Goal: Task Accomplishment & Management: Use online tool/utility

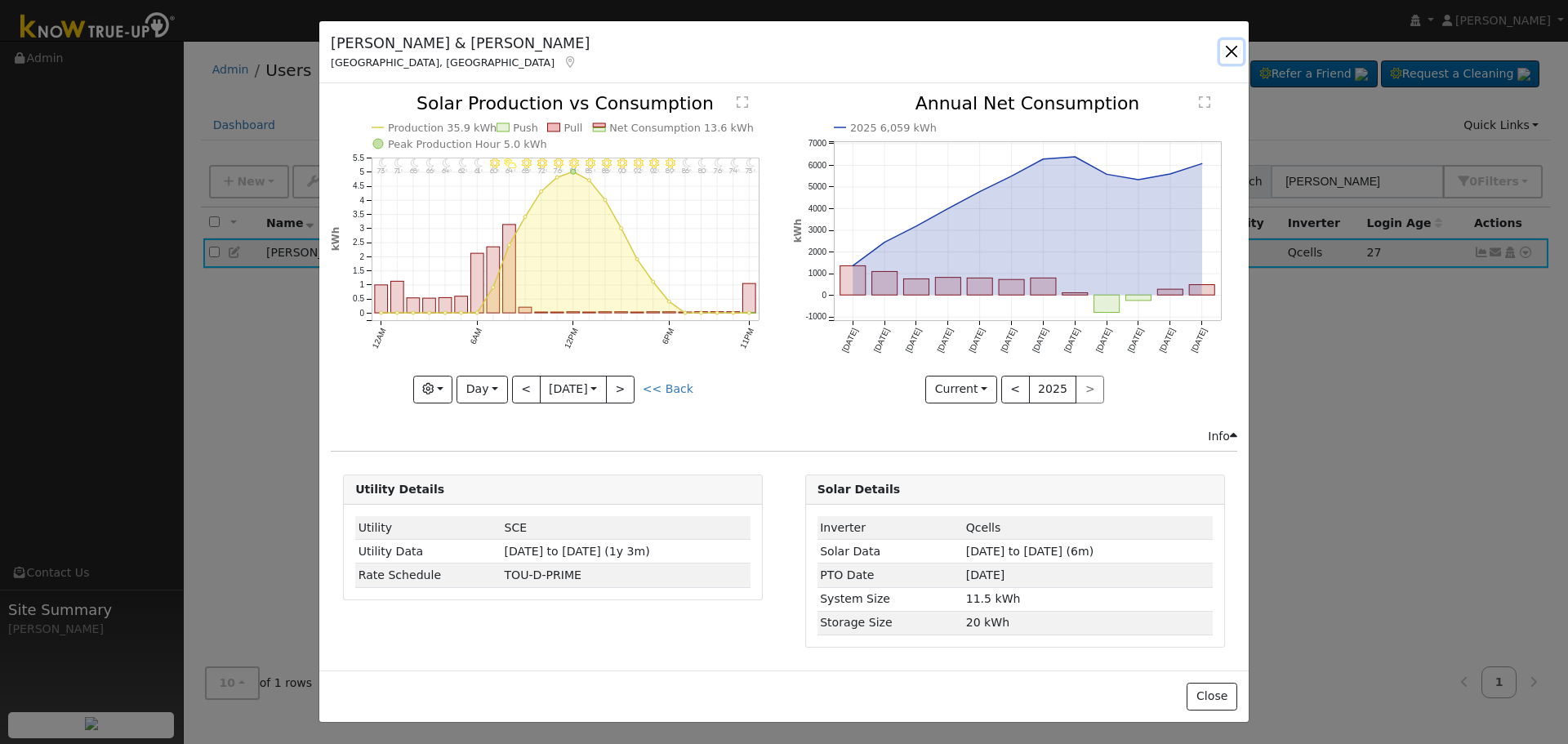
click at [1226, 57] on button "button" at bounding box center [1232, 52] width 23 height 23
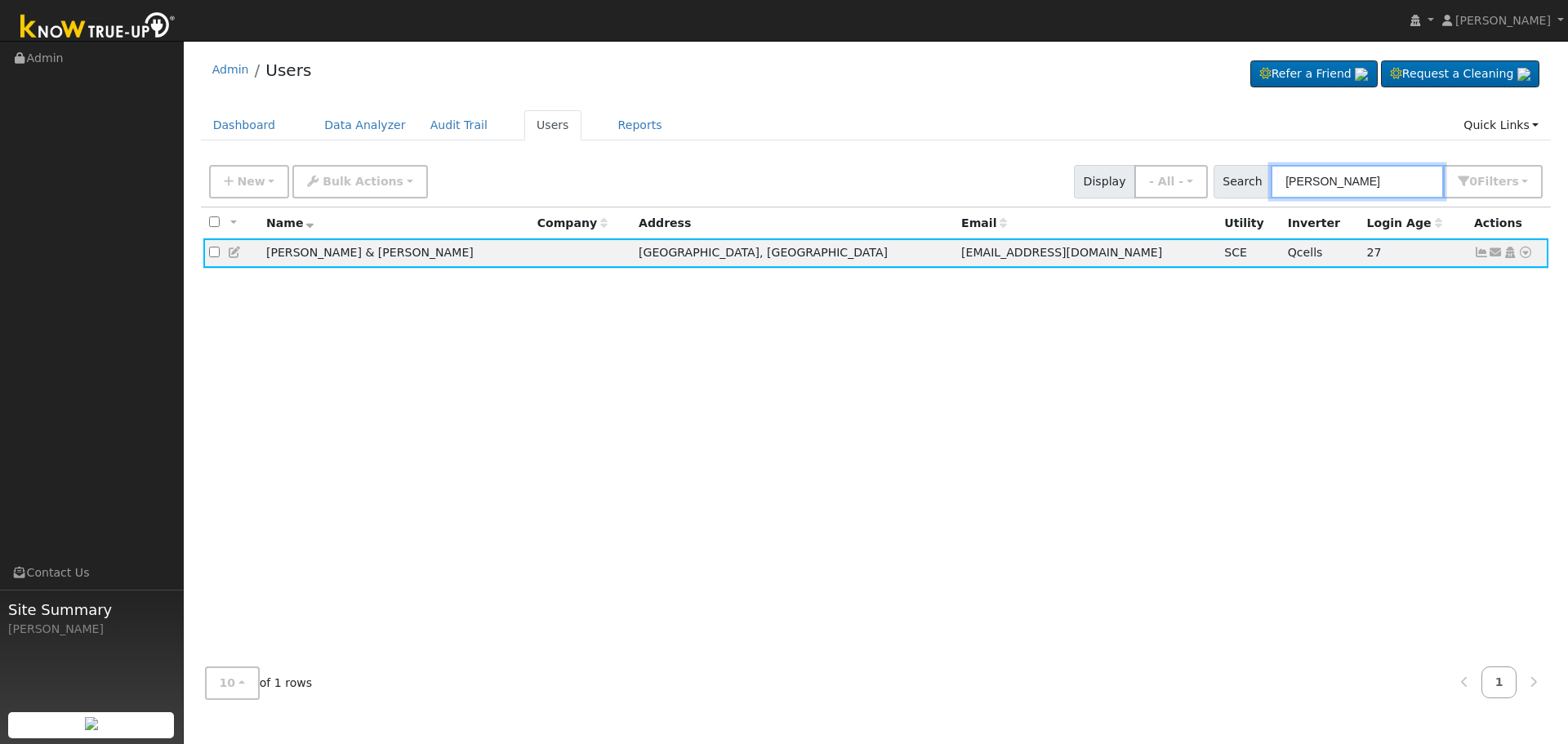
drag, startPoint x: 1330, startPoint y: 185, endPoint x: 1237, endPoint y: 181, distance: 93.1
click at [1244, 182] on div "Search russel eck 0 Filter s Role Show - All - Show Leads Admin Billing Admin A…" at bounding box center [1379, 182] width 330 height 34
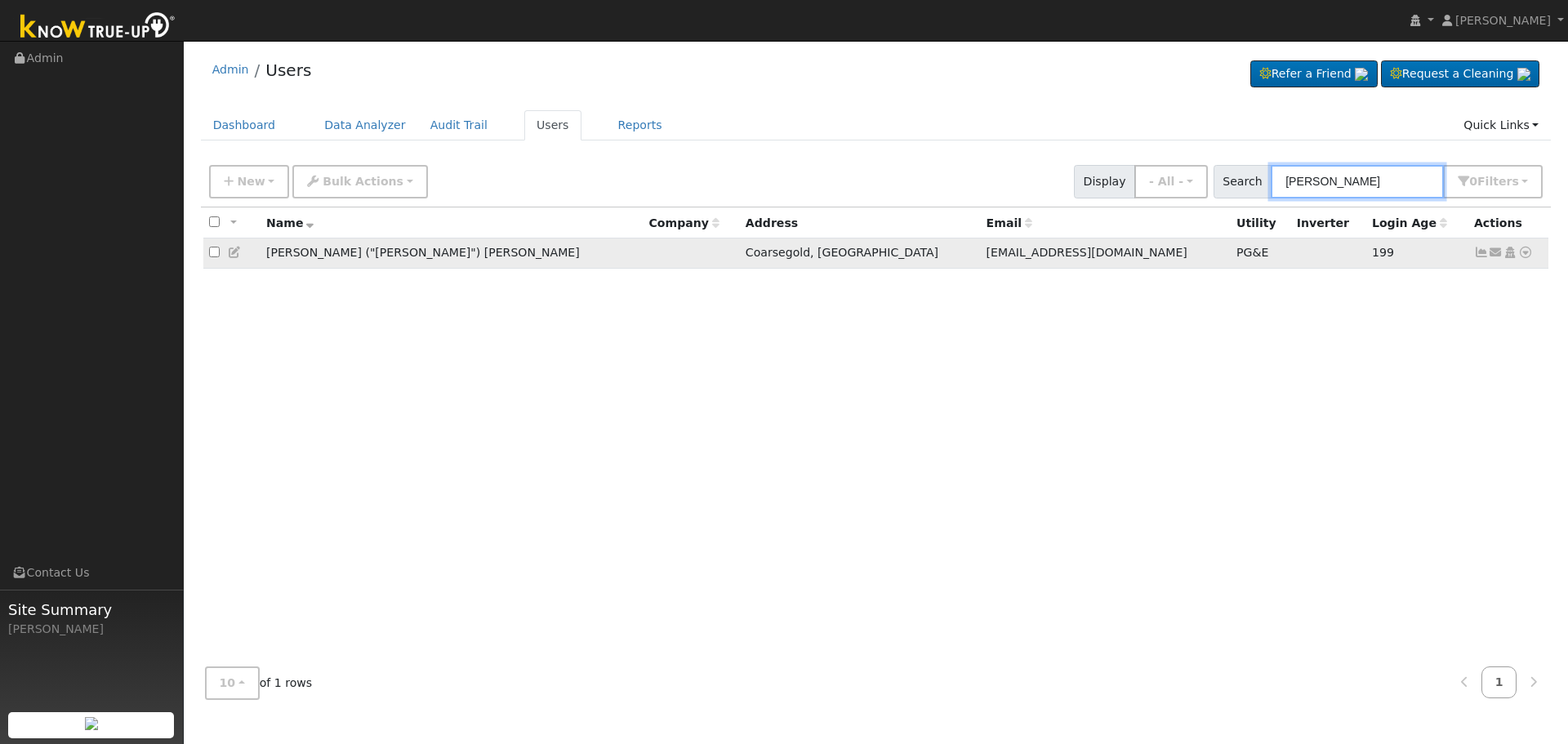
type input "marie lewis"
click at [1477, 257] on icon at bounding box center [1481, 252] width 14 height 12
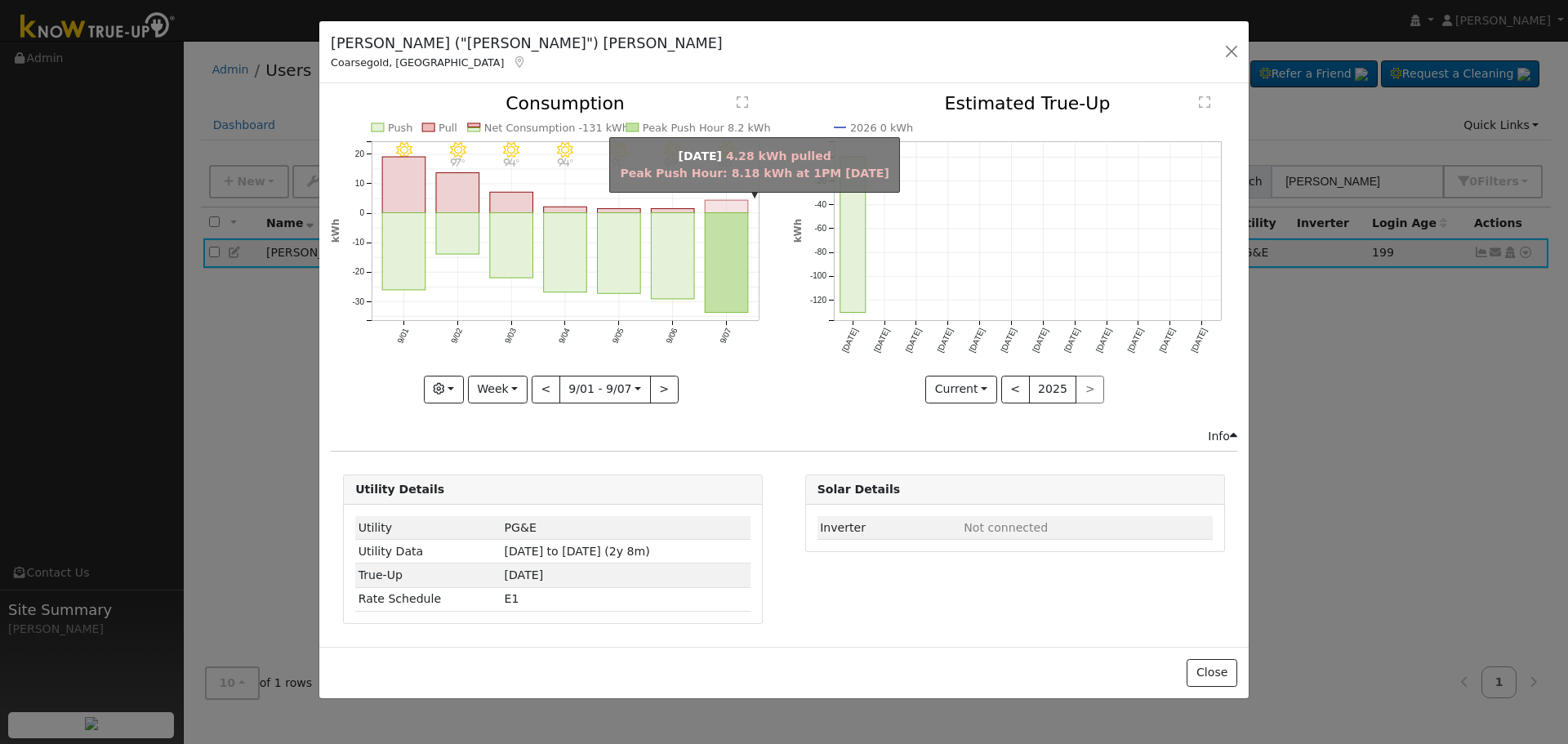
click at [721, 203] on rect "onclick=""" at bounding box center [727, 207] width 44 height 12
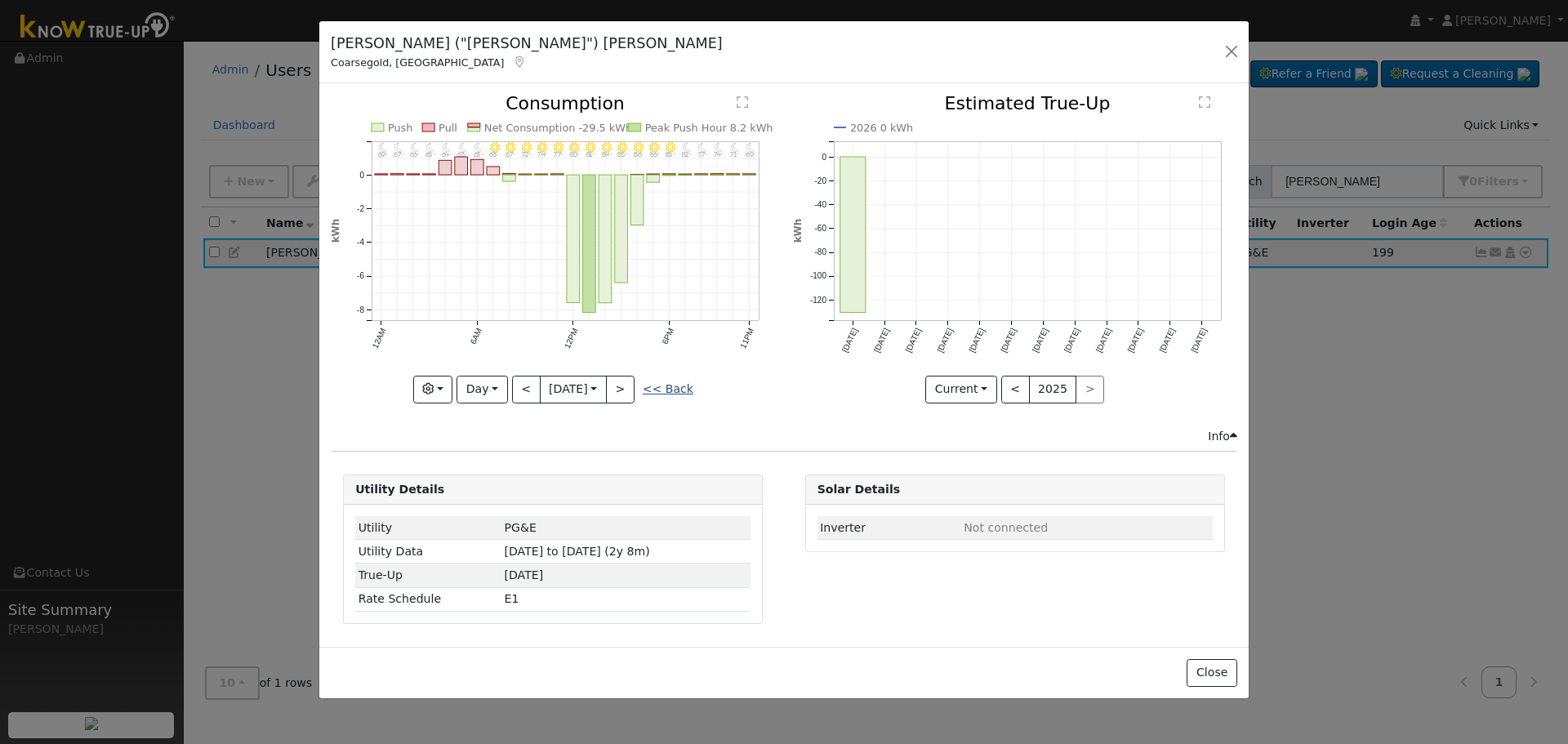
click at [666, 392] on link "<< Back" at bounding box center [668, 389] width 51 height 13
type input "[DATE]"
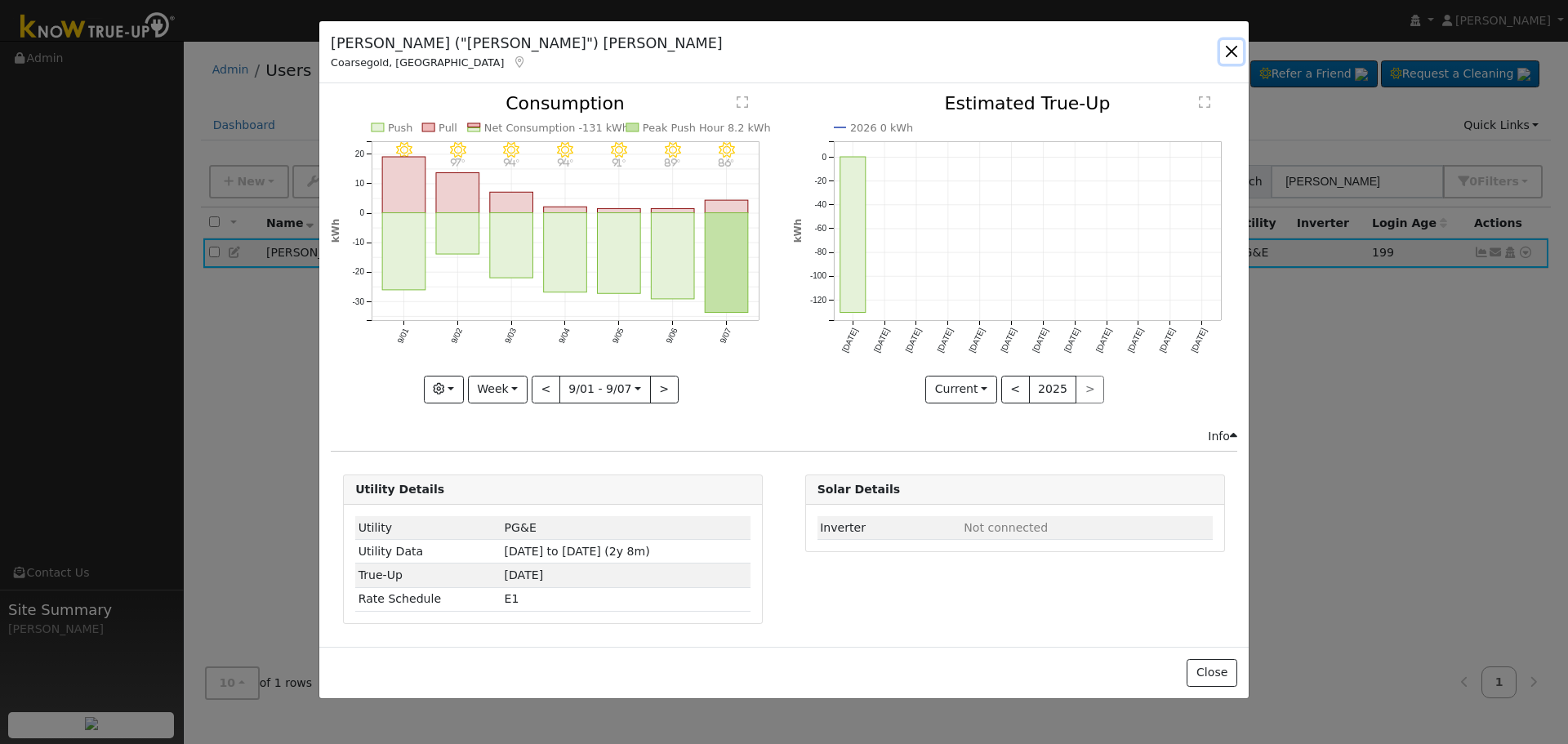
click at [1224, 49] on button "button" at bounding box center [1232, 52] width 23 height 23
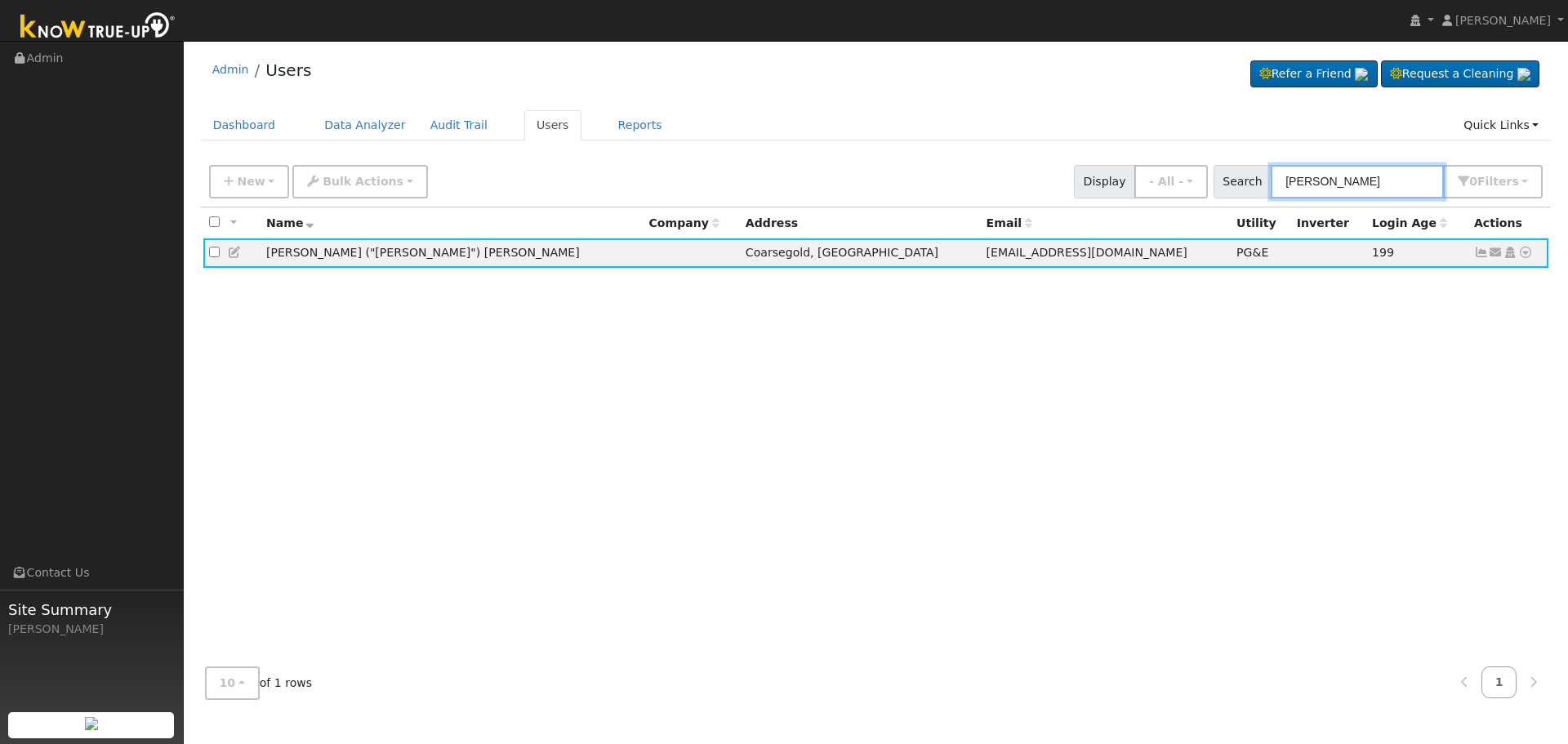
drag, startPoint x: 1366, startPoint y: 169, endPoint x: 1174, endPoint y: 202, distance: 194.8
click at [1208, 199] on div "New Add User Quick Add Quick Connect Quick Convert Lead Bulk Actions Send Email…" at bounding box center [876, 179] width 1341 height 39
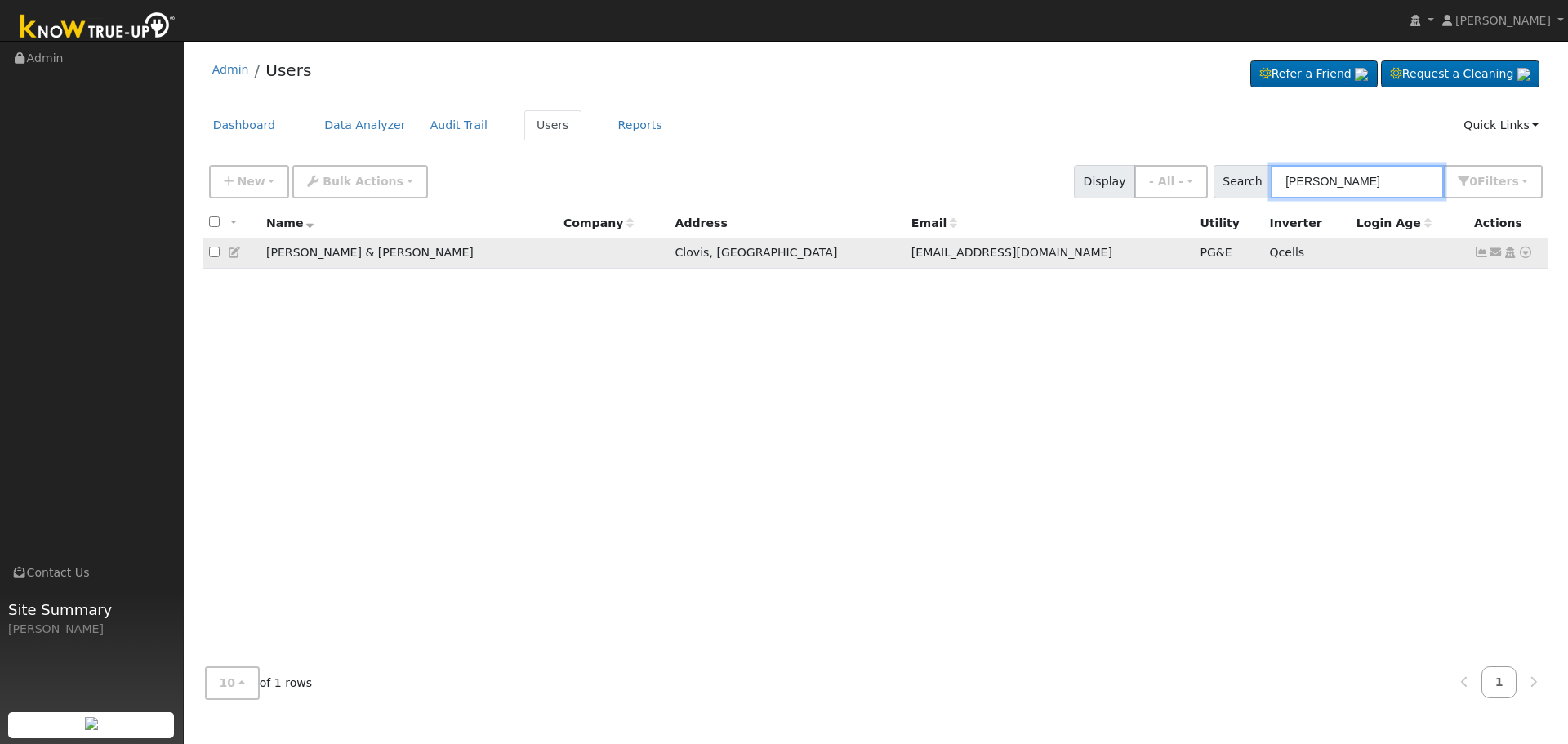
type input "patricia morro"
click at [1476, 252] on icon at bounding box center [1481, 252] width 14 height 12
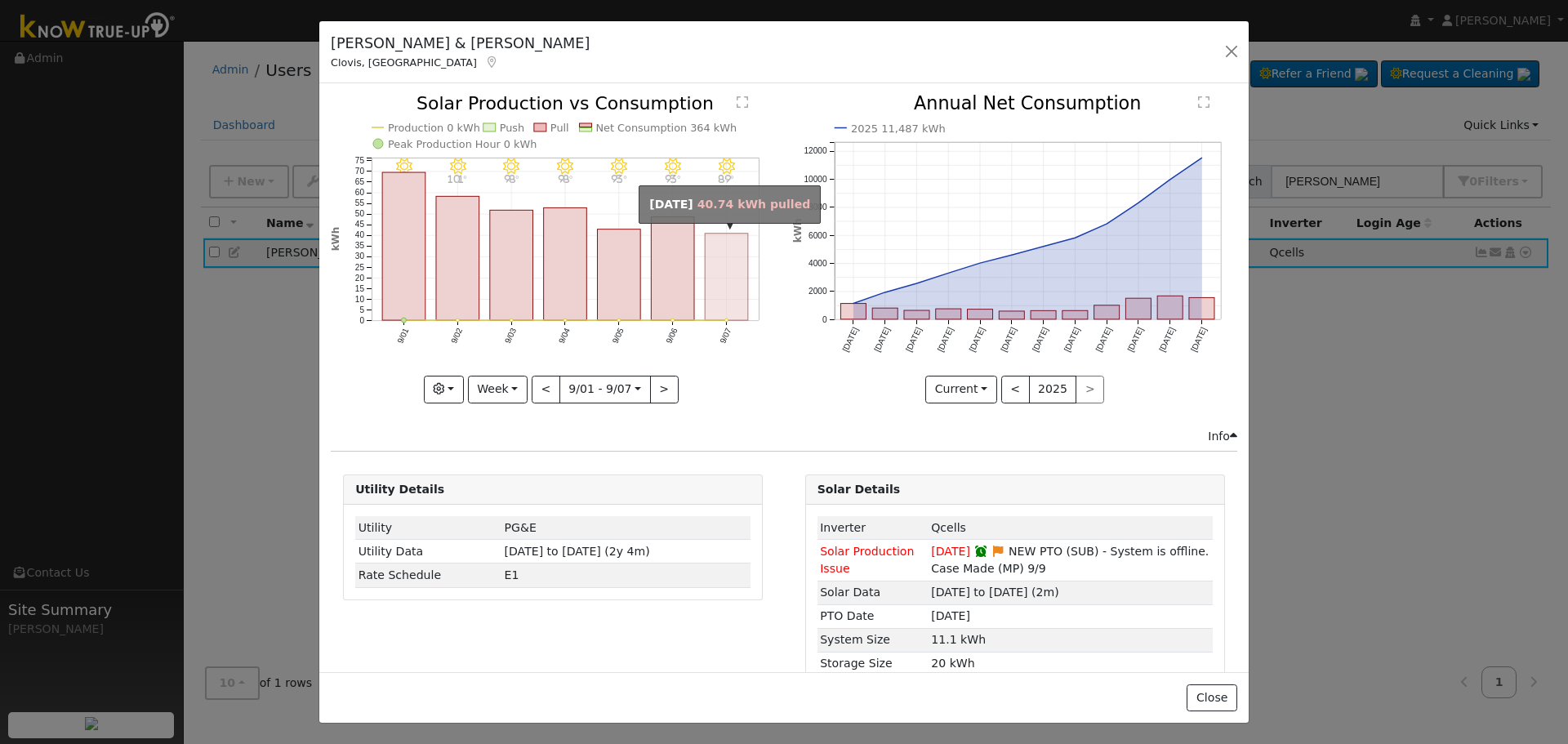
click at [710, 292] on rect "onclick=""" at bounding box center [727, 277] width 44 height 87
type input "2025-09-07"
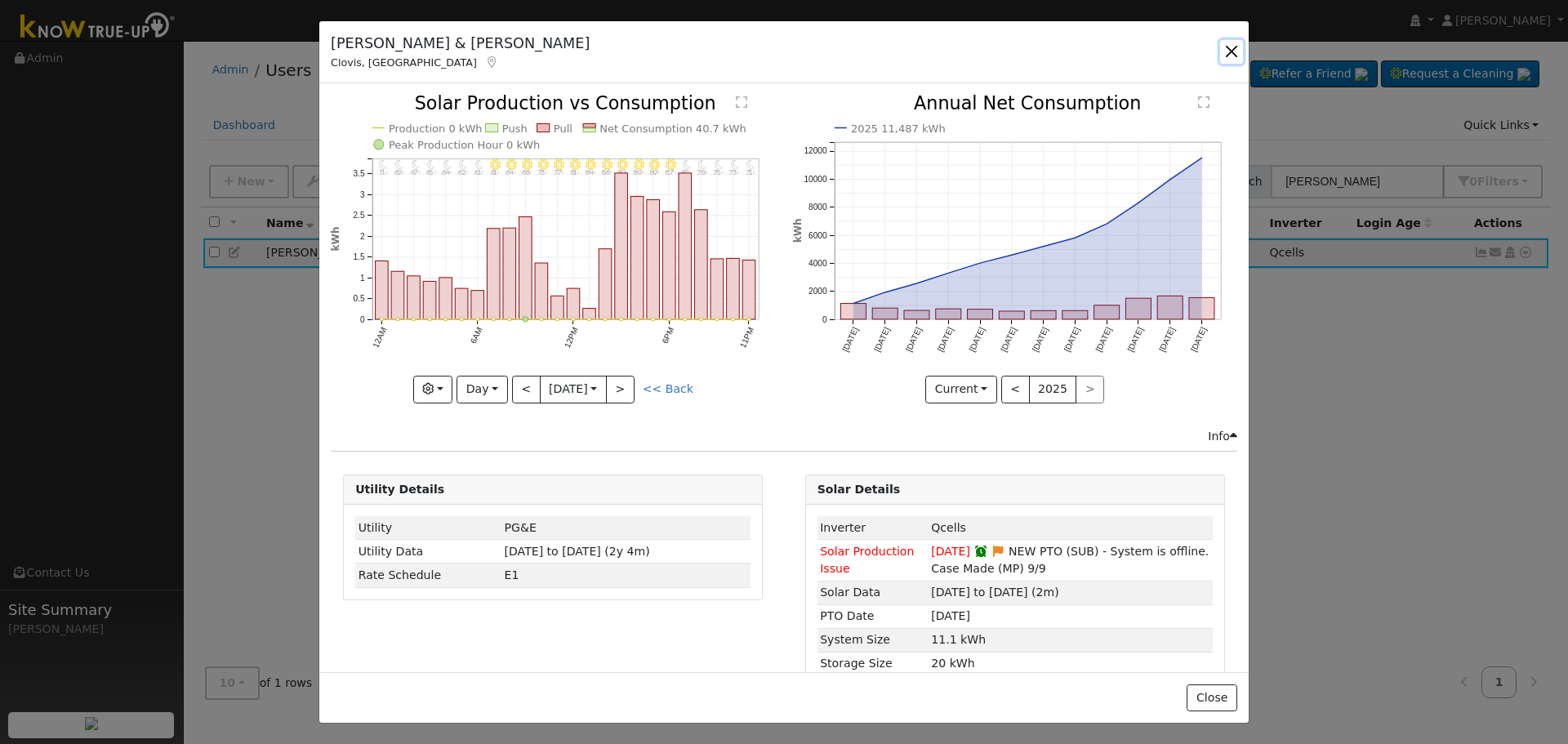
click at [1225, 56] on button "button" at bounding box center [1232, 52] width 23 height 23
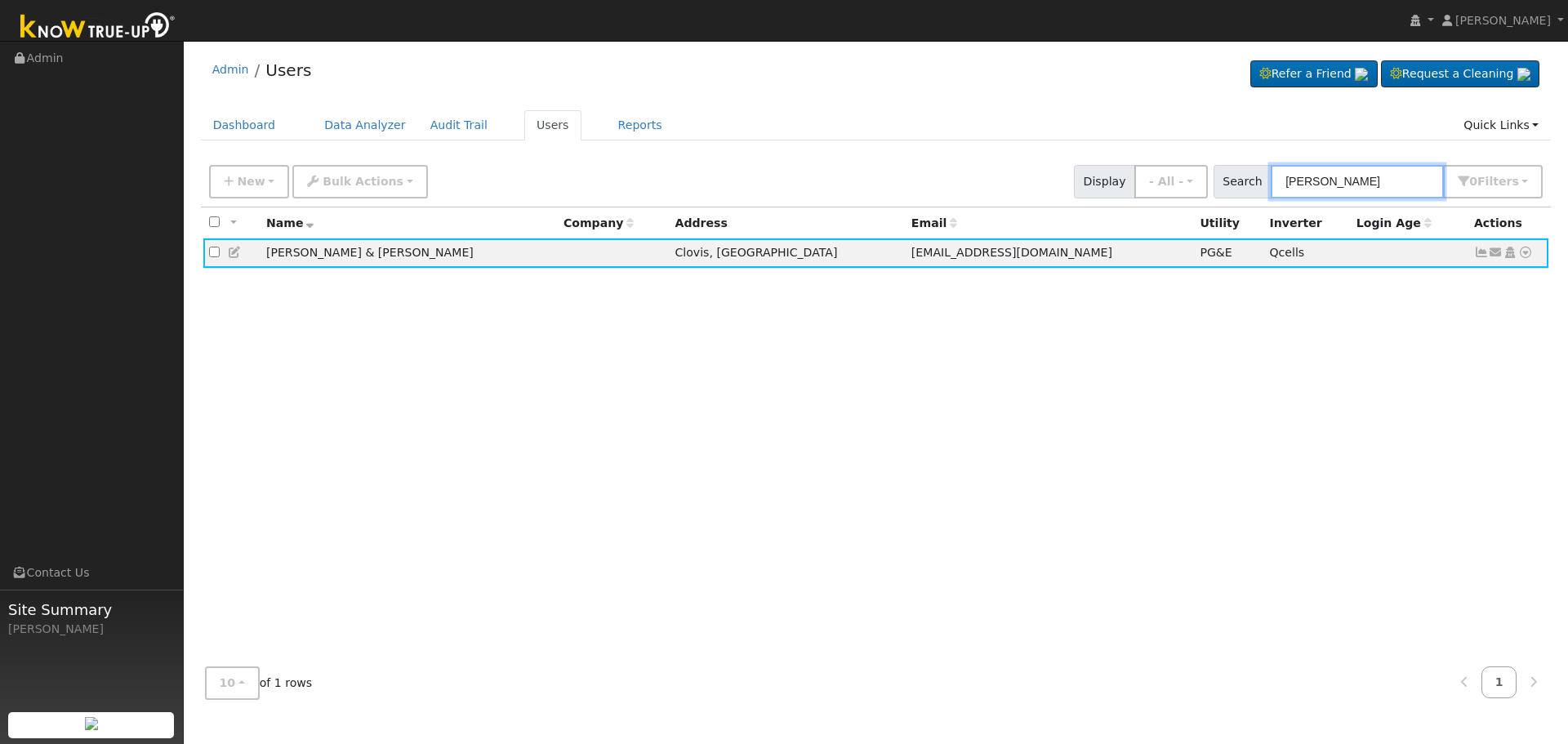
drag, startPoint x: 1374, startPoint y: 186, endPoint x: 1226, endPoint y: 201, distance: 148.8
click at [1230, 201] on div "New Add User Quick Add Quick Connect Quick Convert Lead Bulk Actions Send Email…" at bounding box center [876, 182] width 1351 height 50
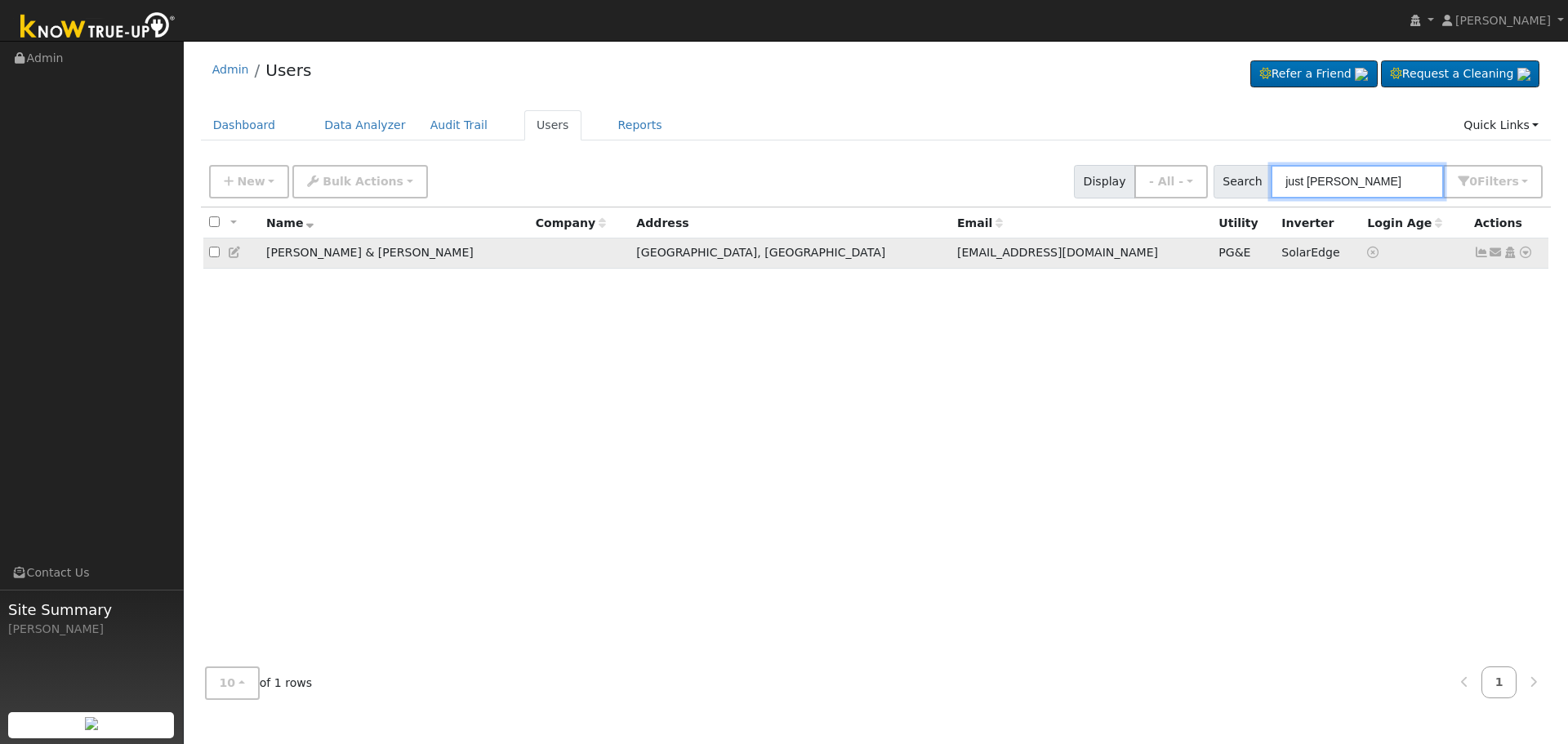
type input "just reed"
click at [1482, 254] on icon at bounding box center [1481, 252] width 14 height 12
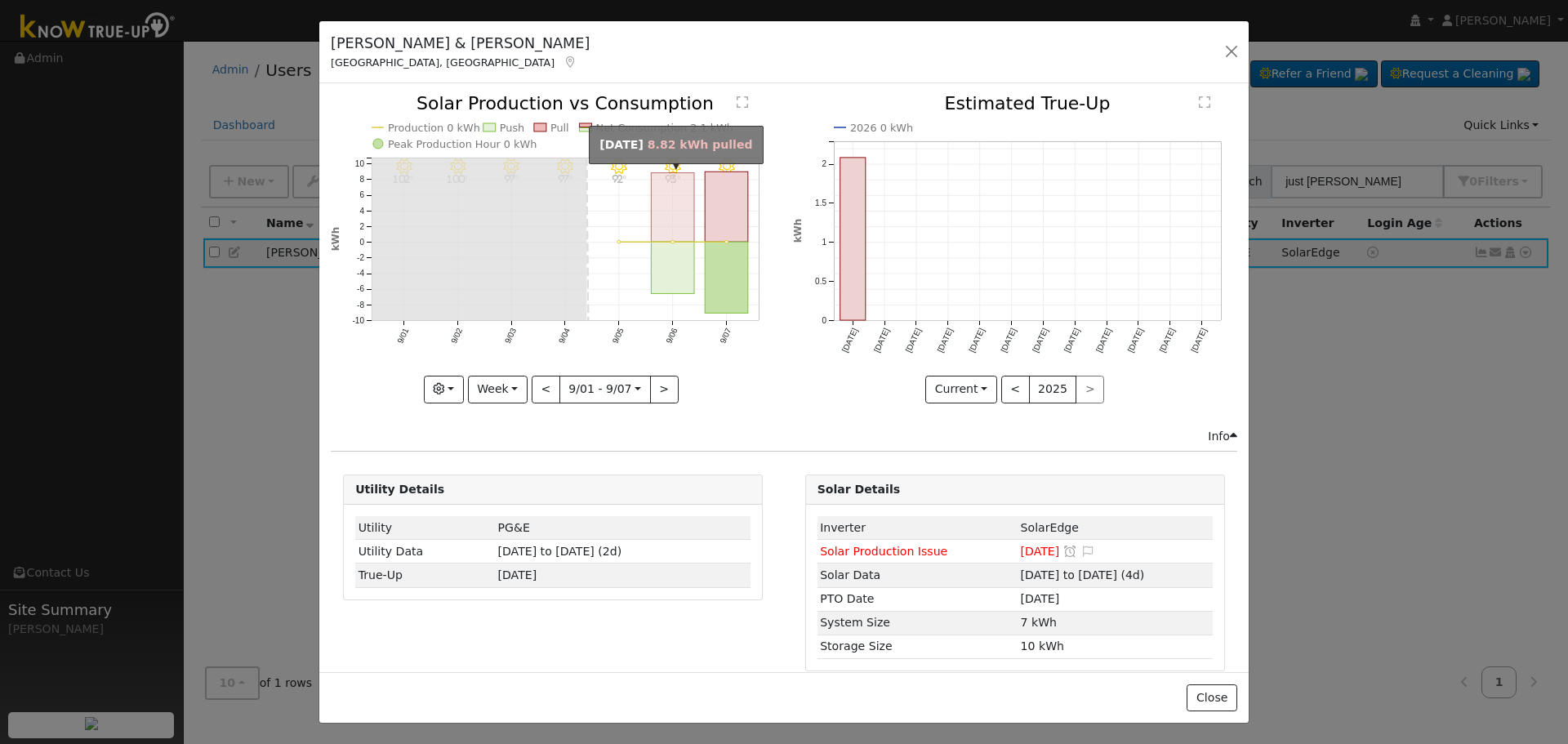
click at [671, 211] on rect "onclick=""" at bounding box center [673, 208] width 44 height 70
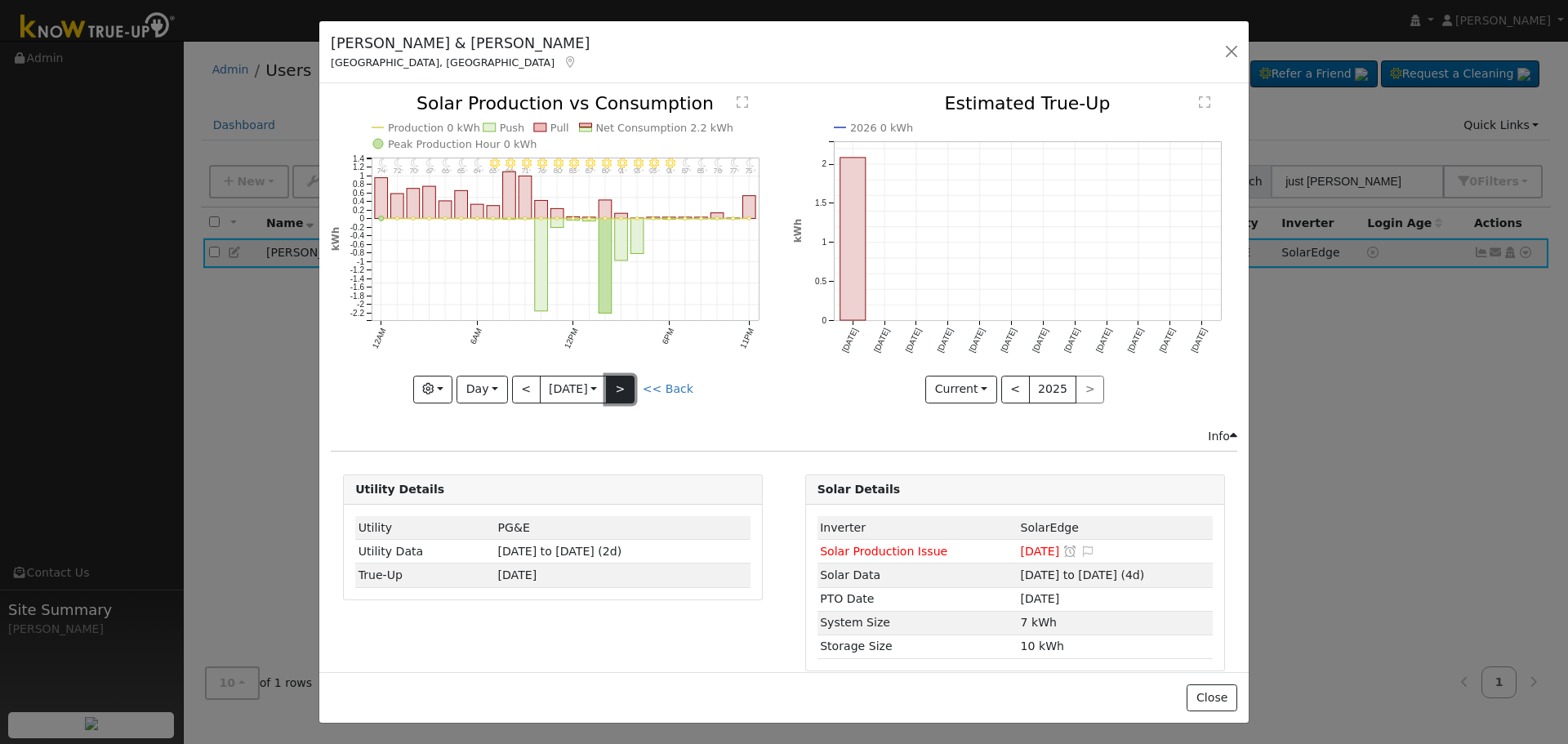
click at [625, 393] on button ">" at bounding box center [620, 389] width 29 height 28
type input "2025-09-07"
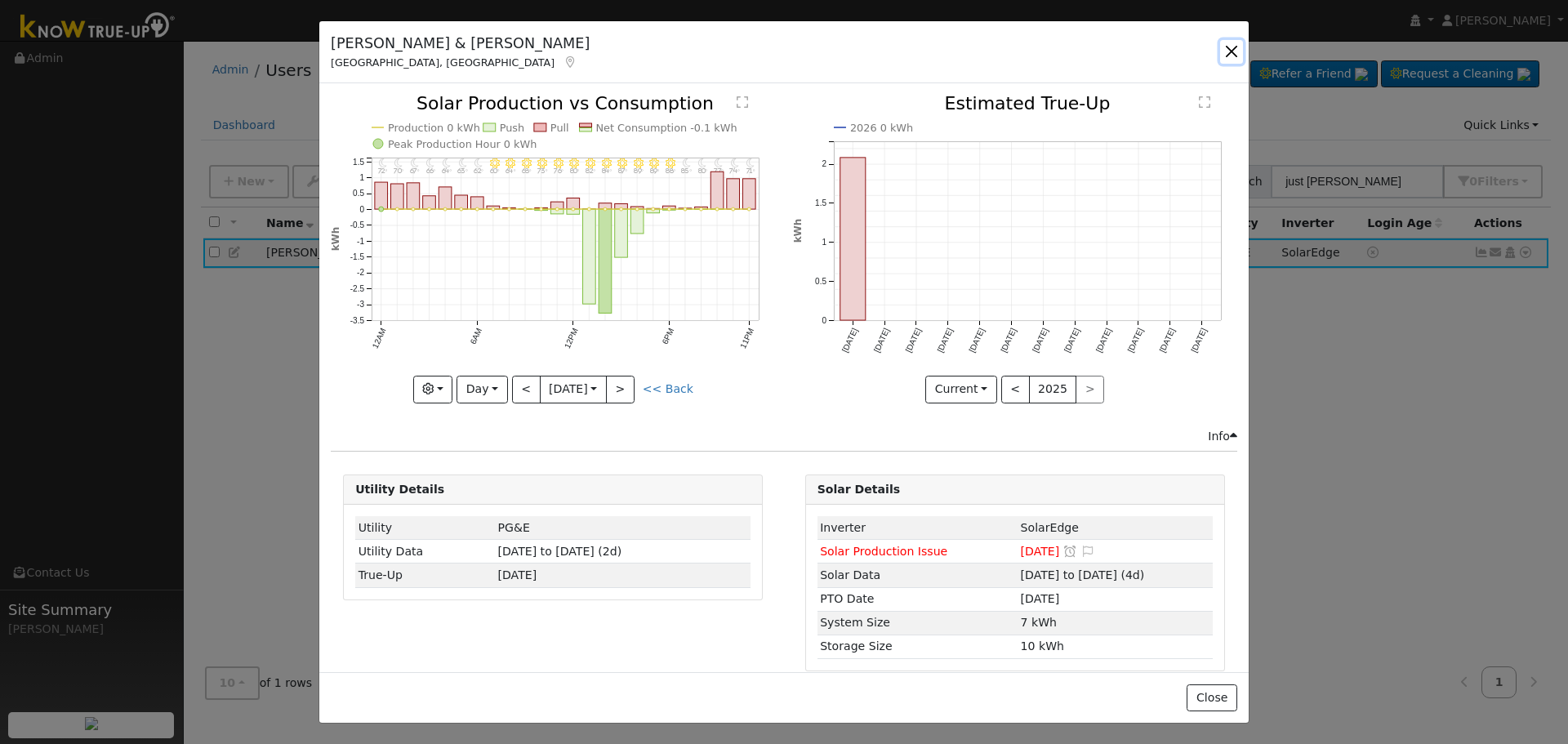
click at [1220, 54] on button "button" at bounding box center [1232, 52] width 23 height 23
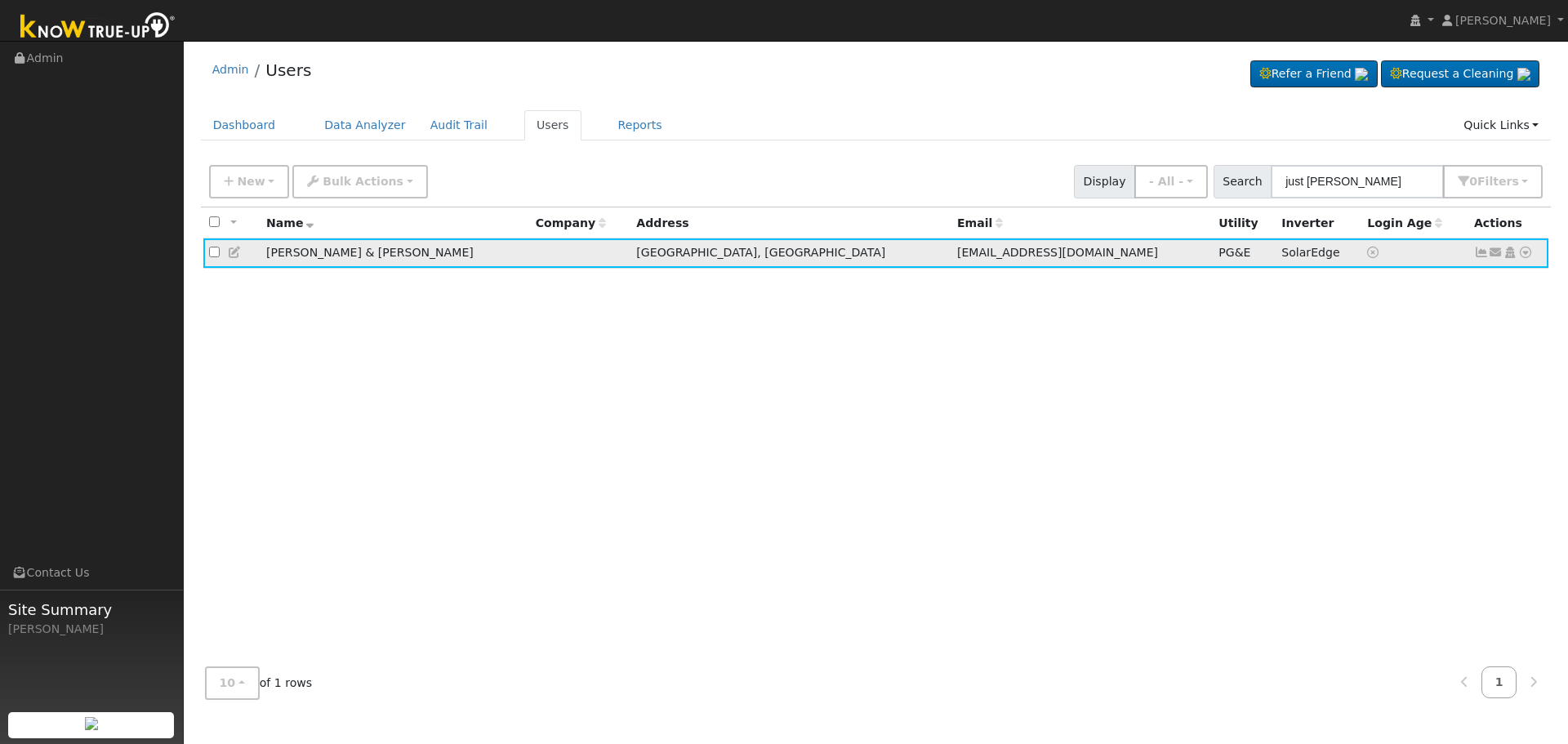
click at [1479, 258] on icon at bounding box center [1481, 252] width 14 height 12
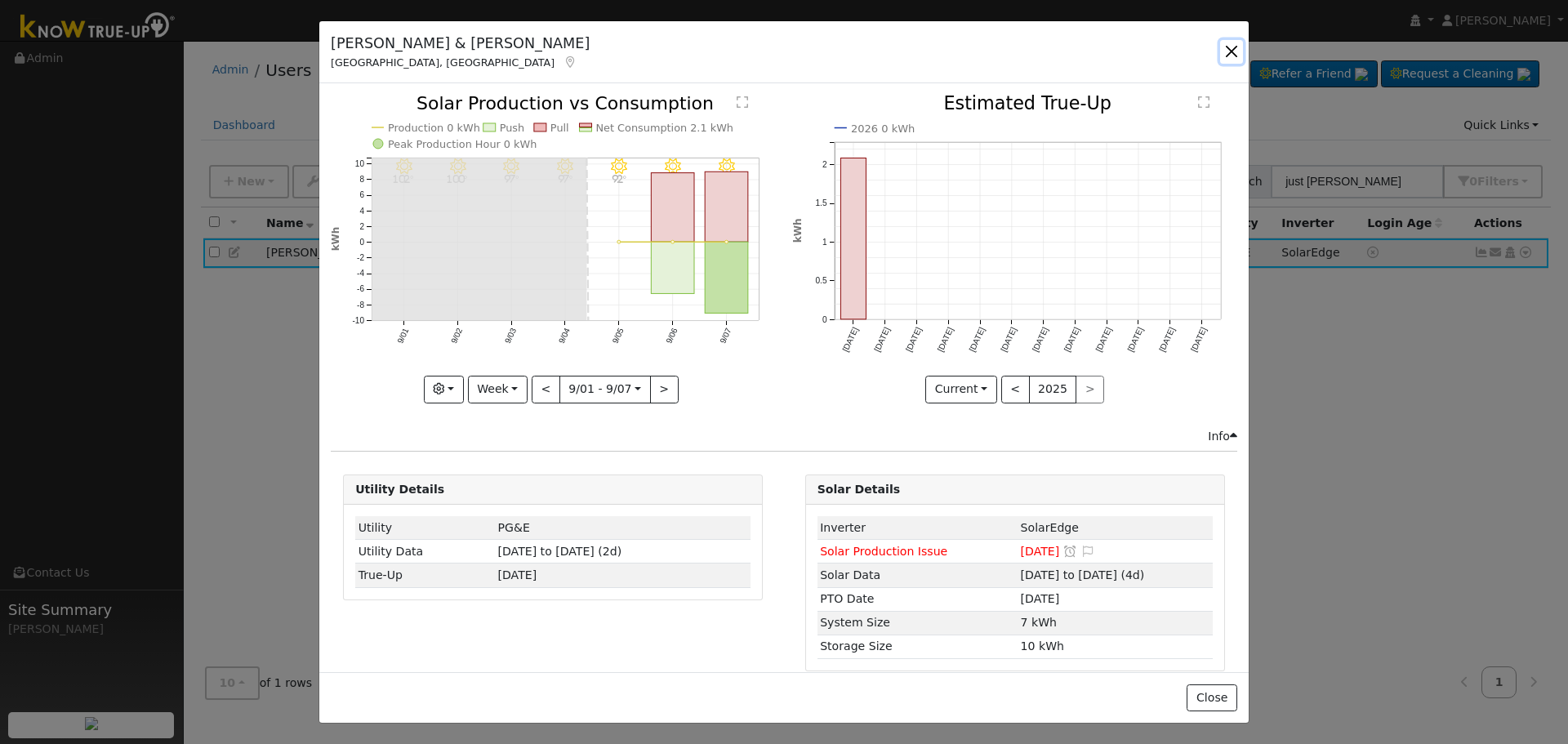
click at [1236, 53] on button "button" at bounding box center [1232, 52] width 23 height 23
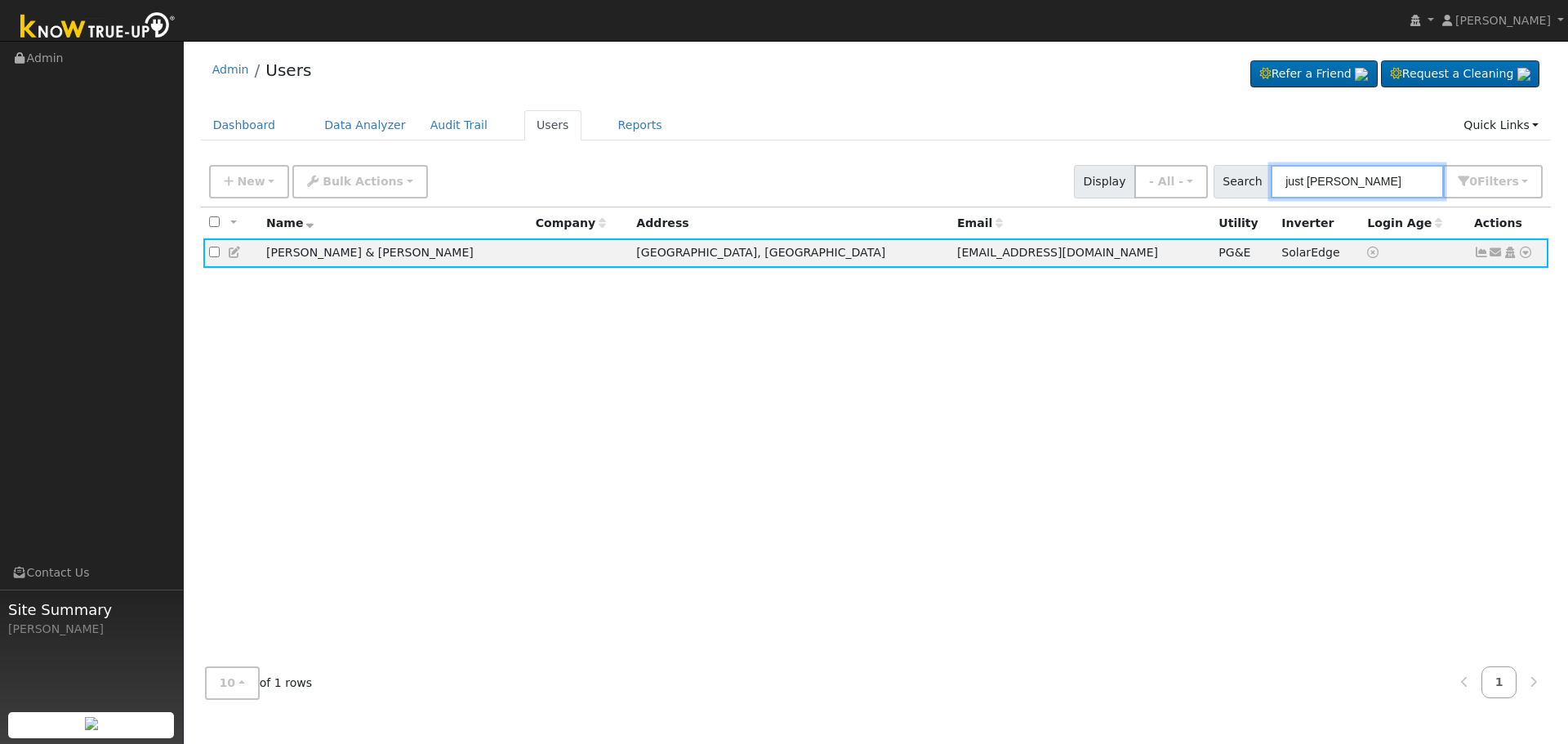
drag, startPoint x: 1343, startPoint y: 171, endPoint x: 1052, endPoint y: 181, distance: 291.2
click at [1069, 175] on div "New Add User Quick Add Quick Connect Quick Convert Lead Bulk Actions Send Email…" at bounding box center [876, 179] width 1341 height 39
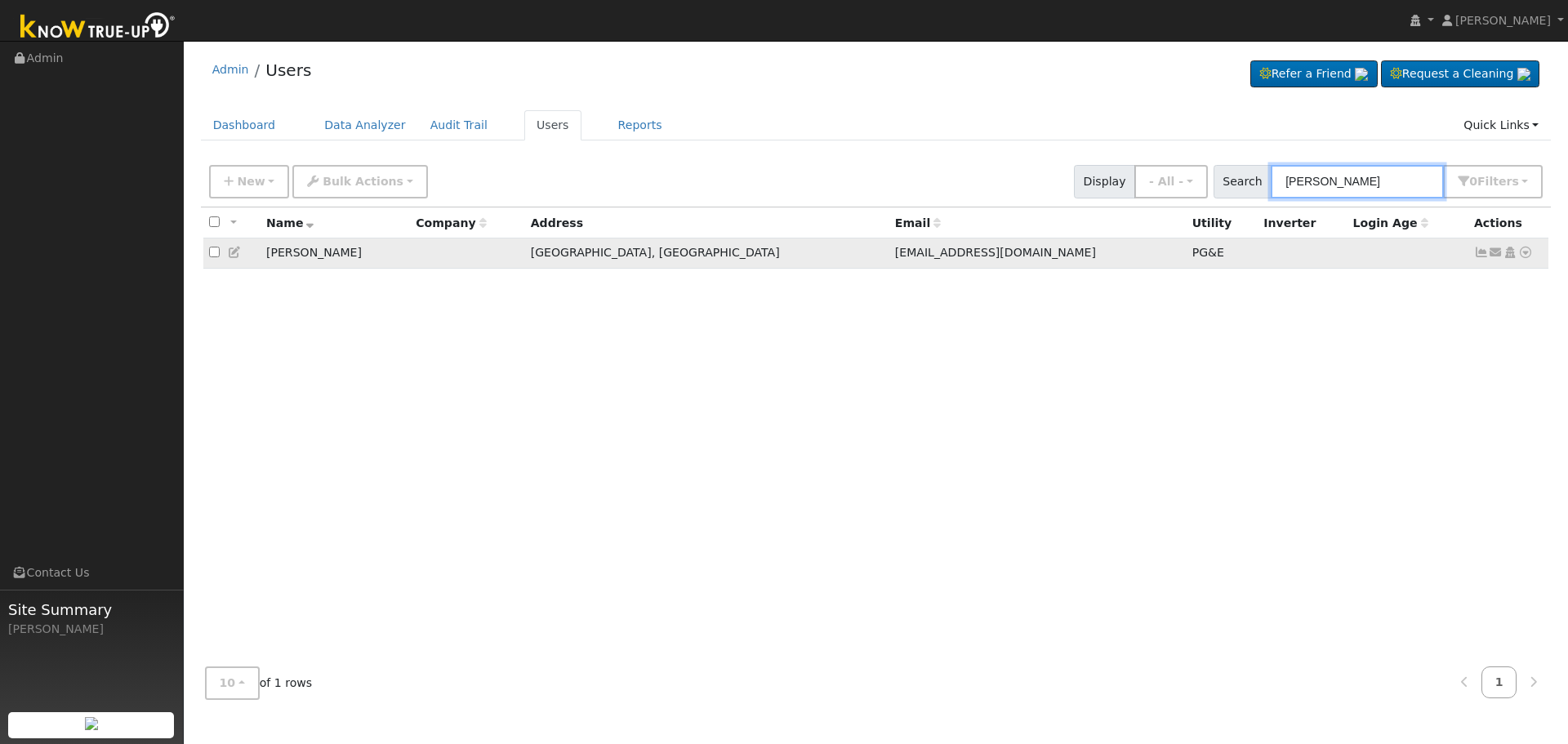
type input "robert kut"
click at [1482, 258] on icon at bounding box center [1481, 252] width 14 height 12
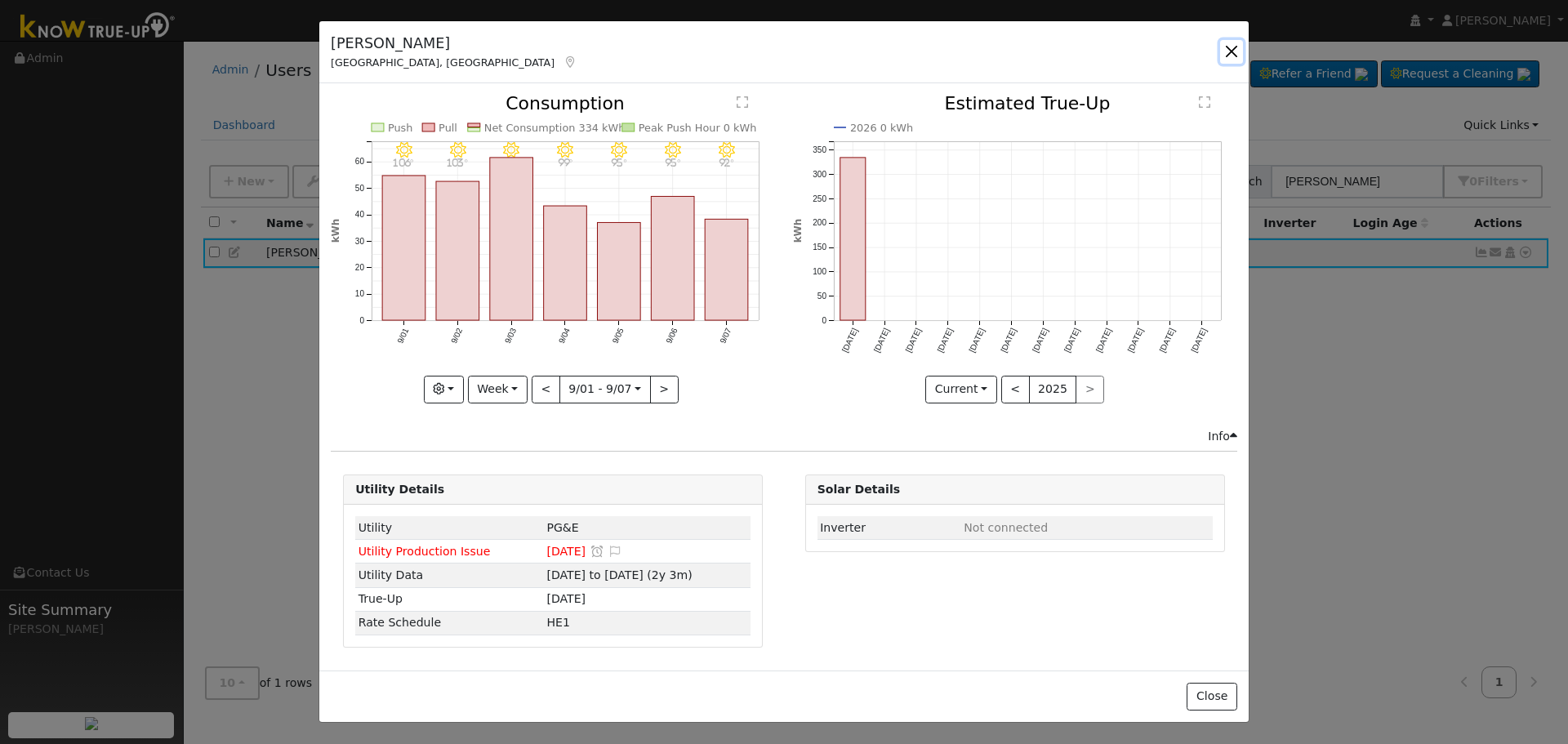
click at [1225, 53] on button "button" at bounding box center [1232, 52] width 23 height 23
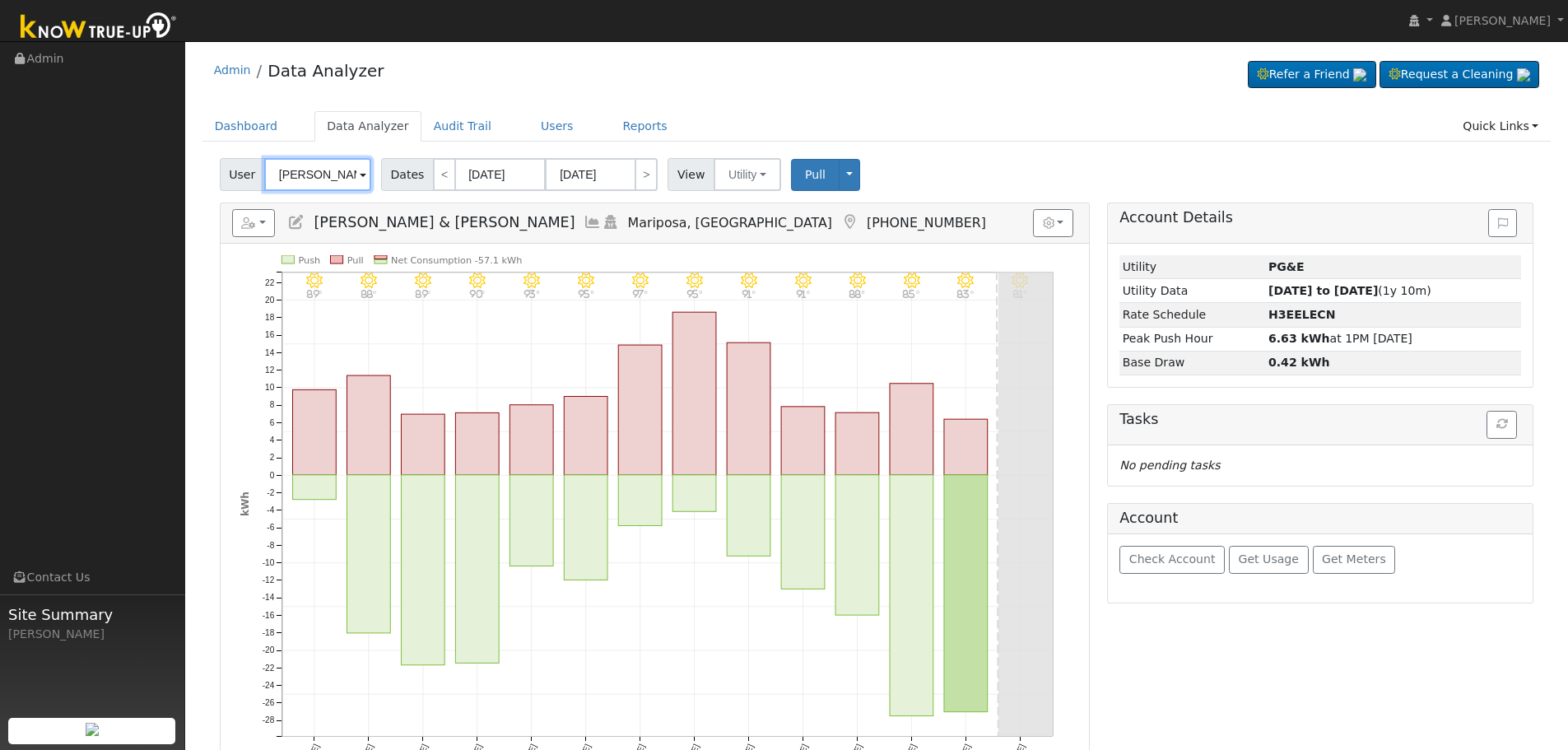
click at [330, 179] on input "[PERSON_NAME] & [PERSON_NAME]" at bounding box center [317, 174] width 107 height 33
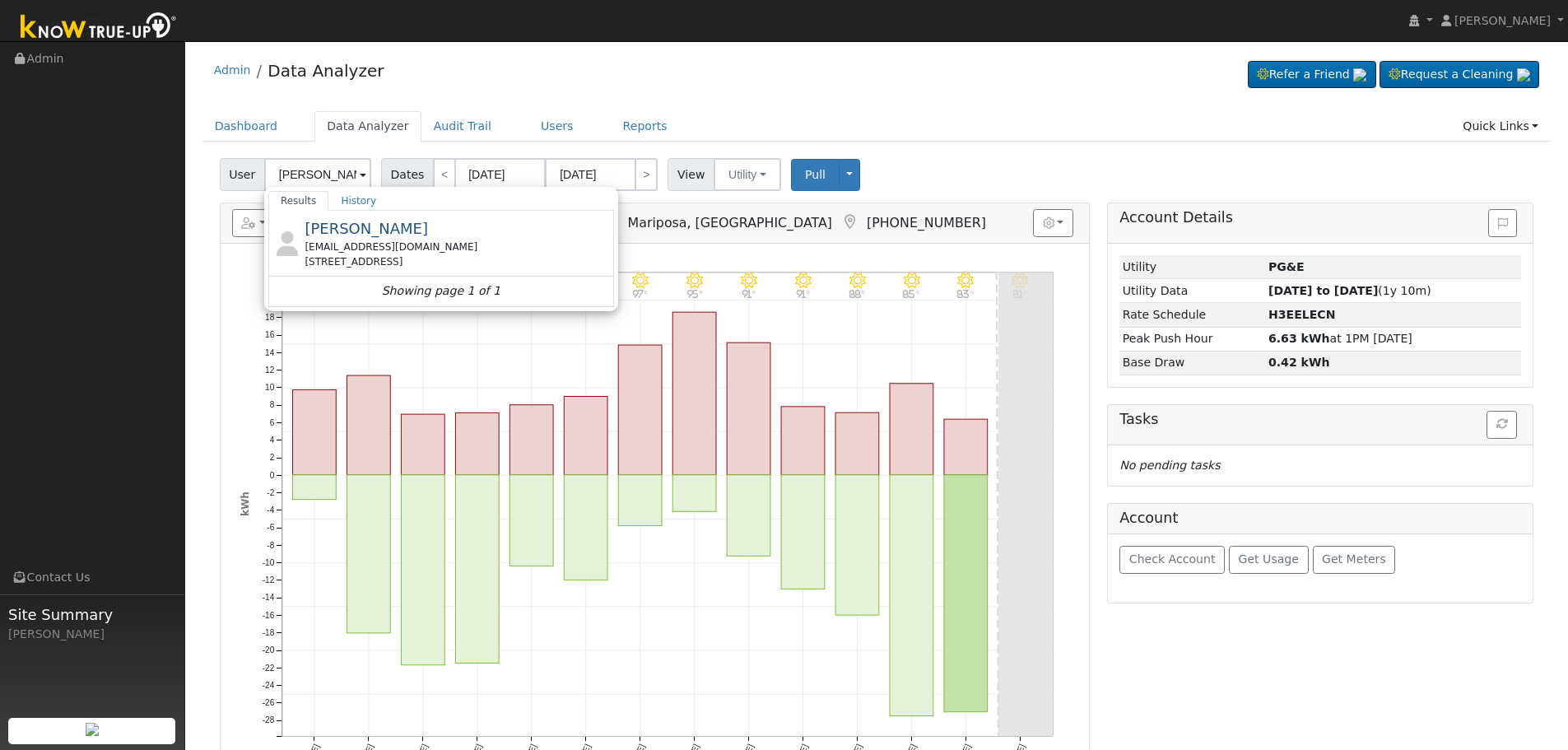
click at [393, 231] on span "[PERSON_NAME]" at bounding box center [366, 228] width 123 height 17
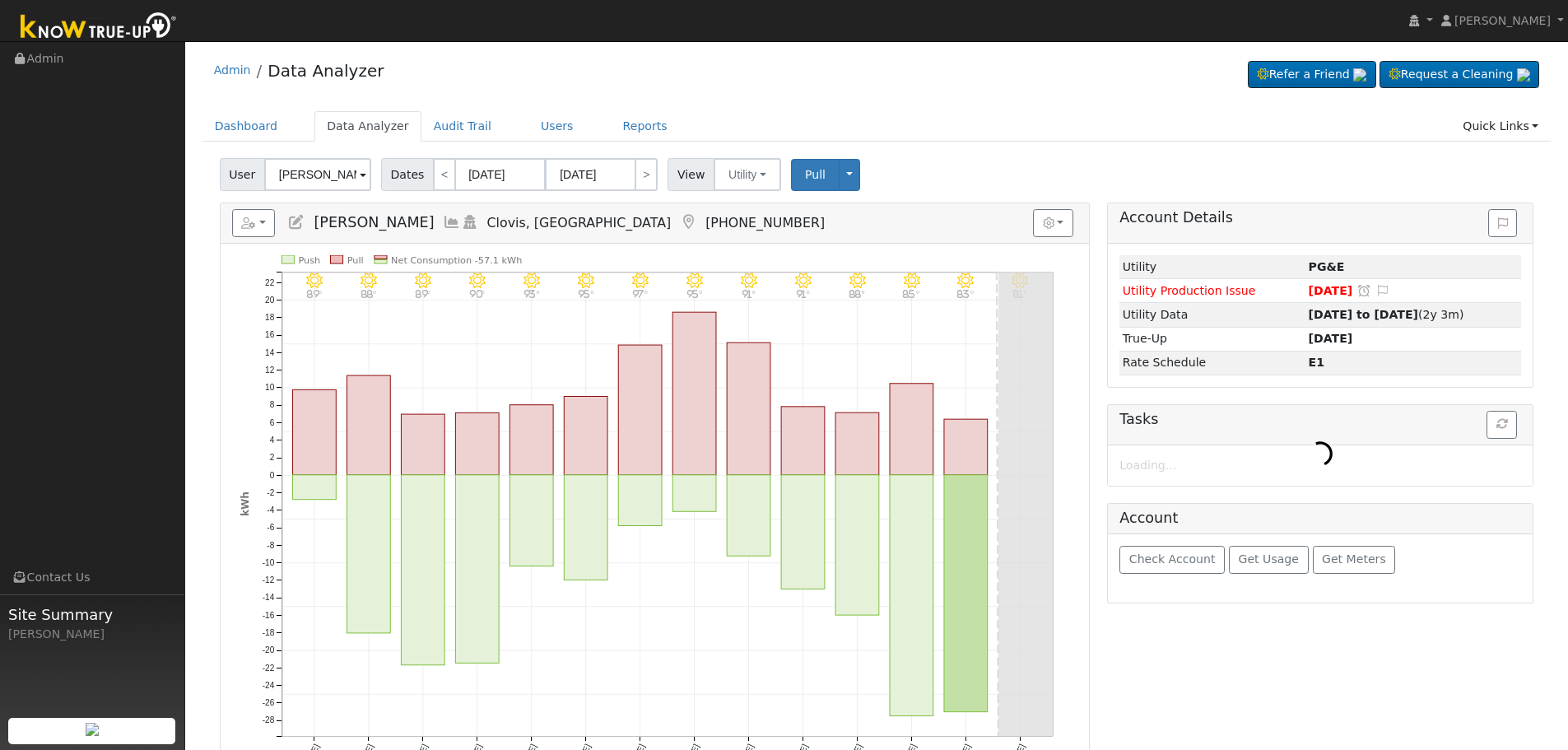
type input "[PERSON_NAME]"
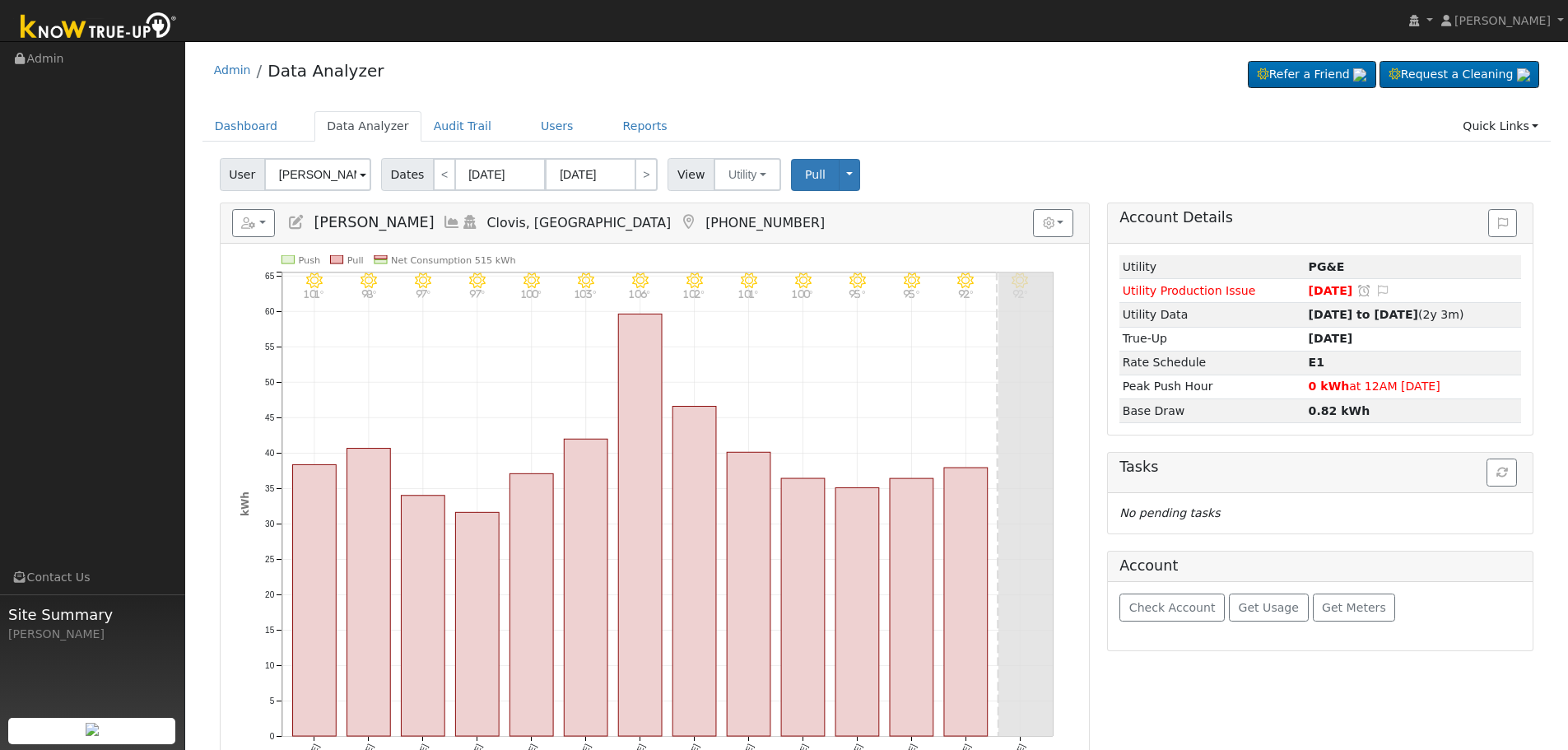
click at [443, 216] on icon at bounding box center [452, 222] width 18 height 14
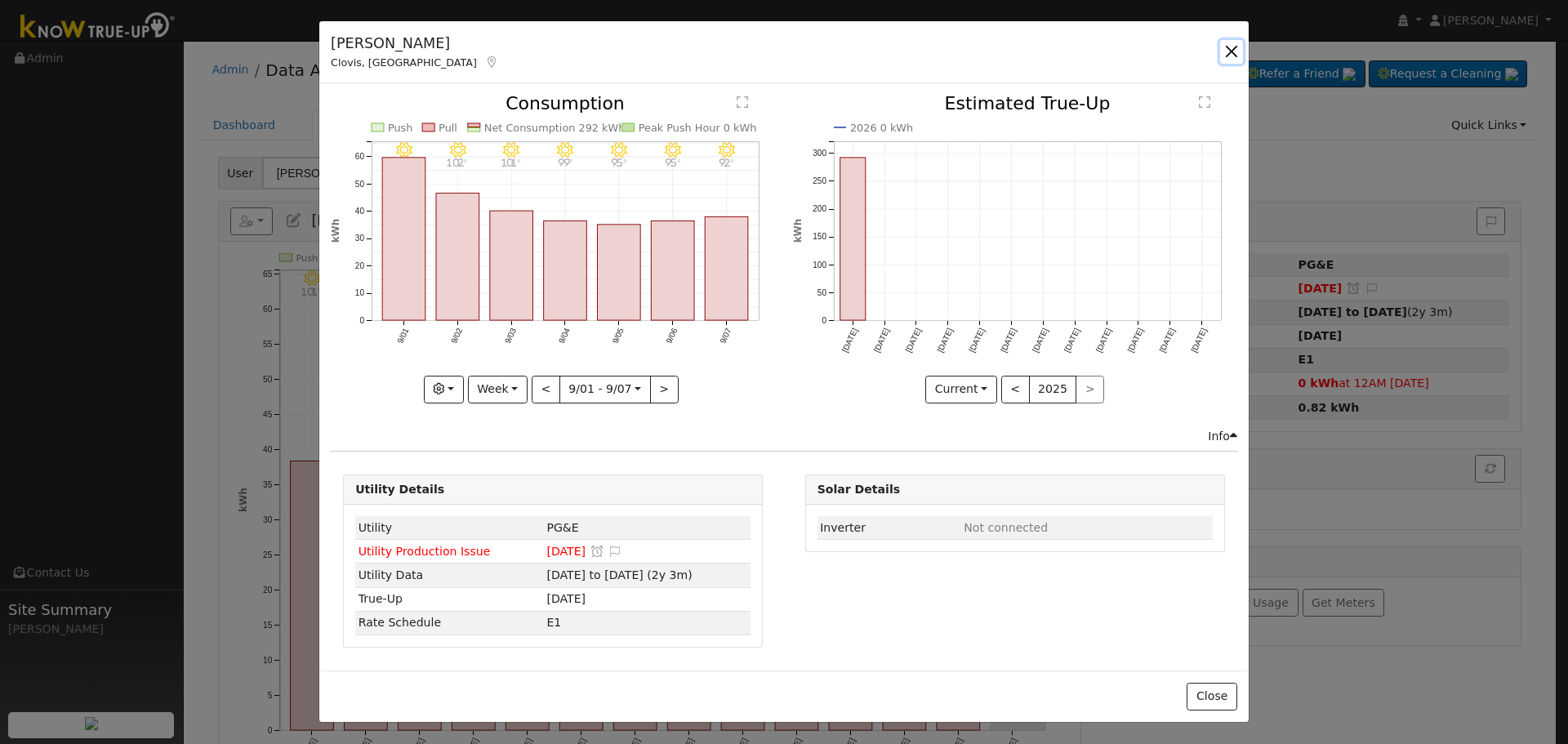
click at [1225, 47] on button "button" at bounding box center [1232, 52] width 23 height 23
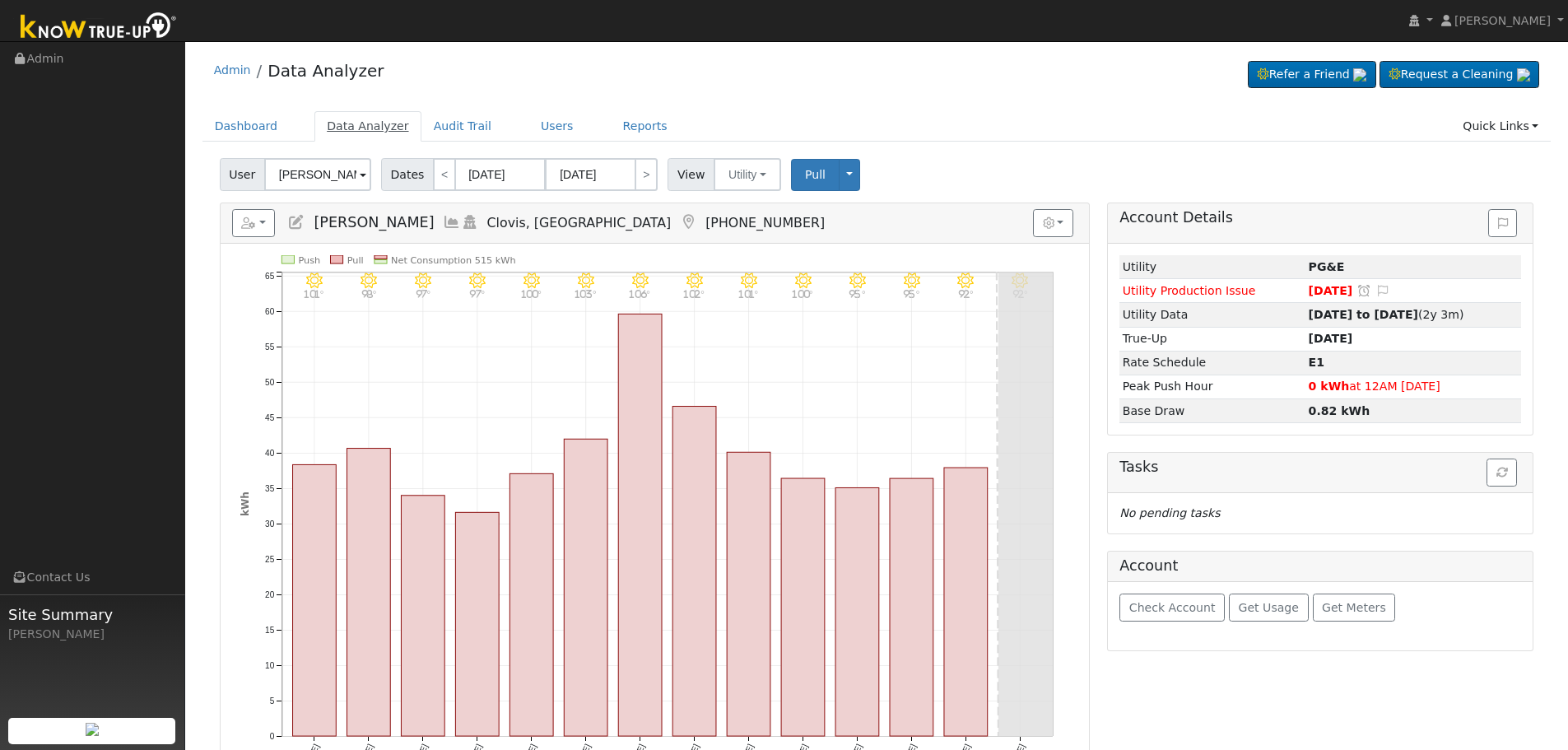
click at [317, 133] on link "Data Analyzer" at bounding box center [368, 127] width 107 height 31
click at [322, 163] on input "[PERSON_NAME]" at bounding box center [317, 174] width 107 height 33
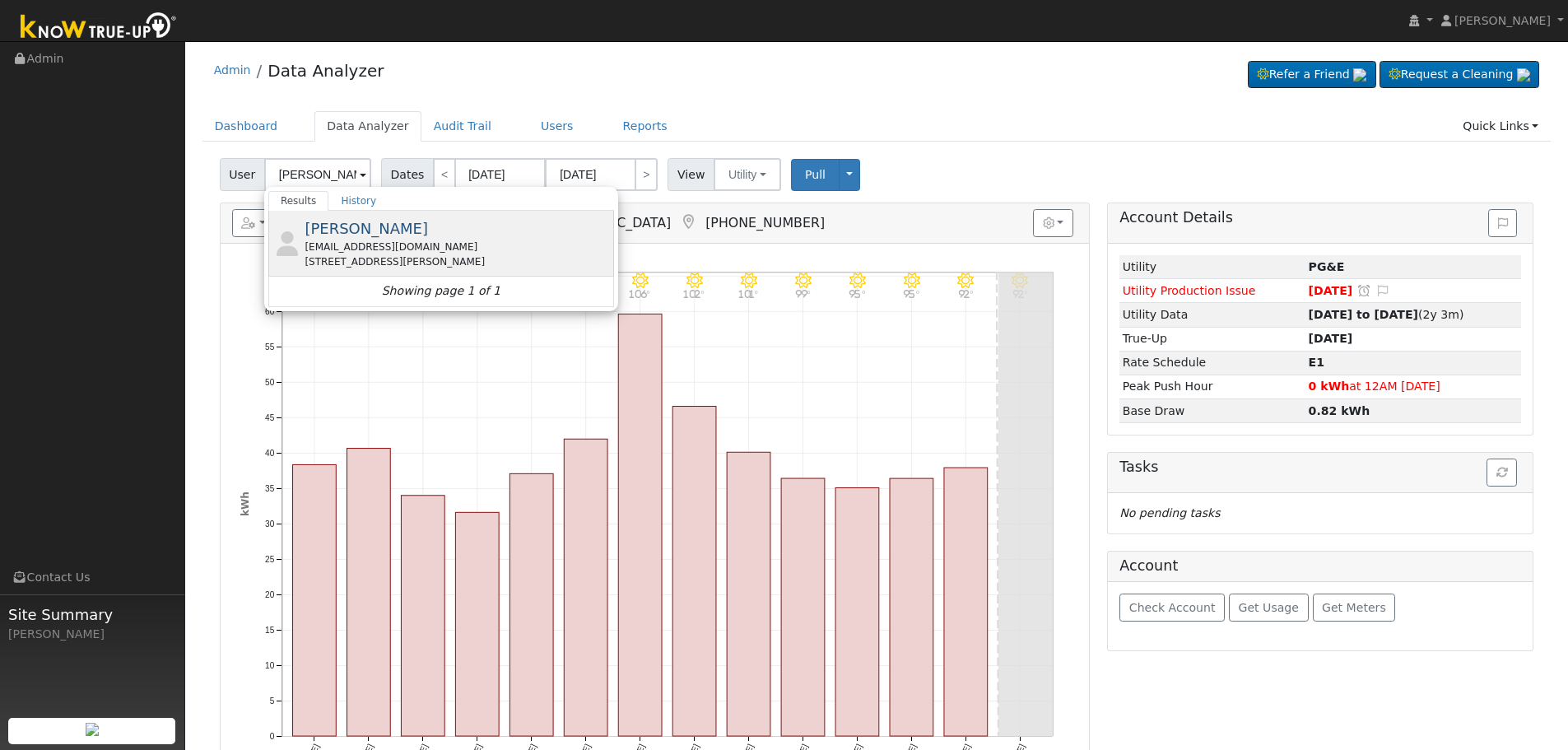
click at [390, 244] on div "mendozafamily5@comcast.net" at bounding box center [458, 246] width 306 height 14
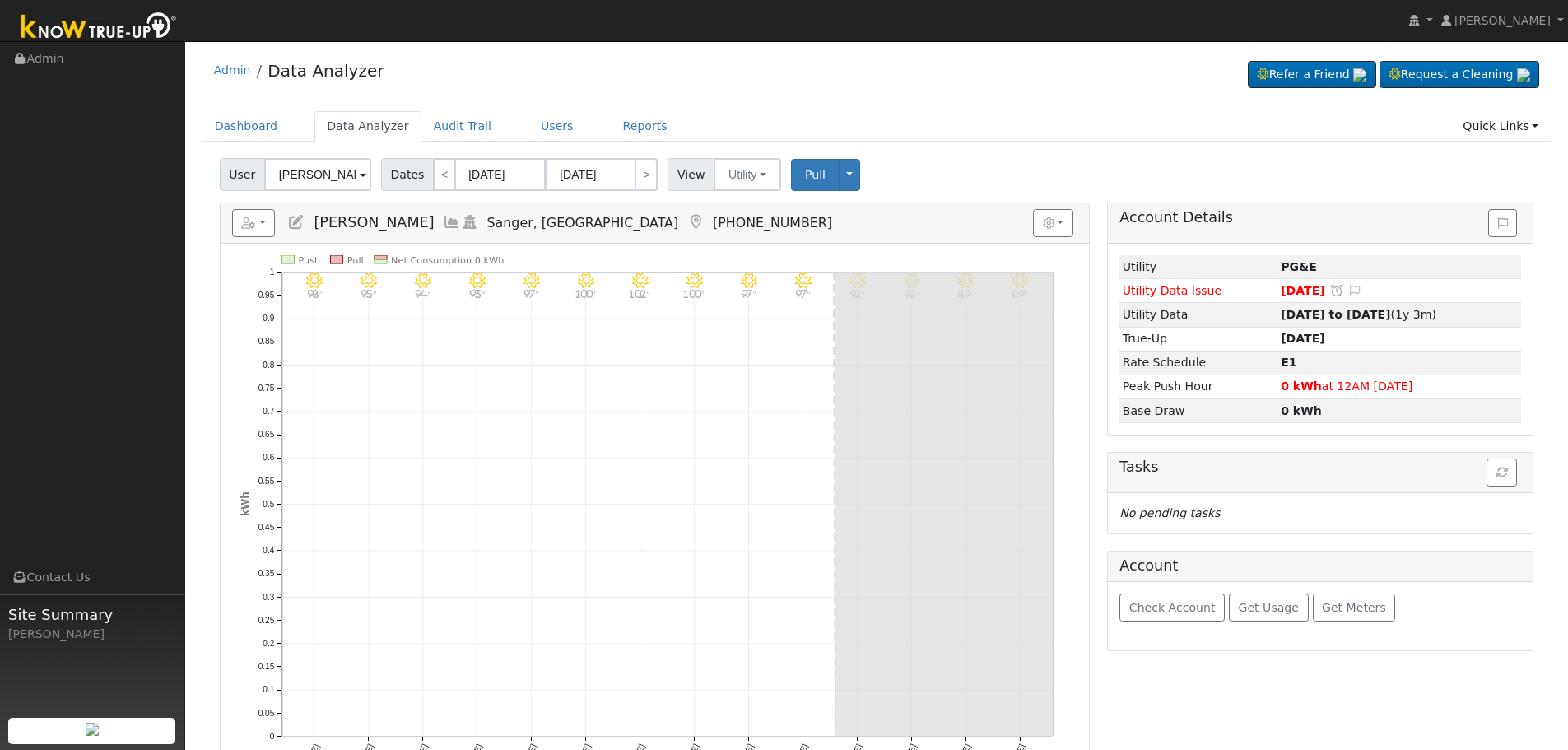
click at [443, 226] on icon at bounding box center [452, 222] width 18 height 14
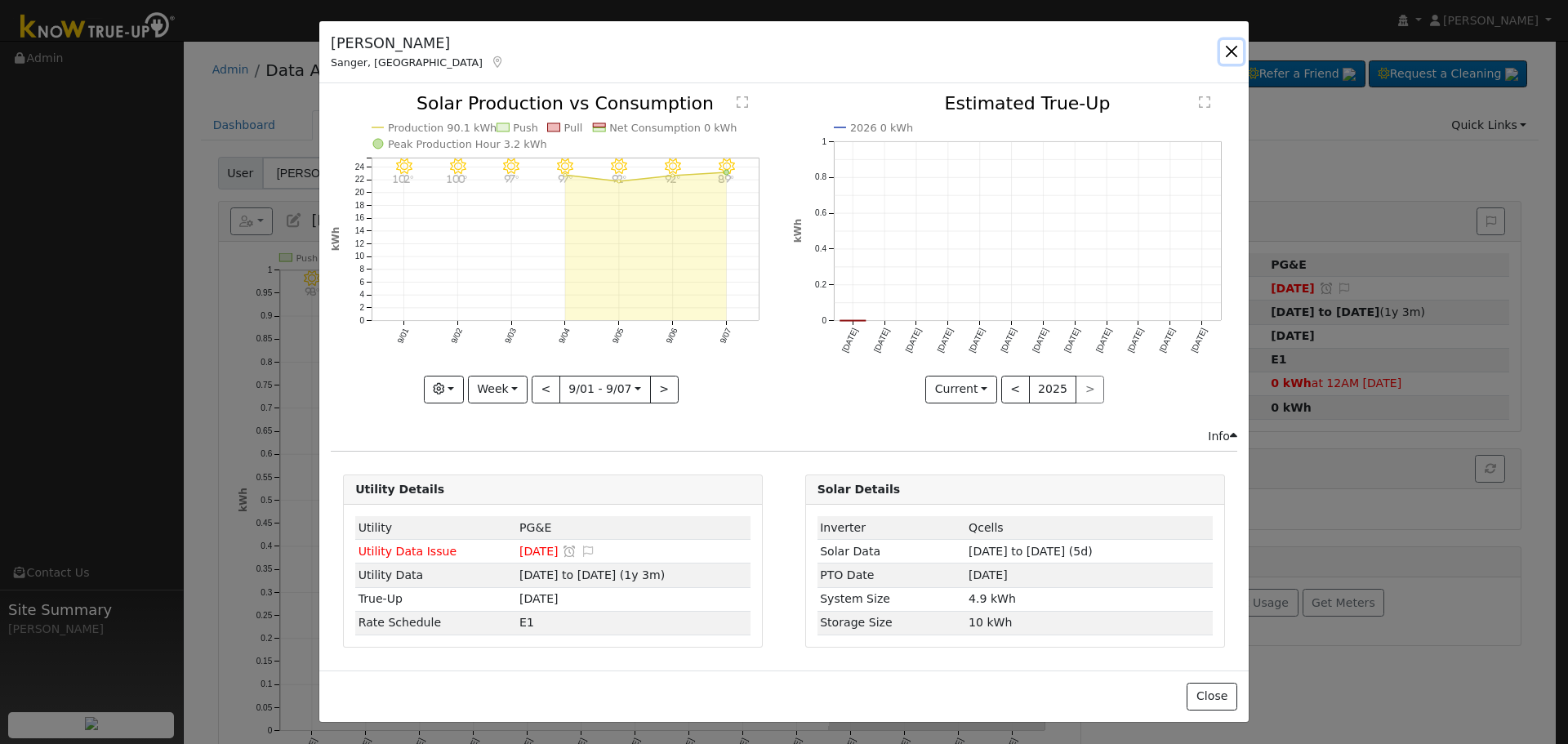
click at [1221, 50] on button "button" at bounding box center [1232, 52] width 23 height 23
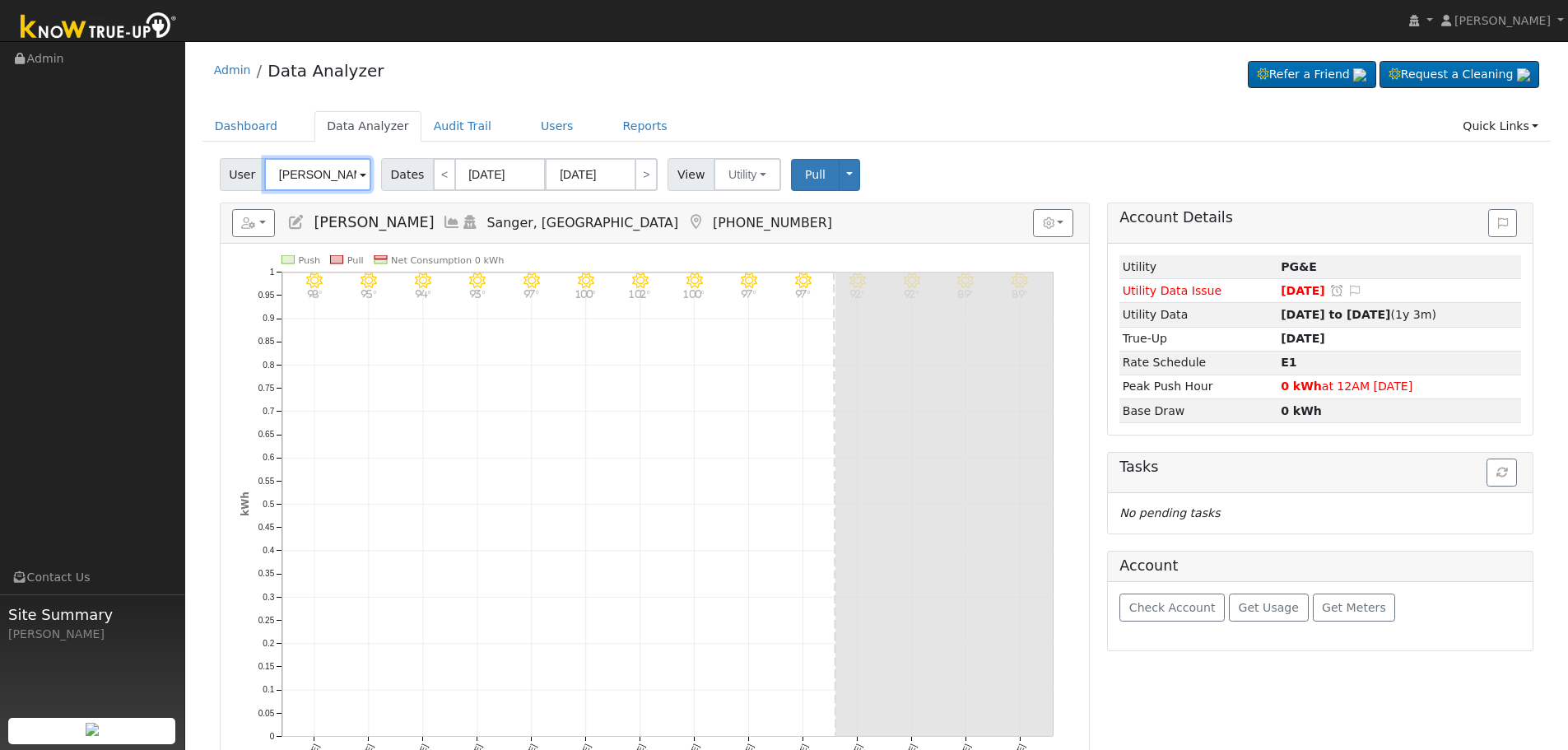
click at [327, 159] on input "Larry Mendoza" at bounding box center [317, 174] width 107 height 33
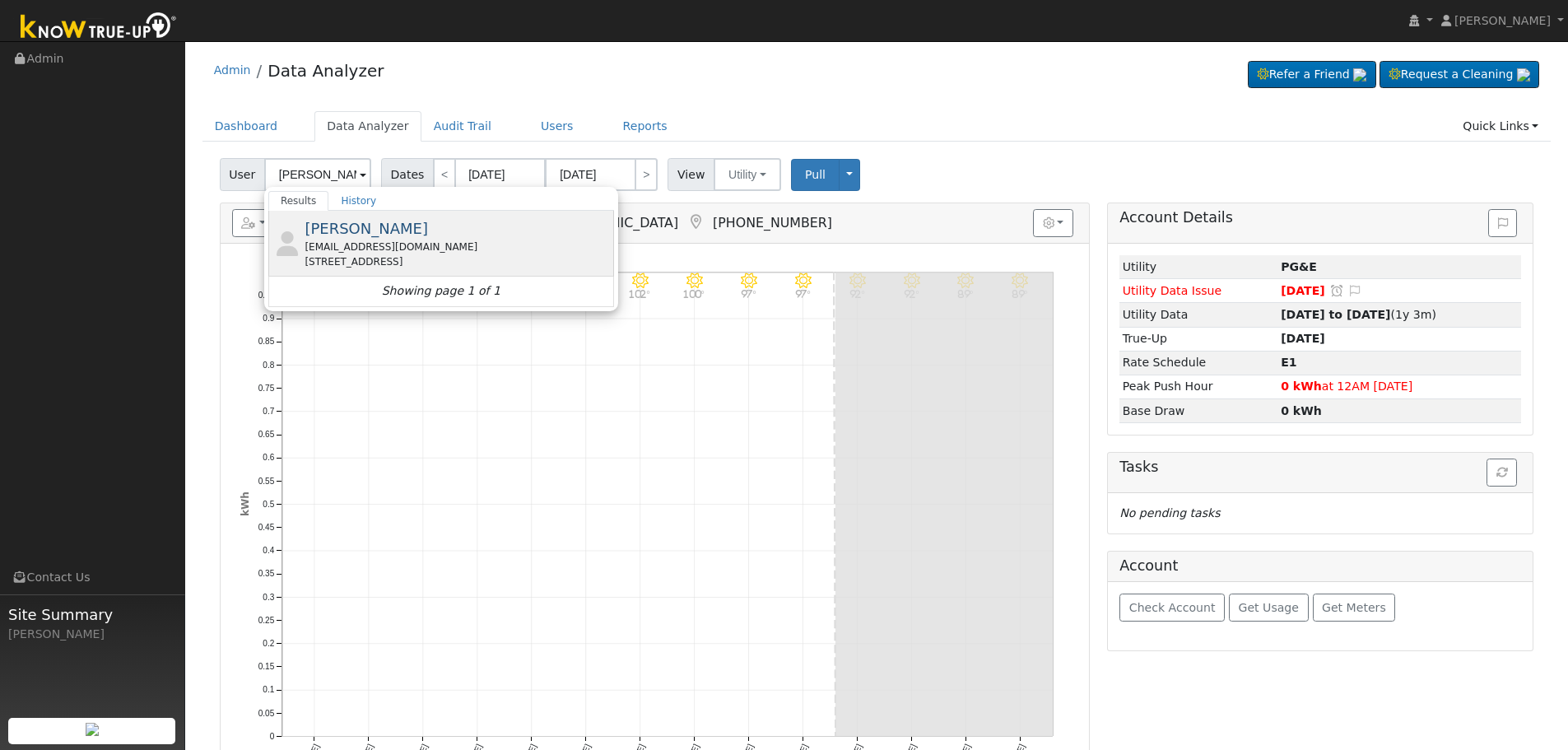
click at [375, 228] on span "Timothy Raiskup" at bounding box center [366, 228] width 123 height 17
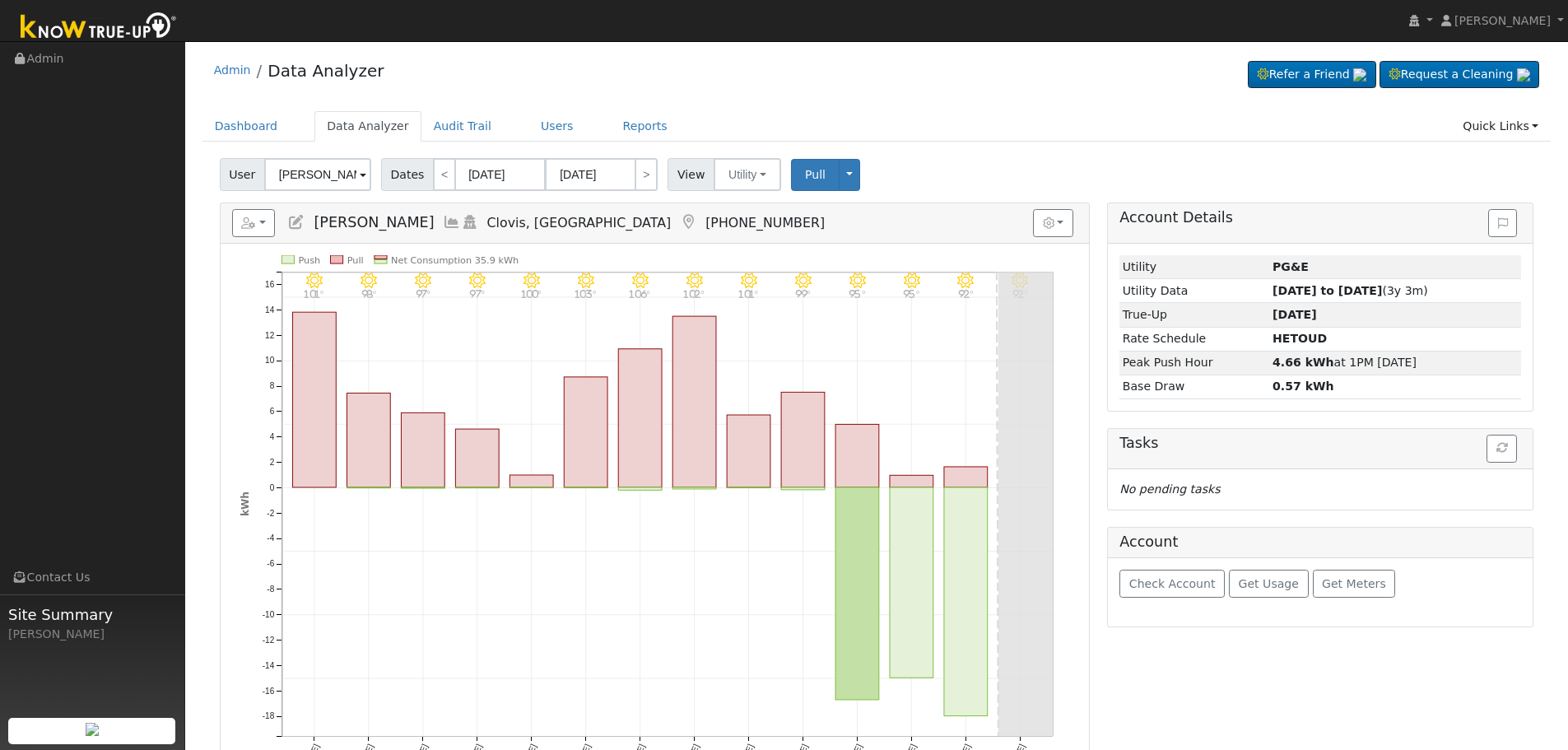
click at [443, 222] on icon at bounding box center [452, 222] width 18 height 14
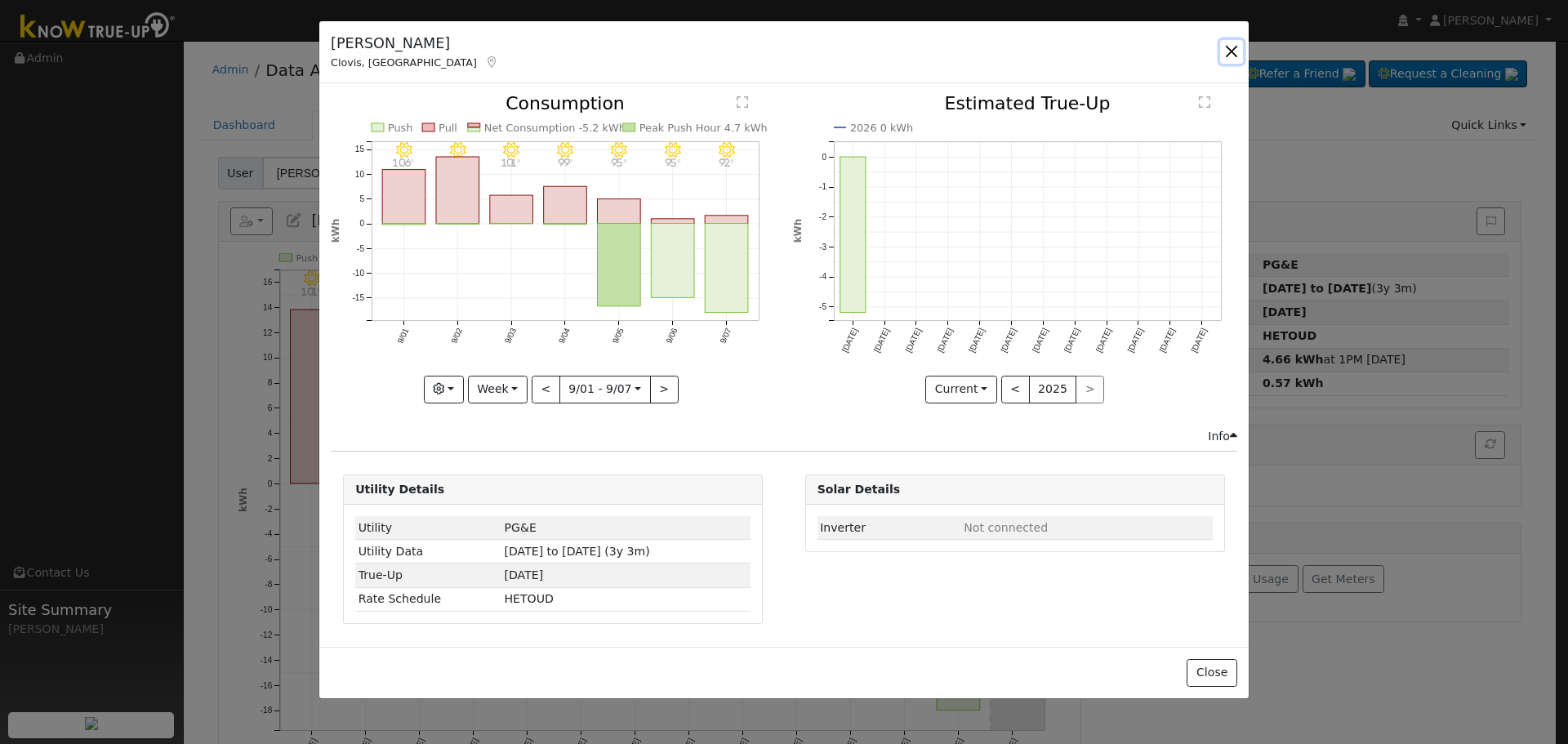
click at [1234, 49] on button "button" at bounding box center [1232, 52] width 23 height 23
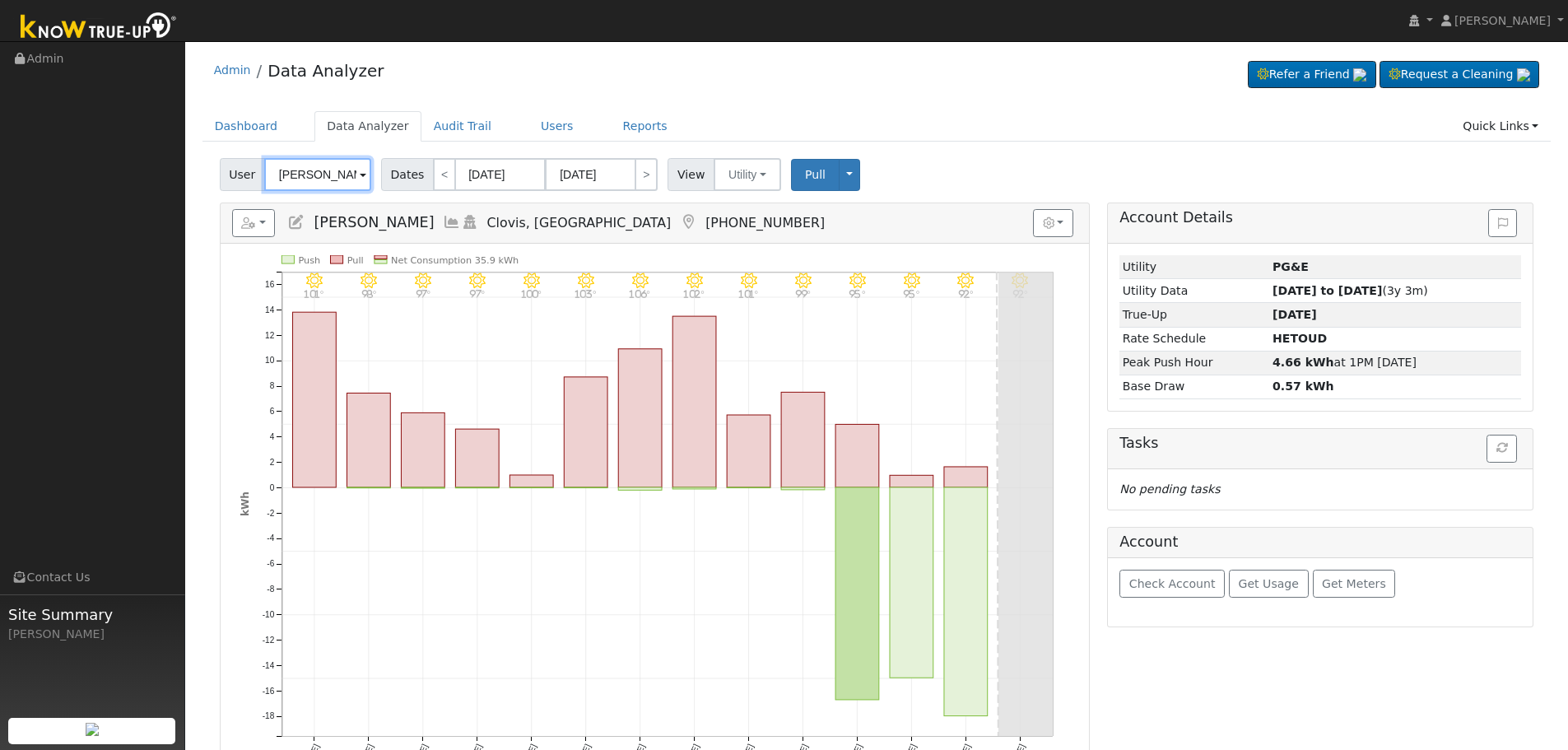
click at [338, 174] on input "Timothy Raiskup" at bounding box center [317, 174] width 107 height 33
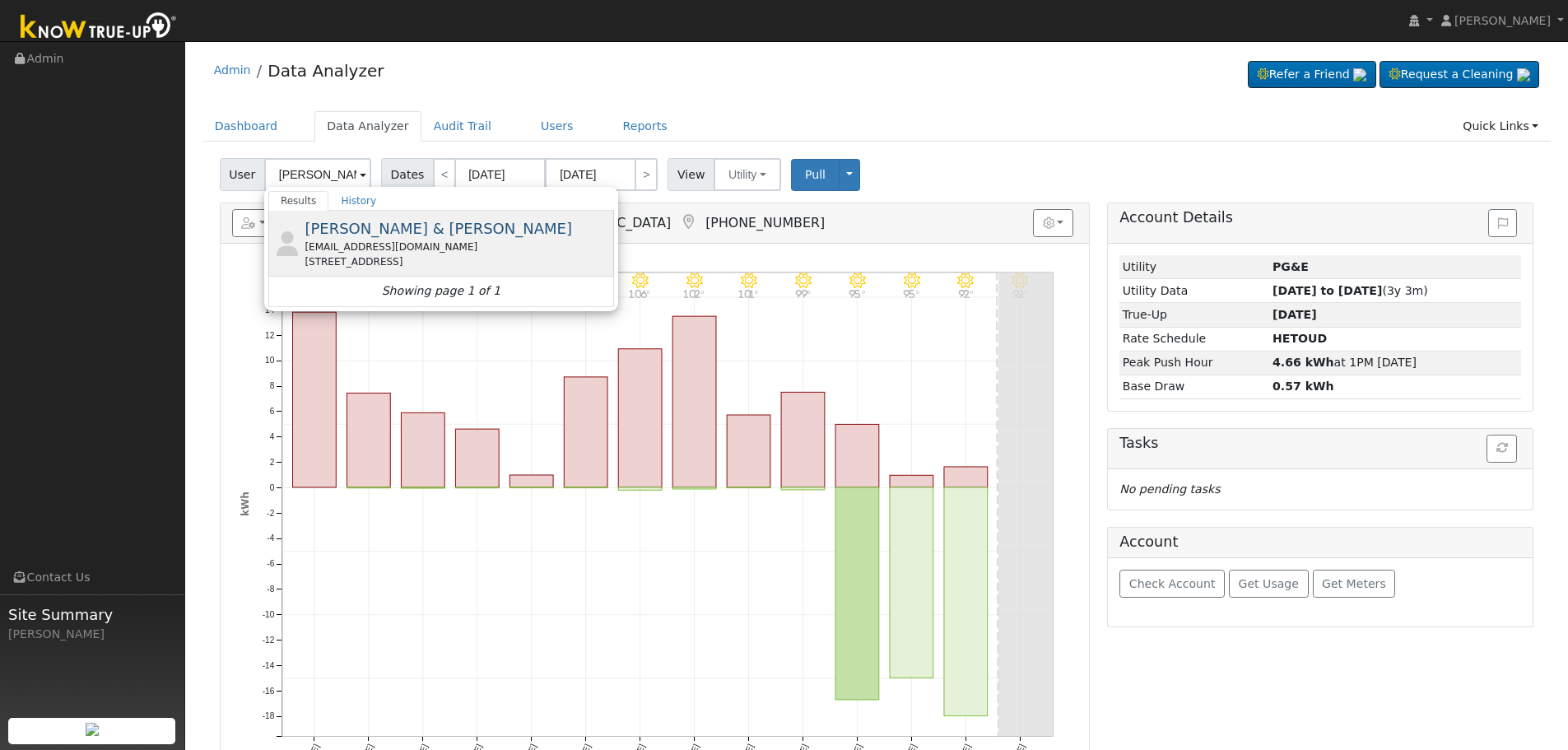
click at [413, 229] on span "Casey & Brittany Brown" at bounding box center [439, 228] width 268 height 17
type input "Casey & Brittany Brown"
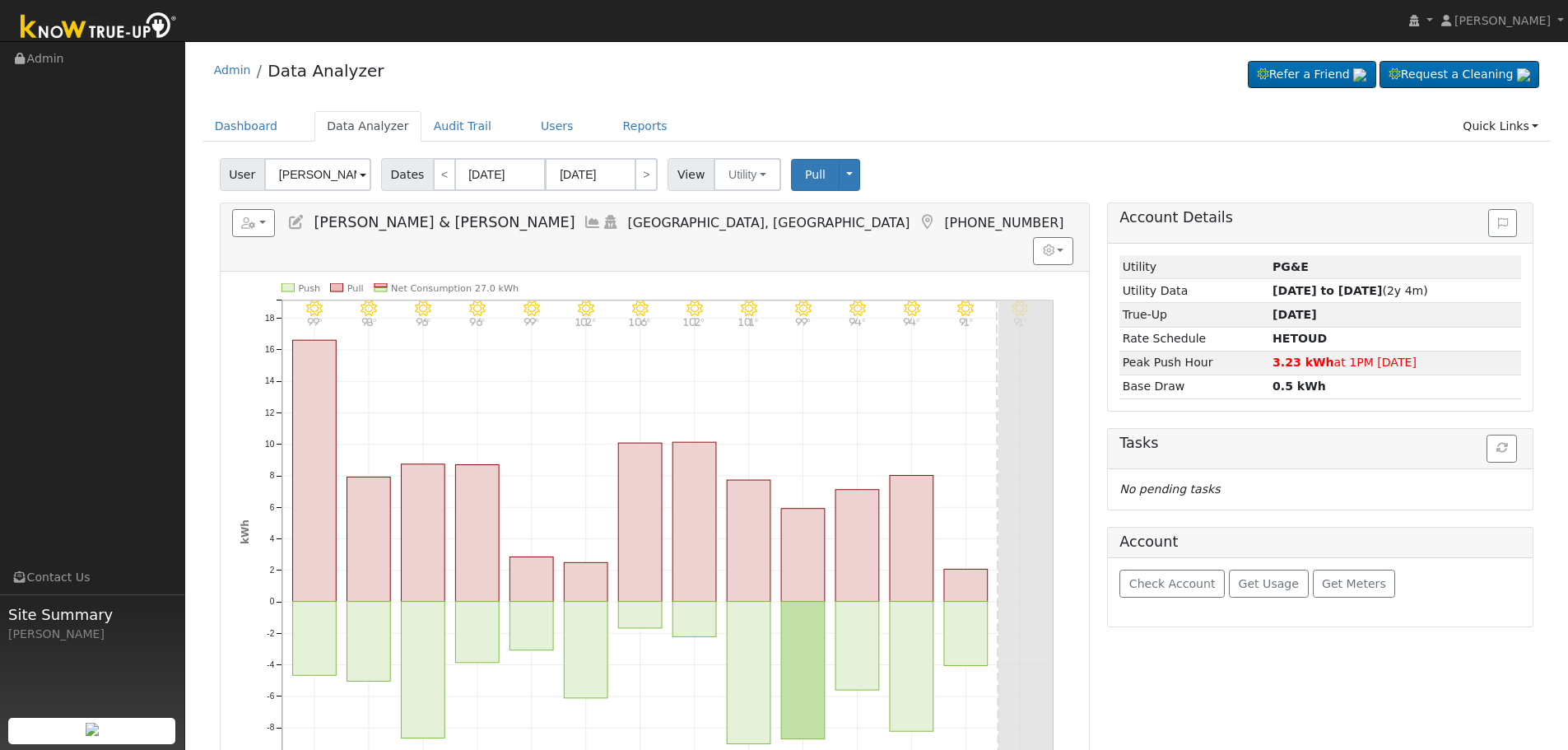
click at [487, 209] on div "Reports Scenario Health Check Energy Audit Account Timeline User Audit Trail In…" at bounding box center [655, 237] width 869 height 67
click at [584, 215] on icon at bounding box center [592, 222] width 18 height 14
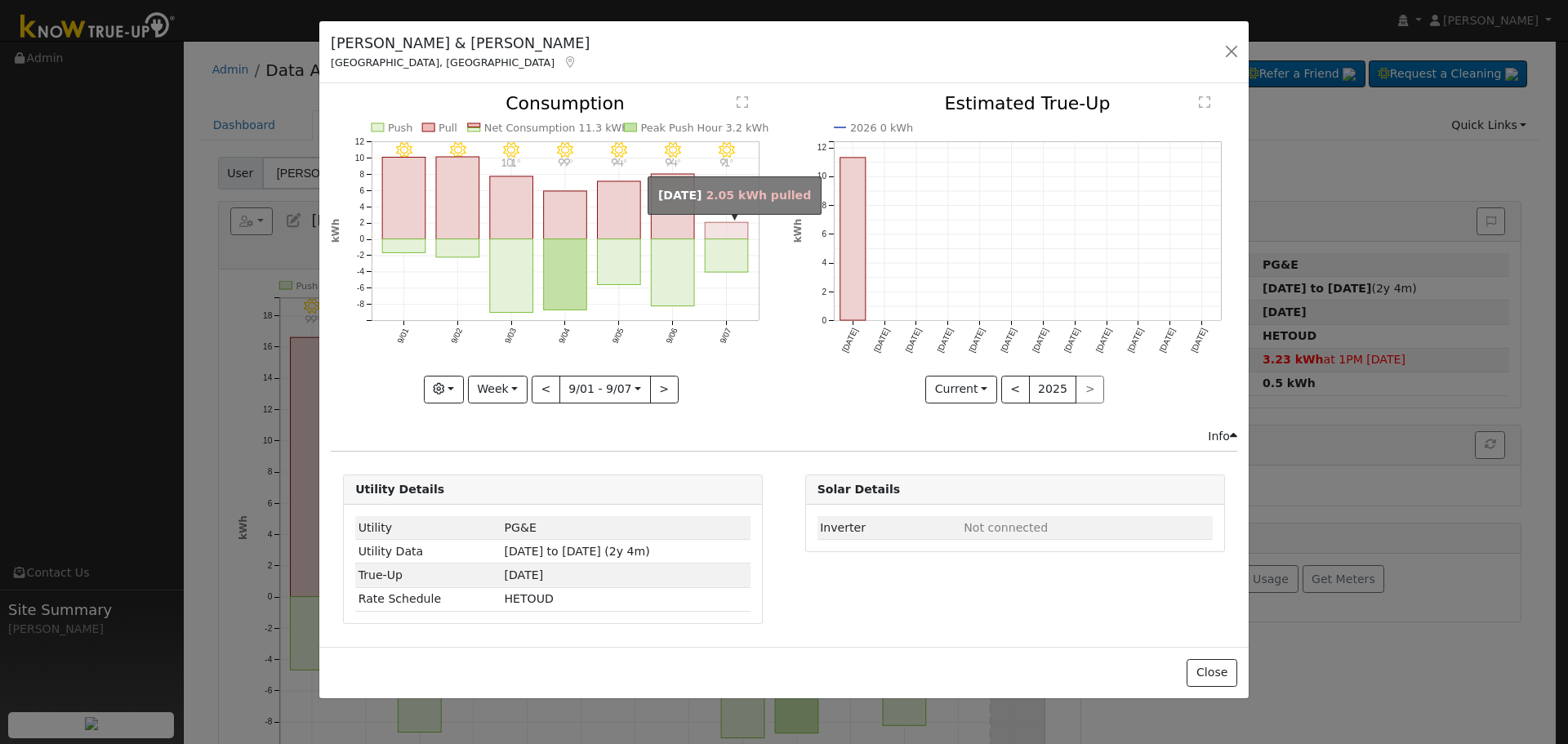
click at [729, 229] on rect "onclick=""" at bounding box center [727, 231] width 44 height 16
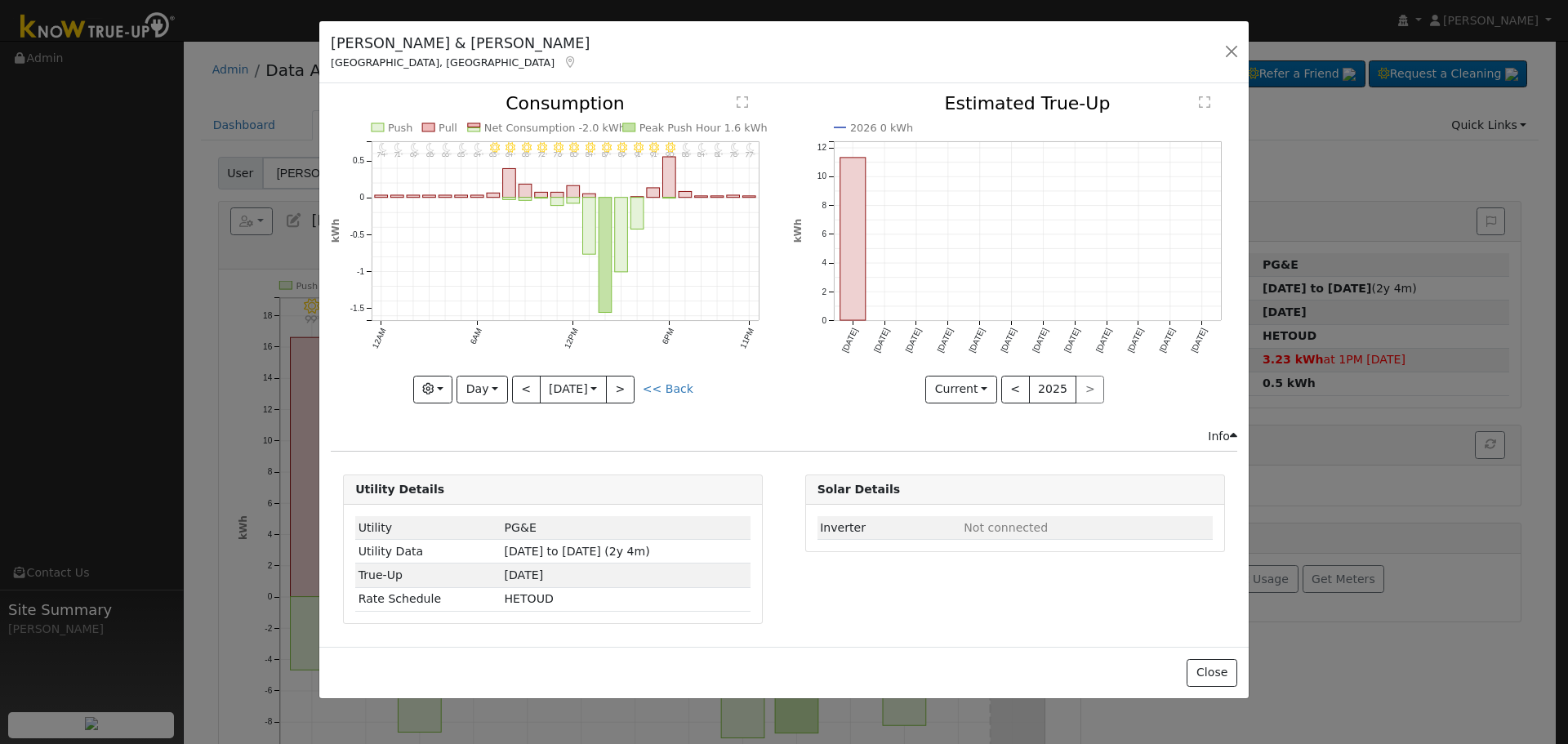
click at [670, 423] on div "11PM - Clear 77° 10PM - Clear 78° 9PM - Clear 81° 8PM - Clear 84° 7PM - Clear 8…" at bounding box center [553, 260] width 461 height 333
click at [673, 396] on div "<< Back" at bounding box center [668, 389] width 51 height 17
click at [669, 383] on link "<< Back" at bounding box center [668, 389] width 51 height 13
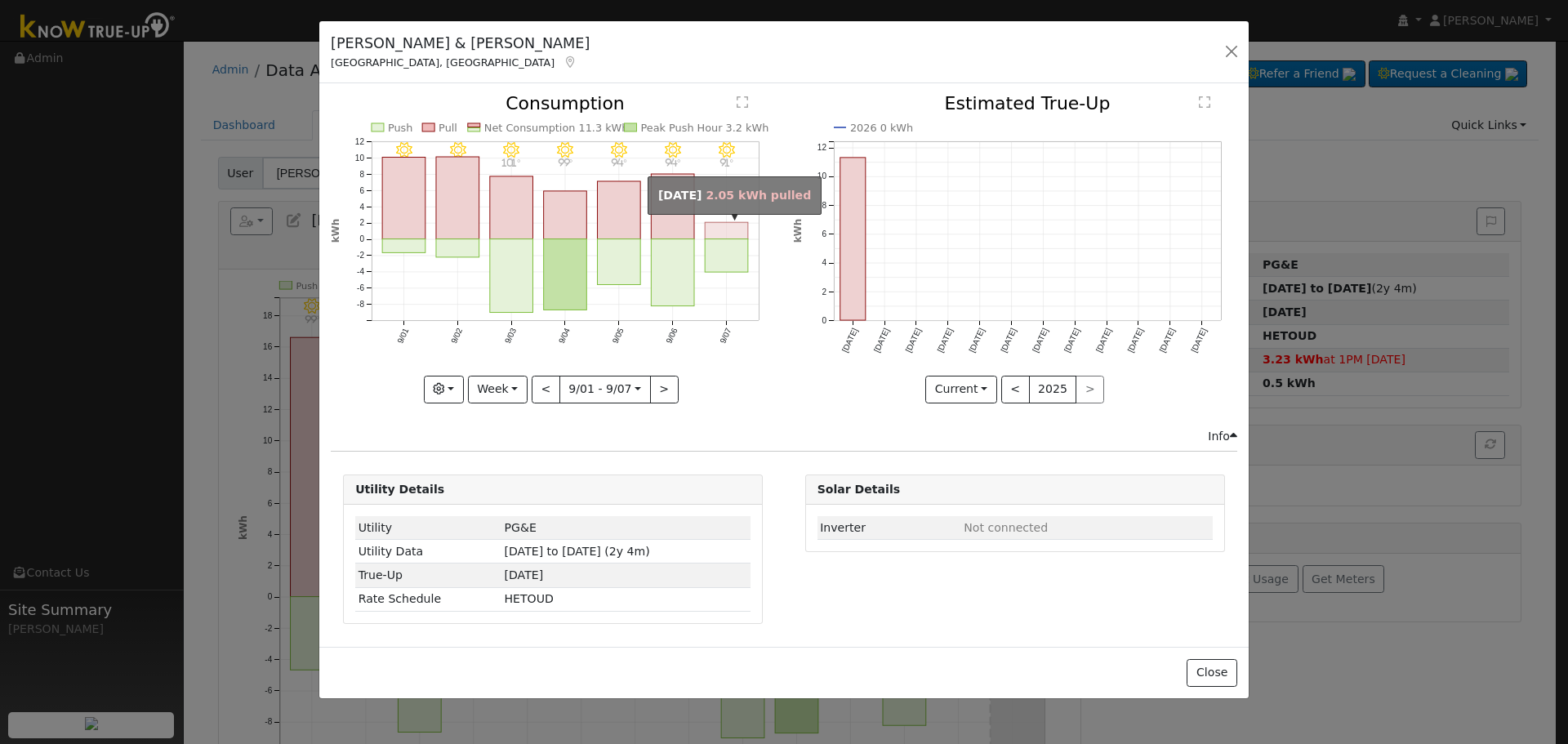
click at [712, 223] on rect "onclick=""" at bounding box center [727, 231] width 44 height 16
type input "2025-09-07"
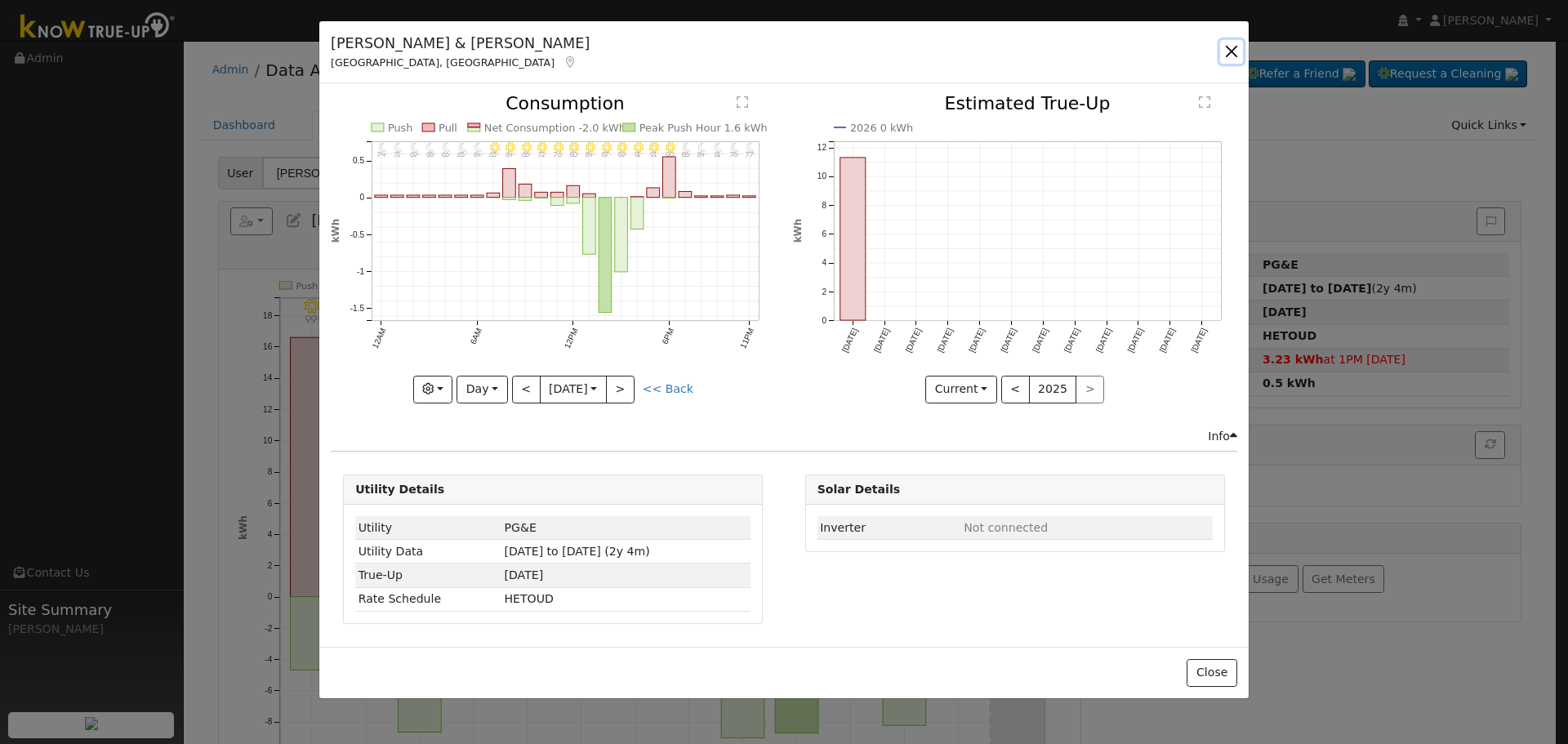
click at [1232, 55] on button "button" at bounding box center [1232, 52] width 23 height 23
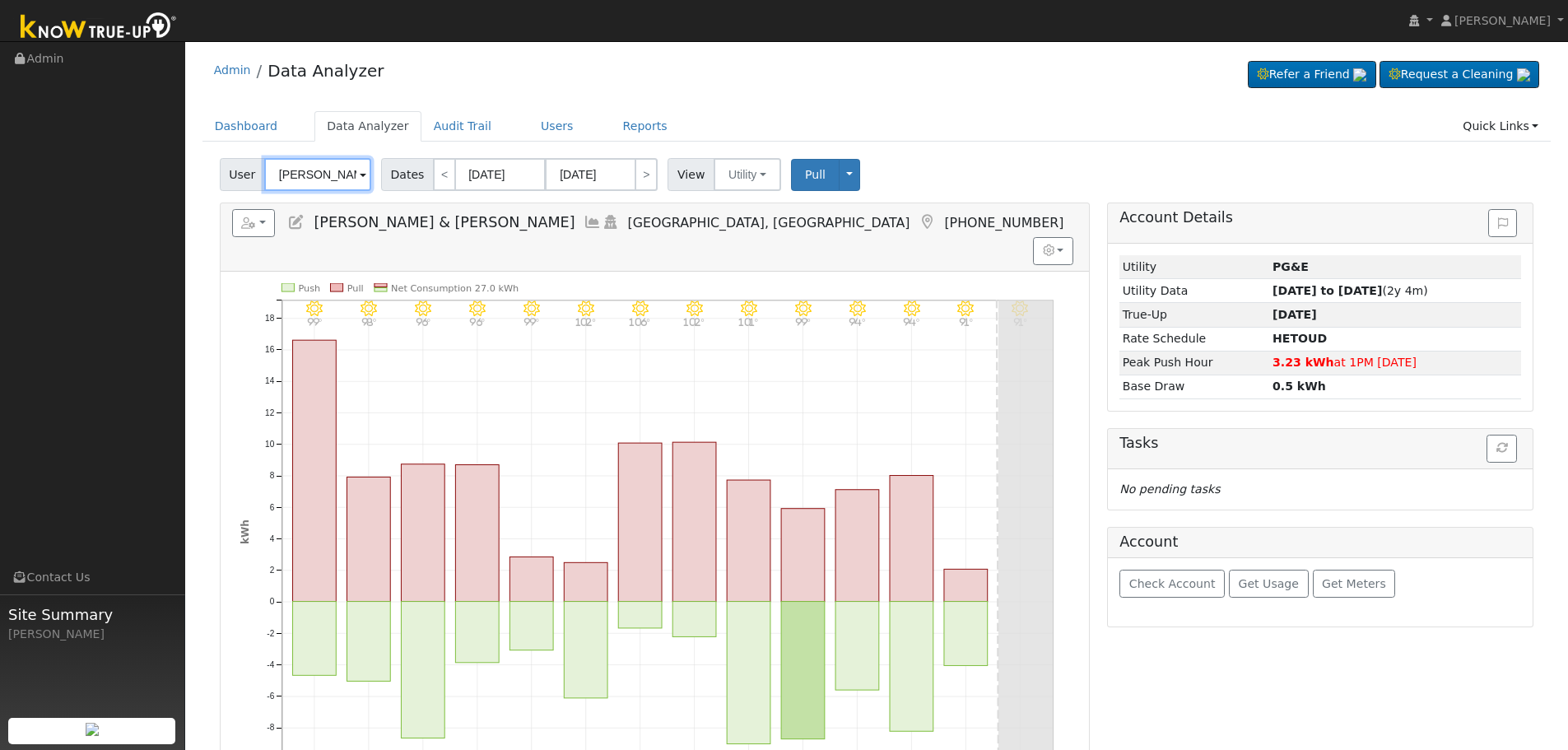
click at [315, 183] on input "Casey & Brittany Brown" at bounding box center [317, 174] width 107 height 33
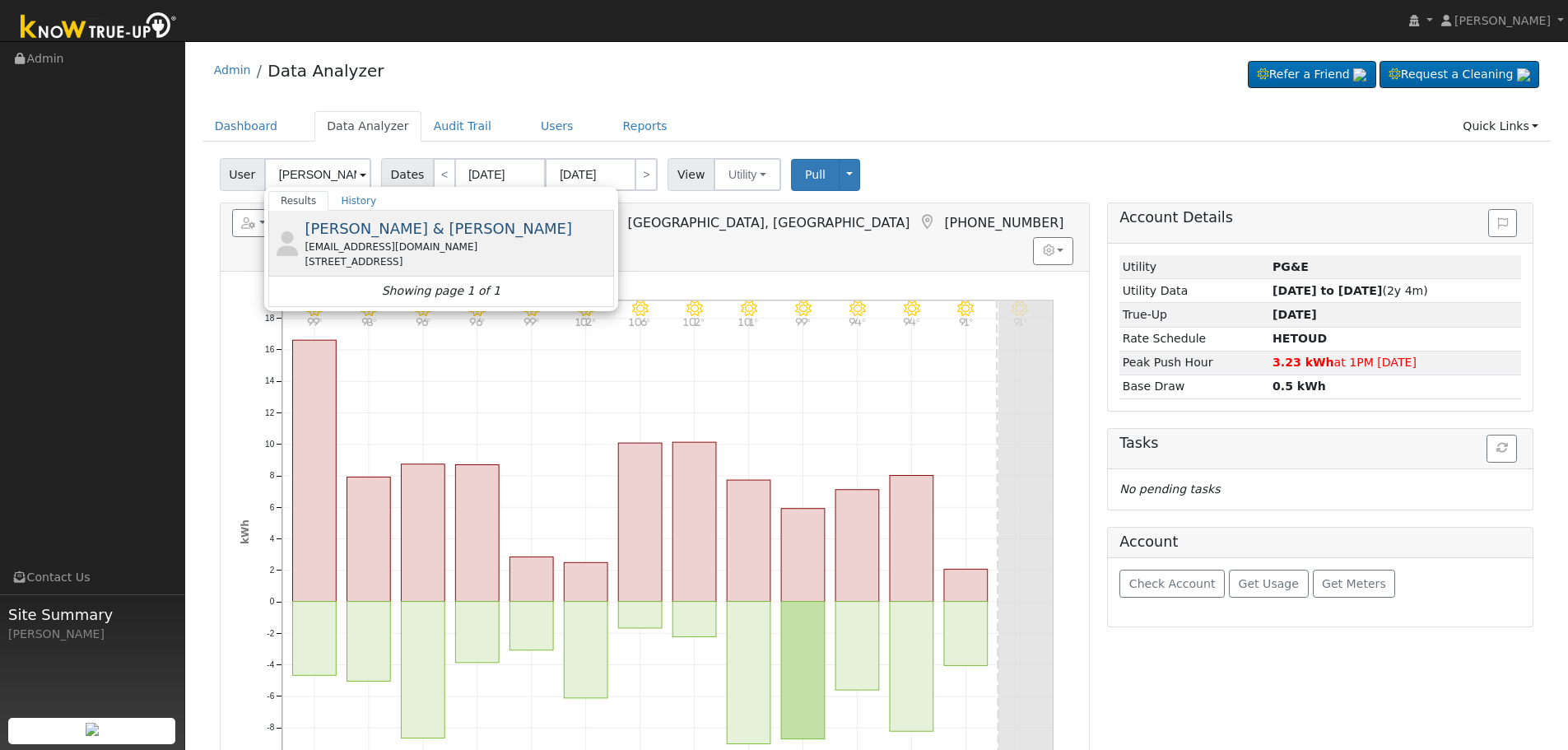
click at [408, 234] on span "Albert & Yolanda Valenzuela" at bounding box center [439, 228] width 268 height 17
type input "Albert & Yolanda Valenzuela"
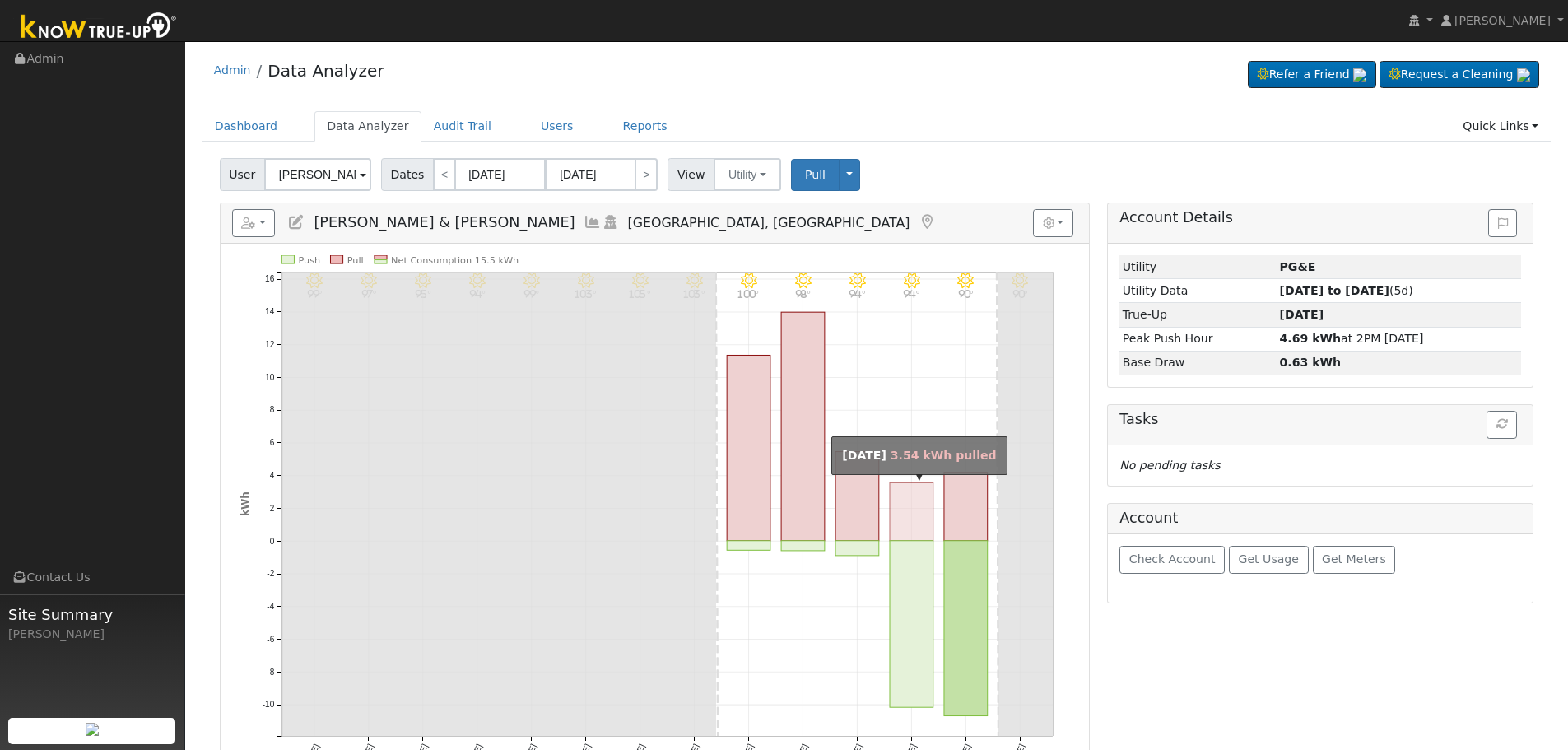
click at [913, 505] on rect "onclick=""" at bounding box center [912, 512] width 44 height 58
type input "09/06/2025"
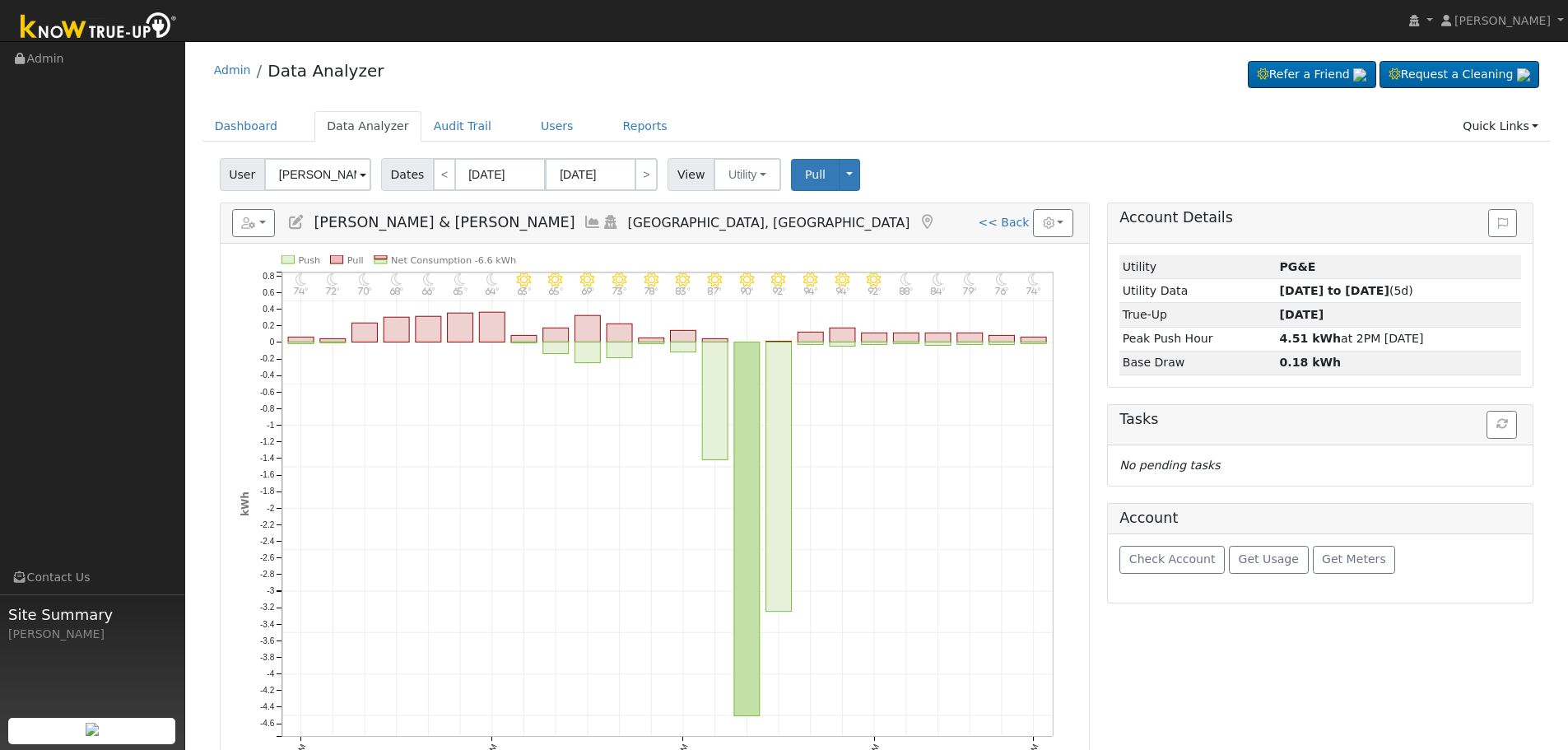
click at [584, 225] on icon at bounding box center [592, 222] width 18 height 14
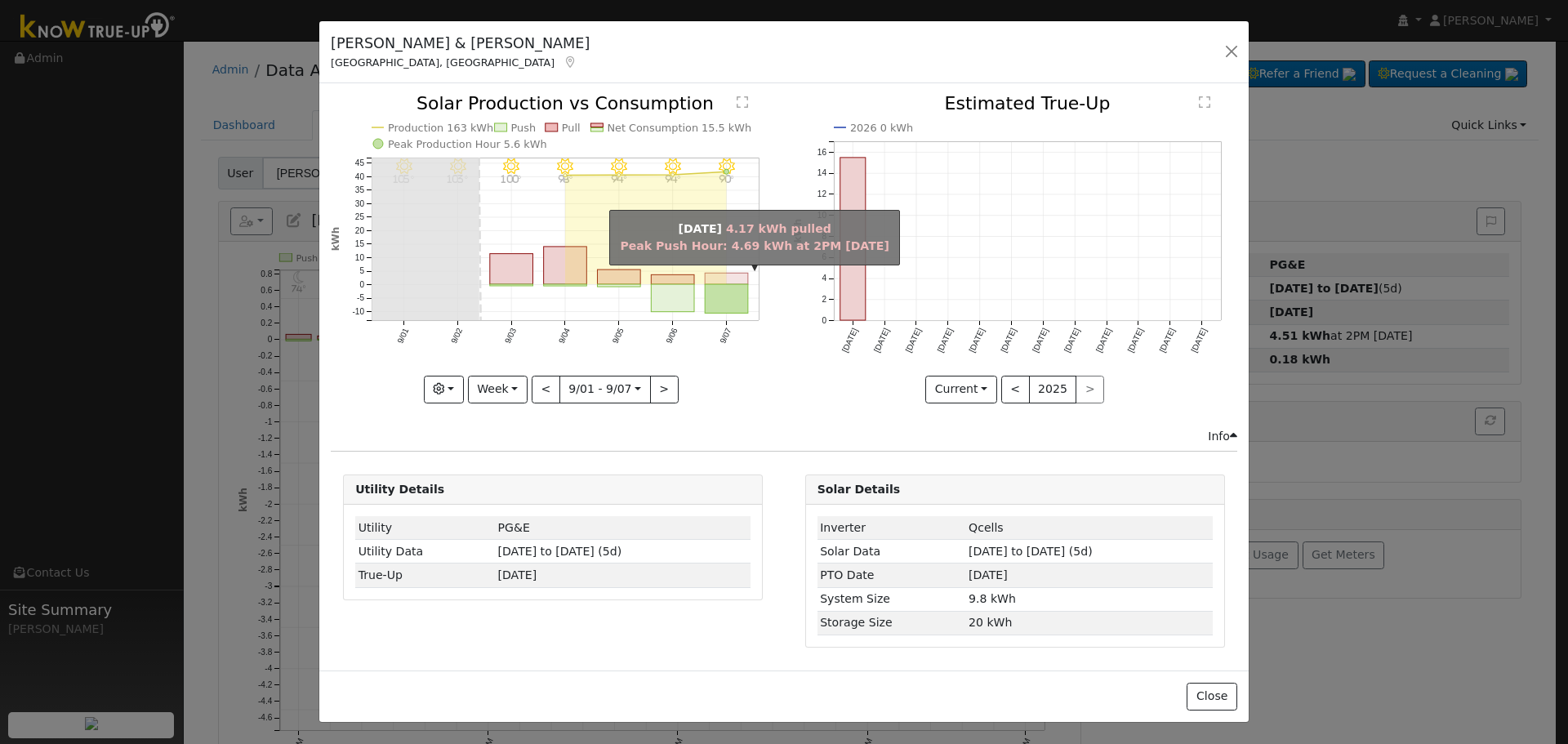
click at [711, 277] on rect "onclick=""" at bounding box center [727, 279] width 44 height 12
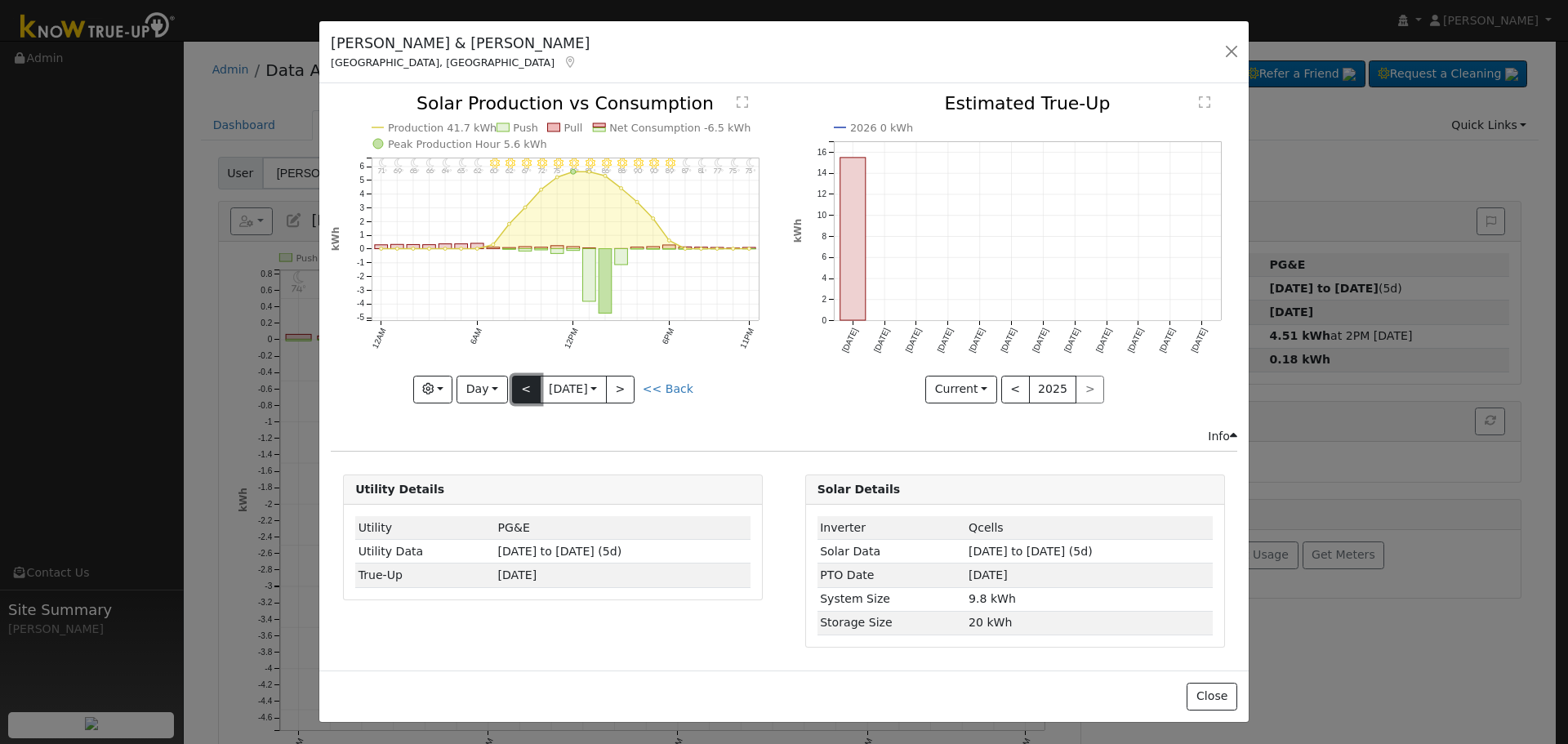
click at [522, 385] on button "<" at bounding box center [526, 389] width 29 height 28
click at [634, 391] on button ">" at bounding box center [620, 389] width 29 height 28
click at [524, 383] on button "<" at bounding box center [526, 389] width 29 height 28
click at [534, 384] on button "<" at bounding box center [526, 389] width 29 height 28
type input "2025-09-05"
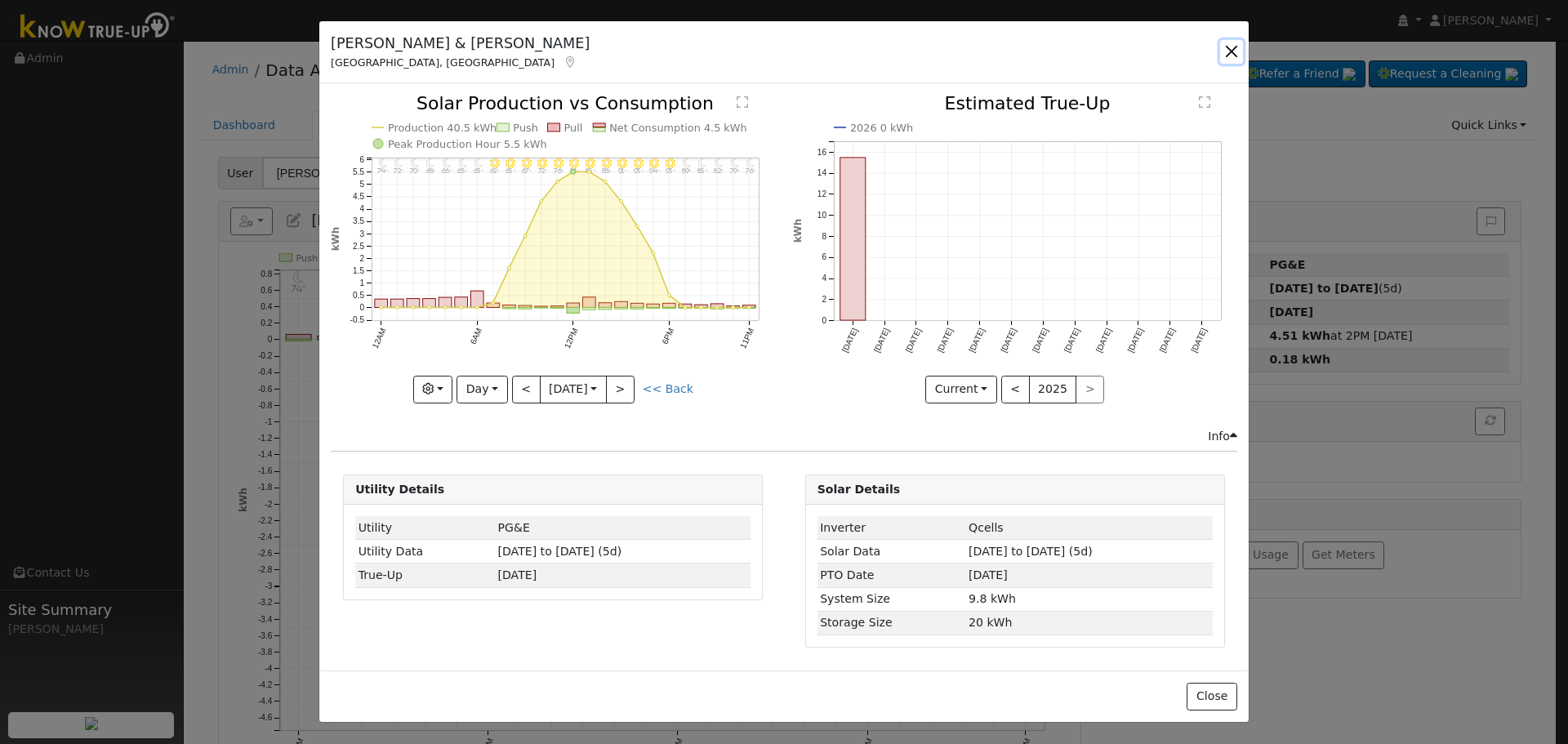
click at [1227, 49] on button "button" at bounding box center [1232, 52] width 23 height 23
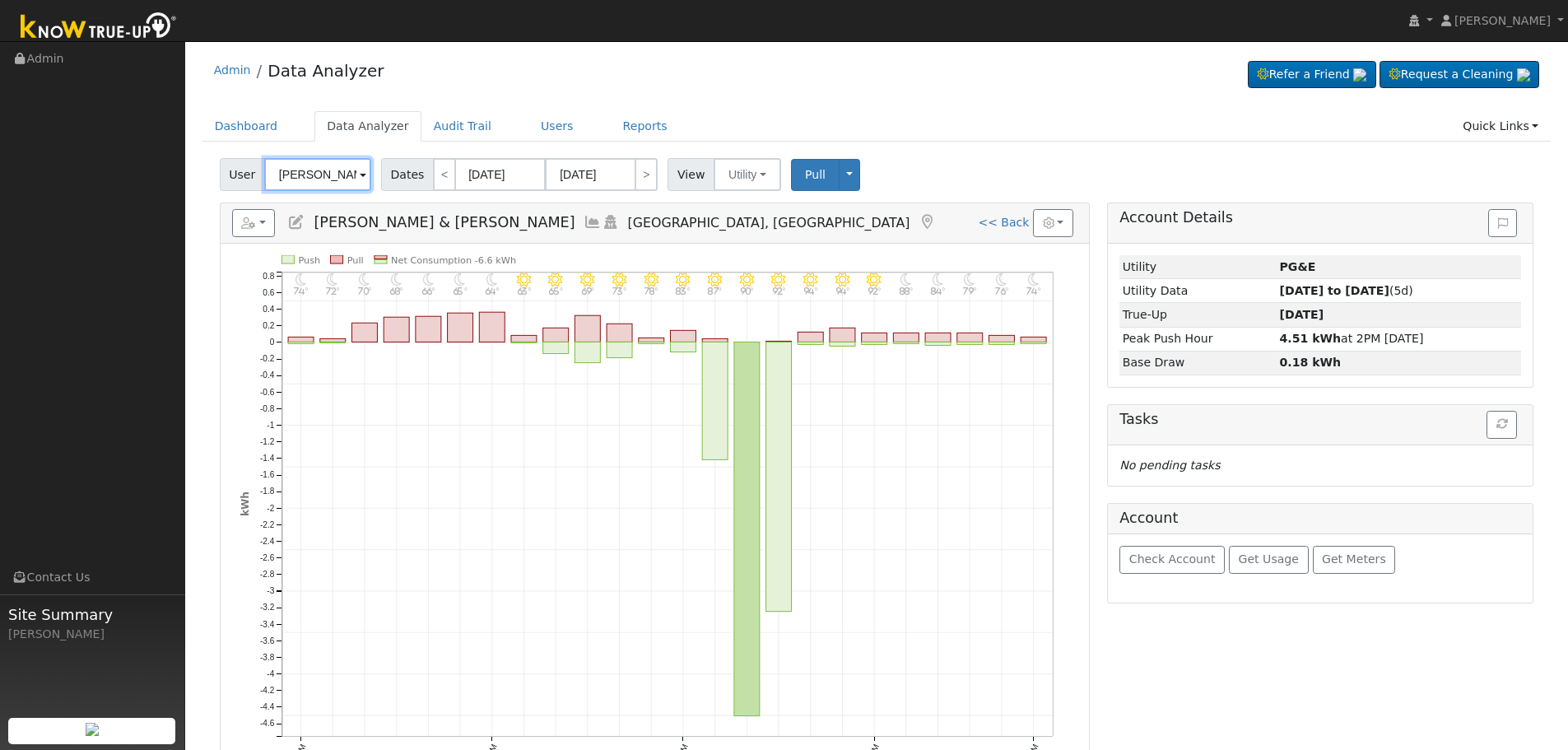
click at [298, 176] on input "Albert & Yolanda Valenzuela" at bounding box center [317, 174] width 107 height 33
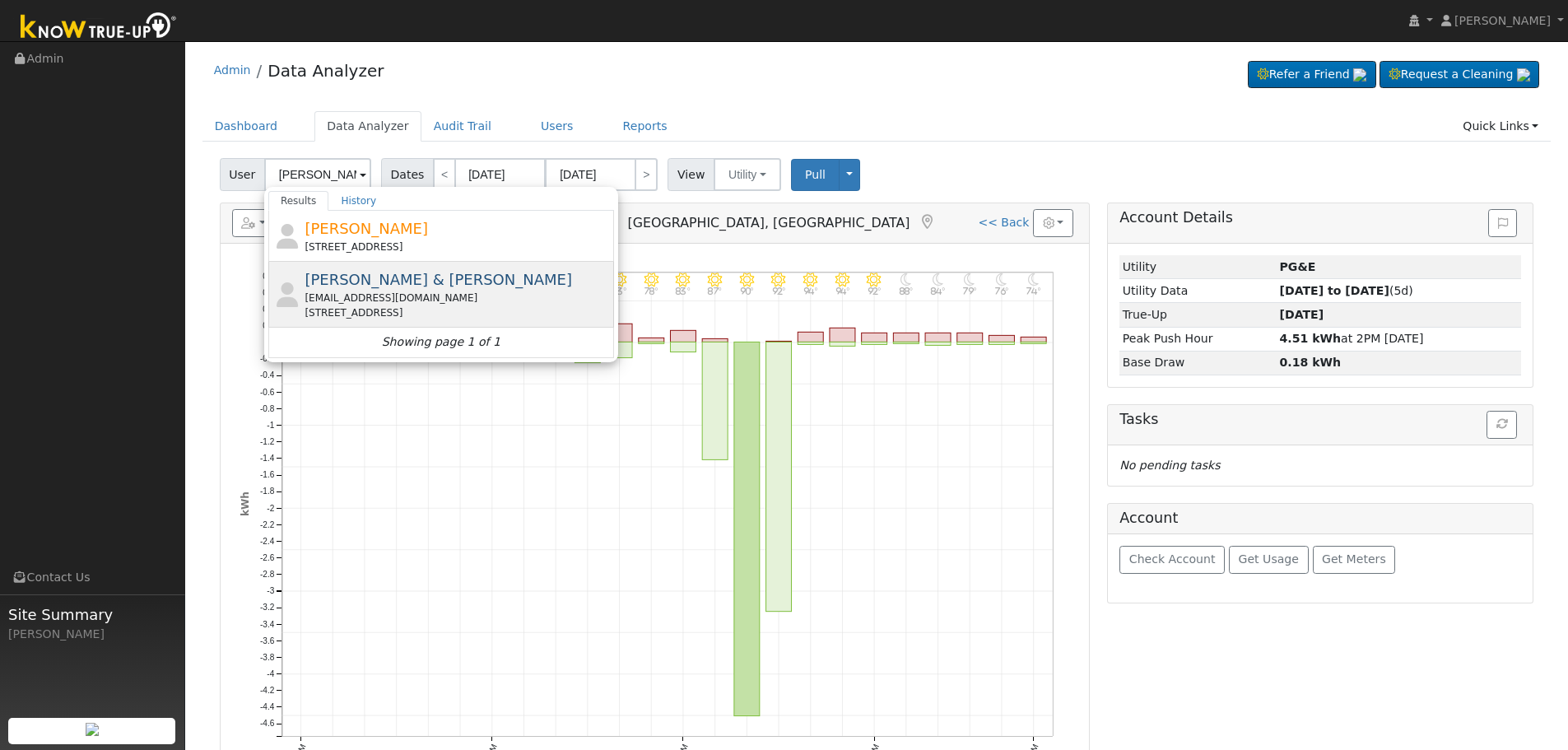
click at [414, 283] on span "Jesse & Leann Ceballos" at bounding box center [439, 279] width 268 height 17
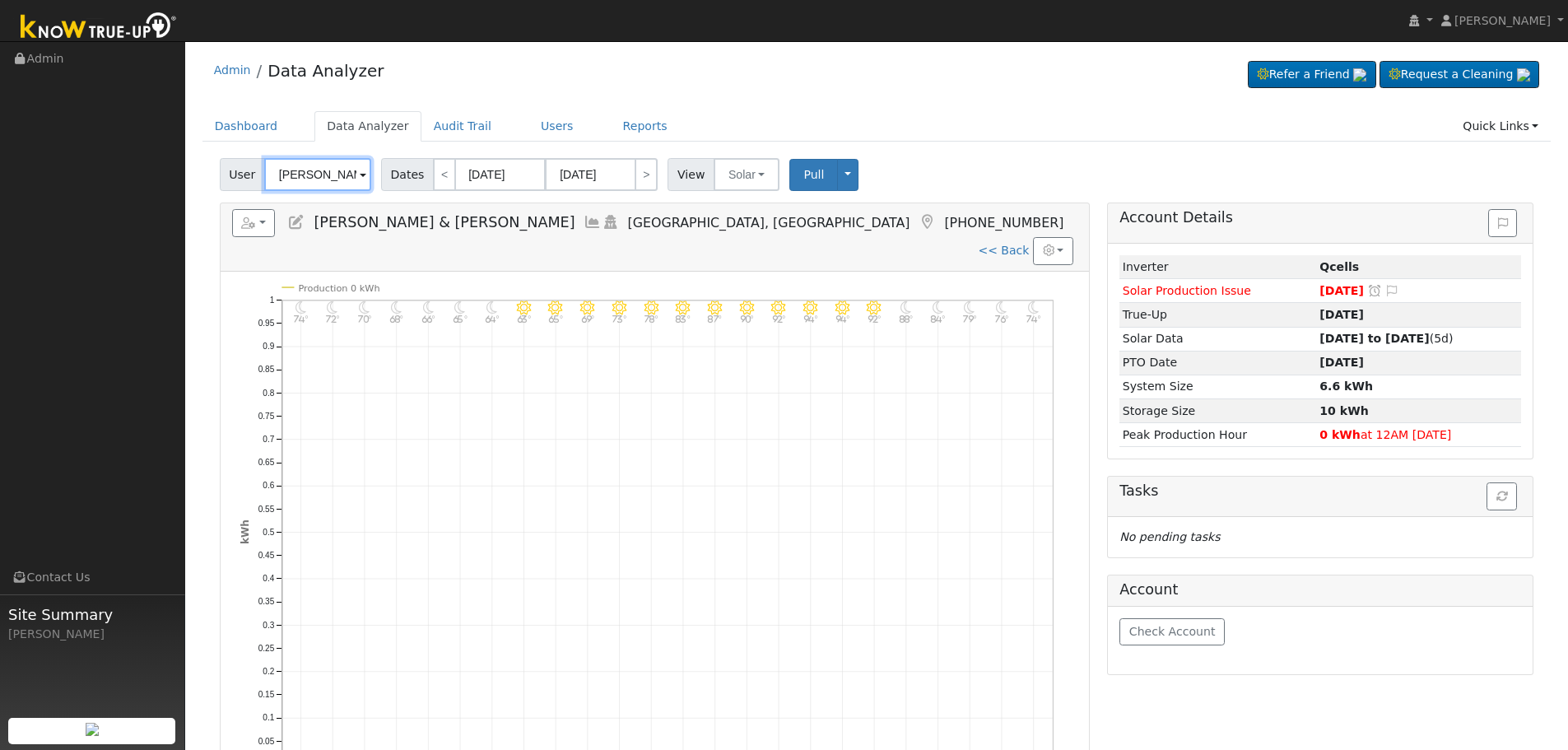
click at [315, 178] on input "Jesse & Leann Ceballos" at bounding box center [317, 174] width 107 height 33
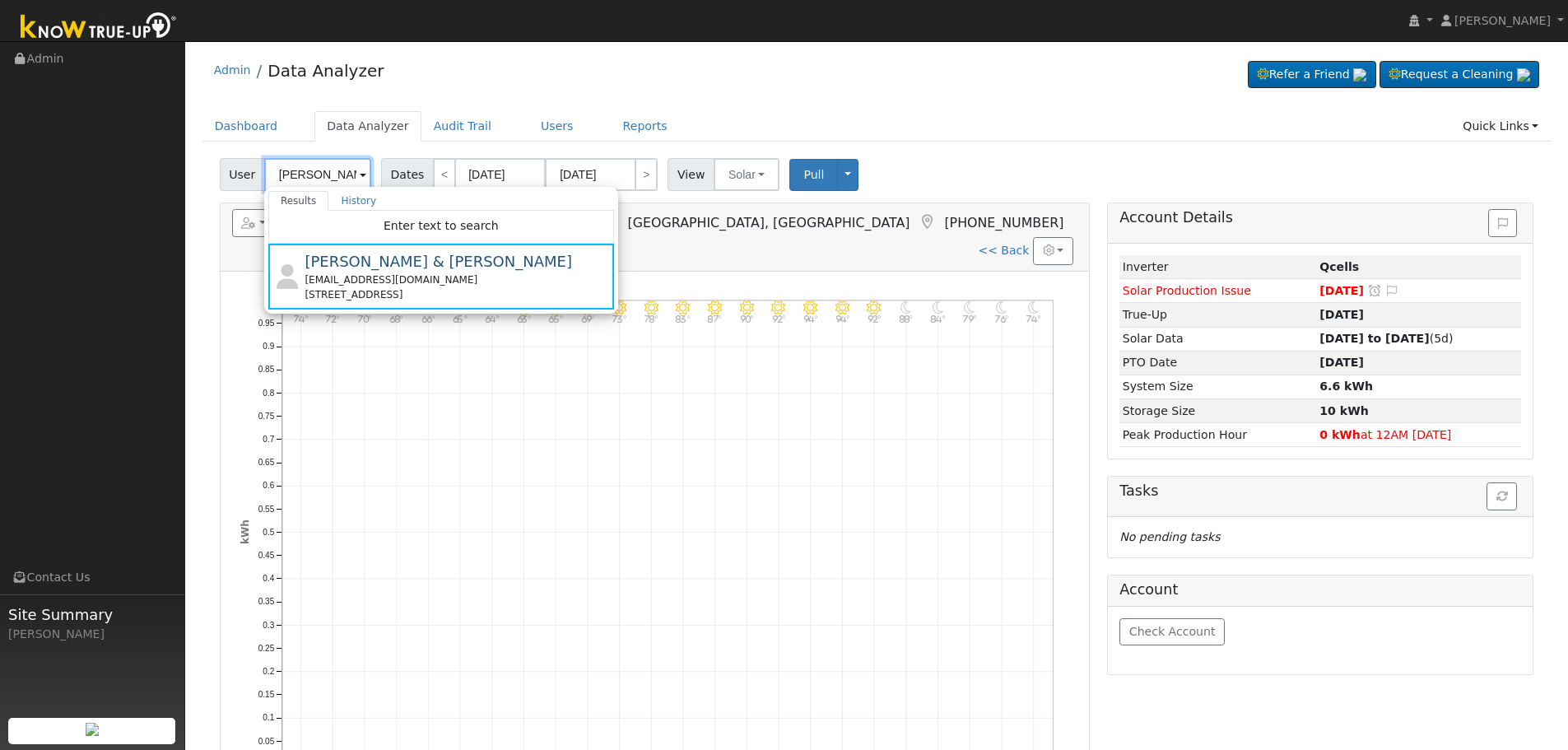
click at [348, 176] on input "Jesse & Leann Ceballos" at bounding box center [317, 174] width 107 height 33
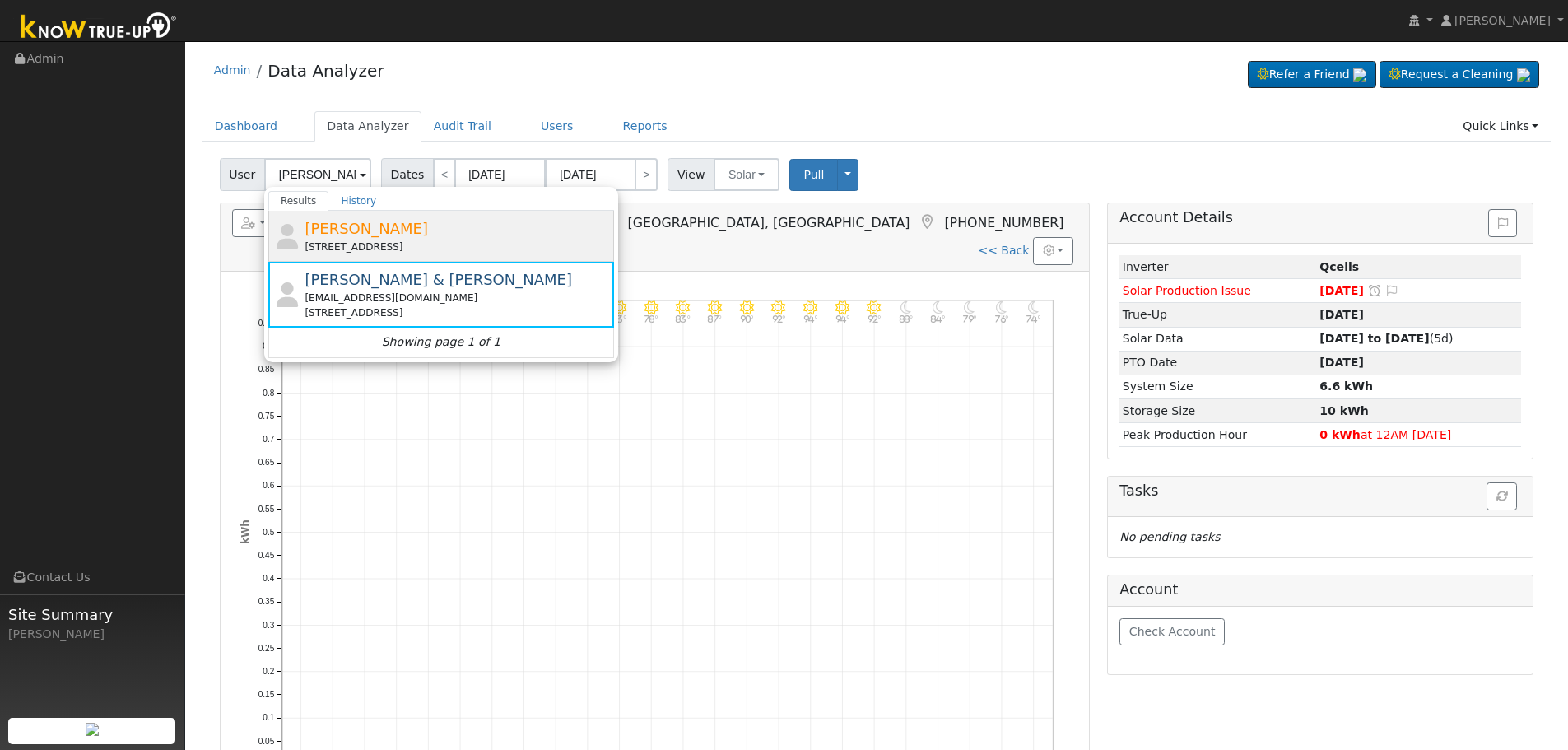
click at [397, 242] on div "5837 West Locust Avenue, Fresno, CA 93722" at bounding box center [458, 246] width 306 height 14
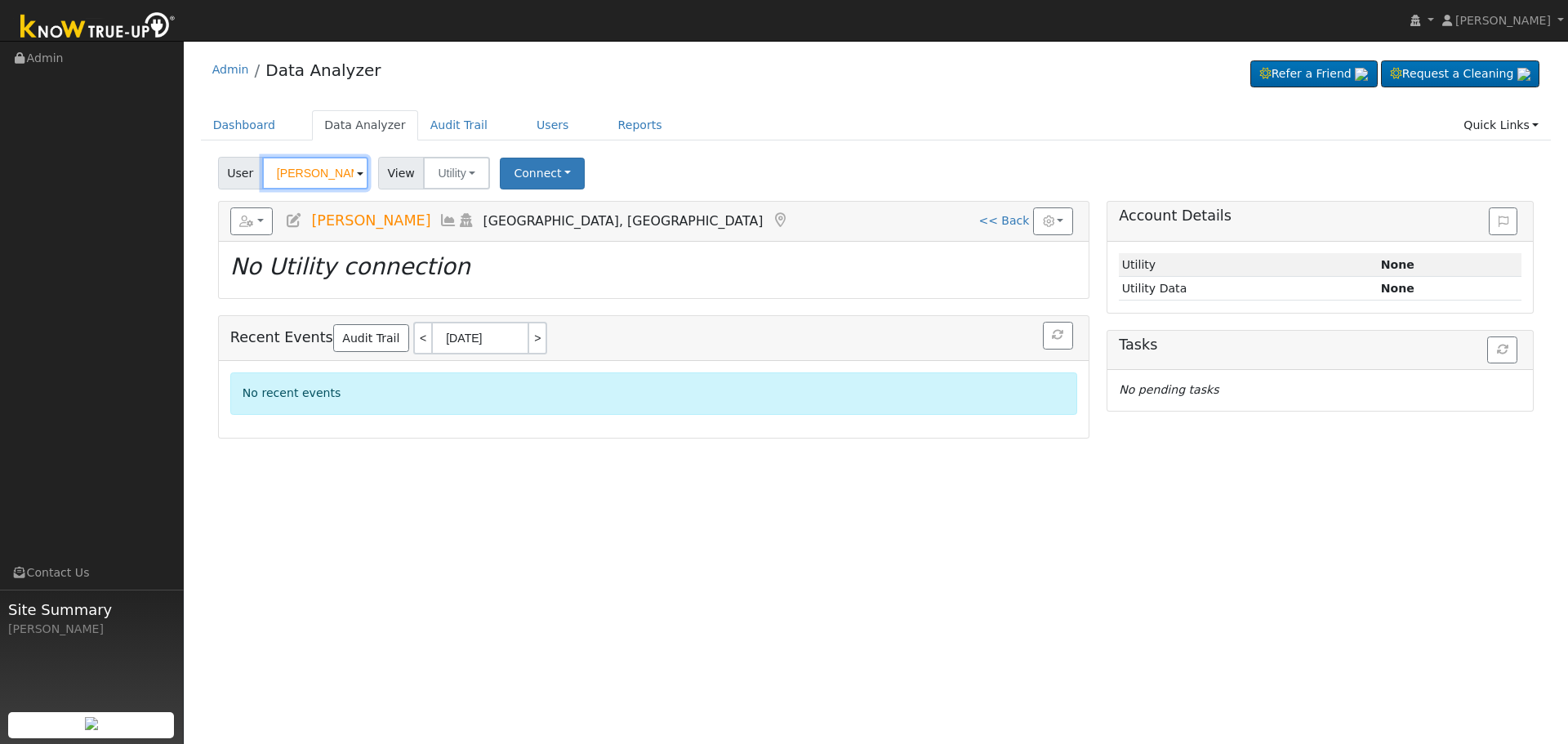
click at [337, 178] on input "jesse ceballos" at bounding box center [315, 173] width 106 height 33
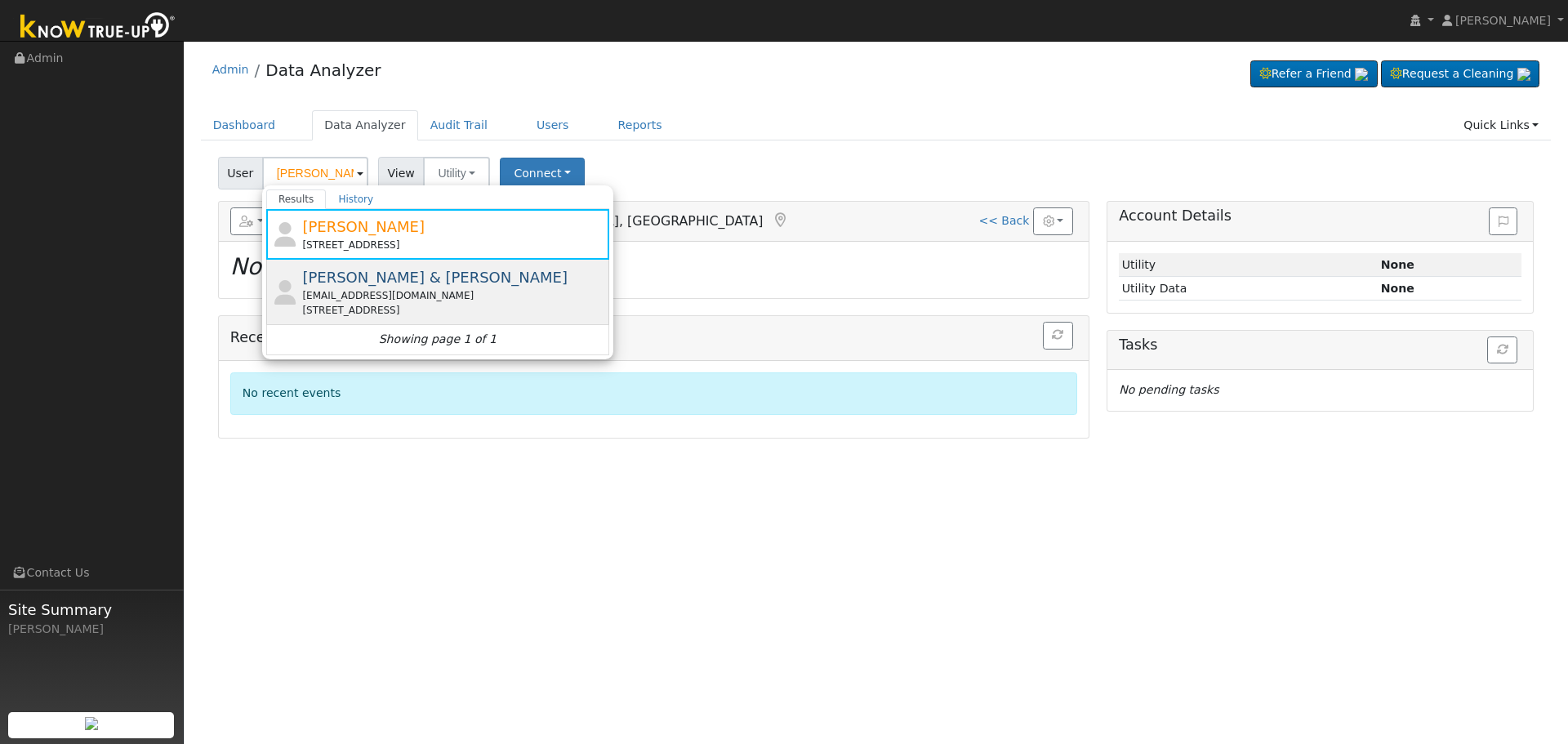
click at [392, 281] on span "Jesse & Leann Ceballos" at bounding box center [435, 277] width 266 height 17
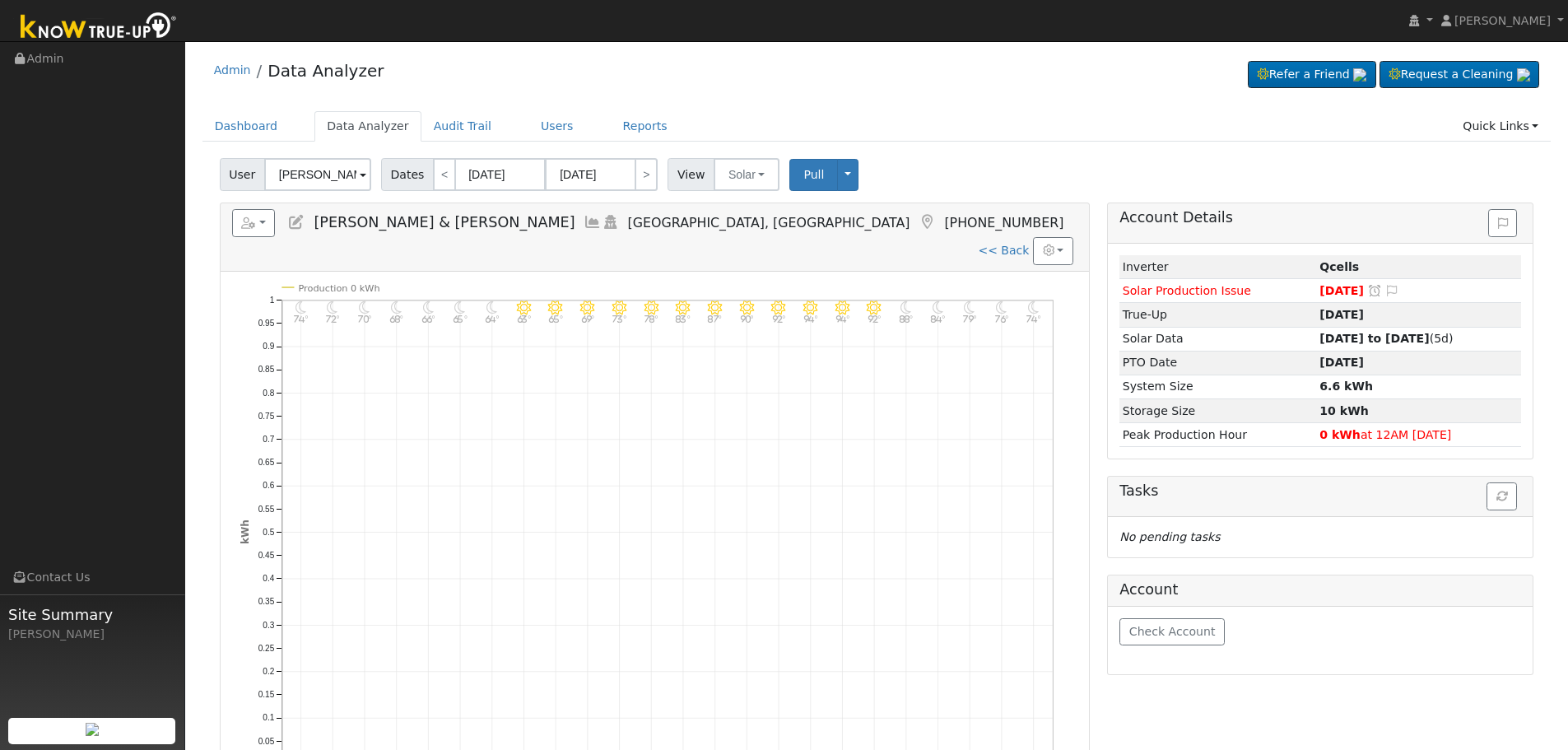
click at [584, 221] on icon at bounding box center [592, 222] width 18 height 14
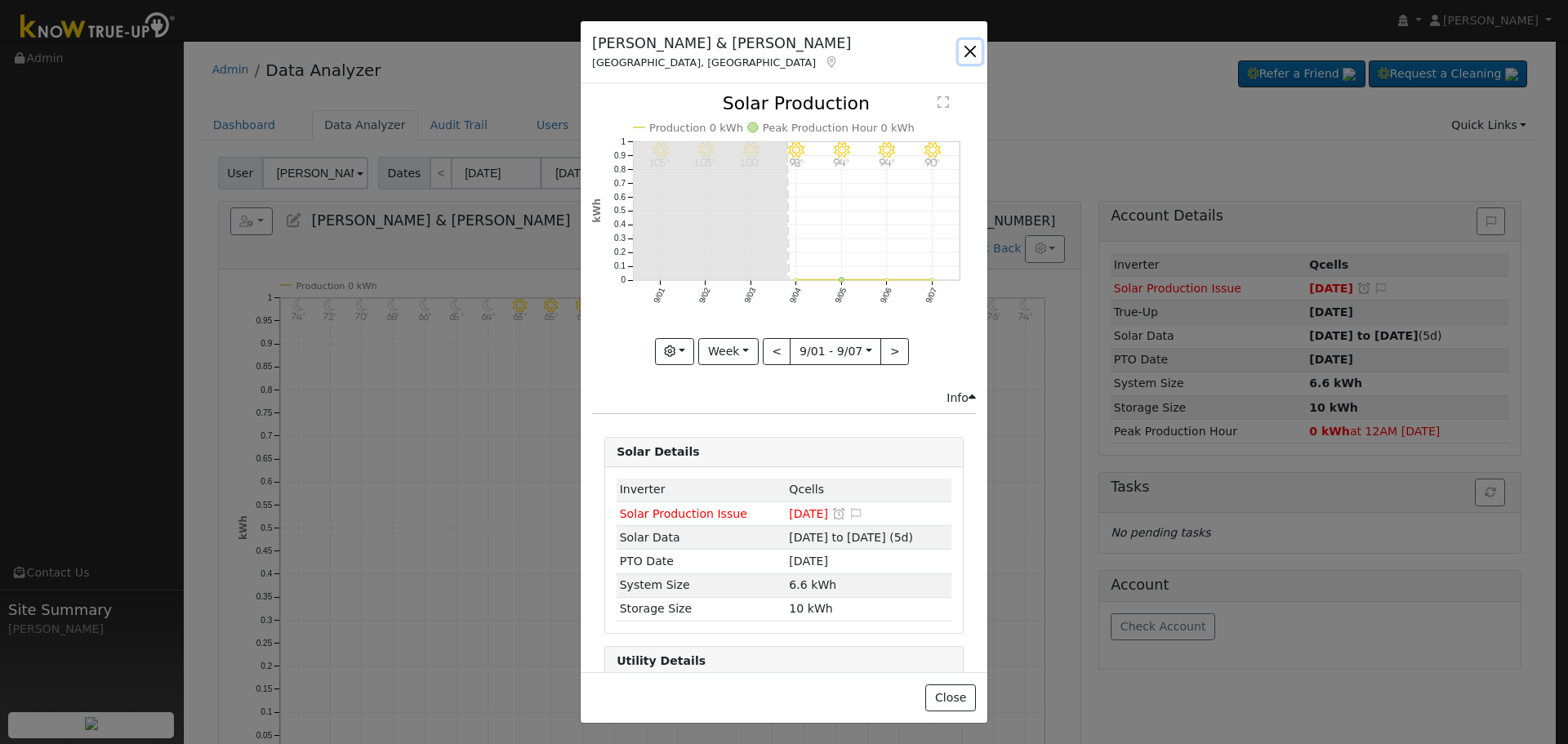
click at [972, 46] on button "button" at bounding box center [970, 52] width 23 height 23
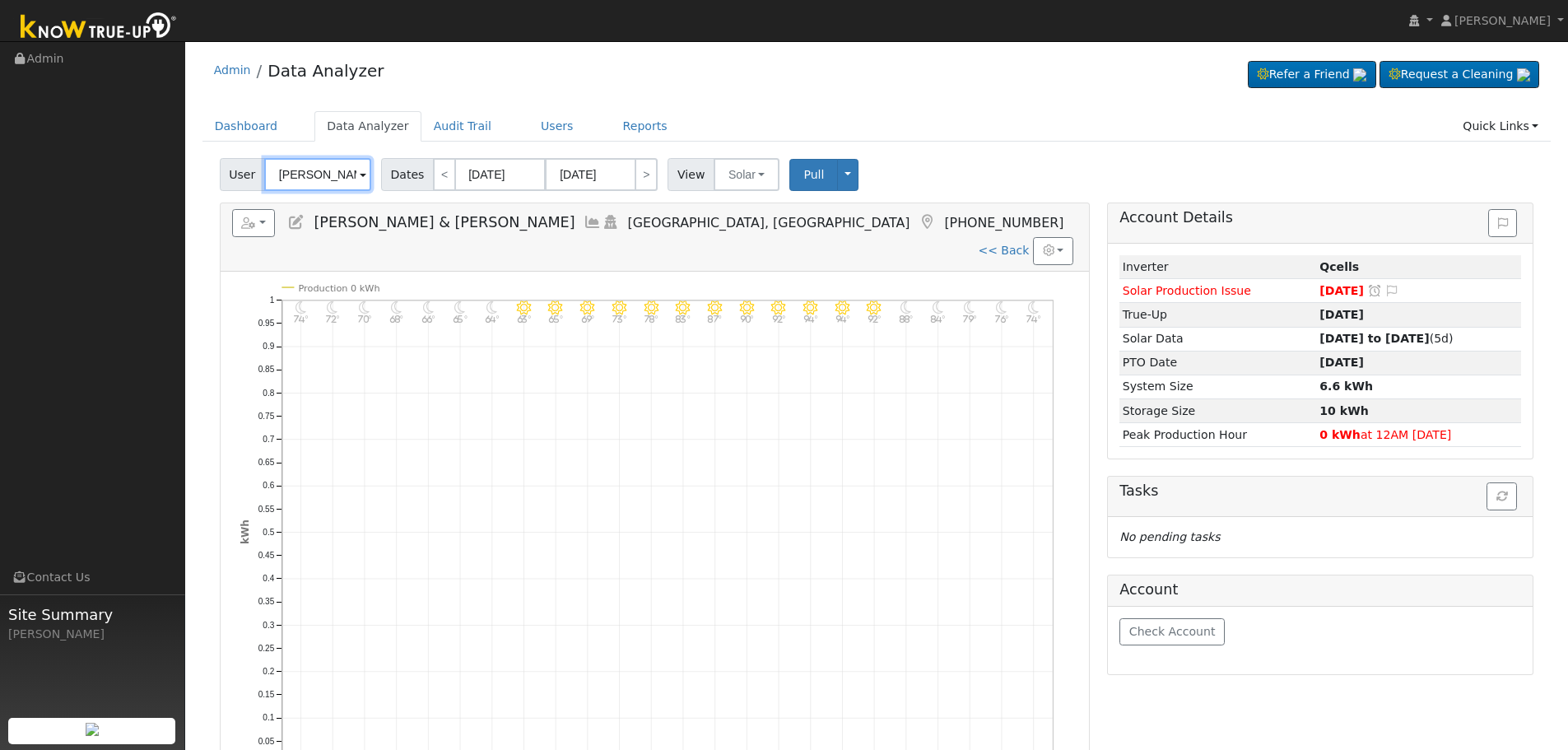
click at [298, 184] on input "Jesse & Leann Ceballos" at bounding box center [317, 174] width 107 height 33
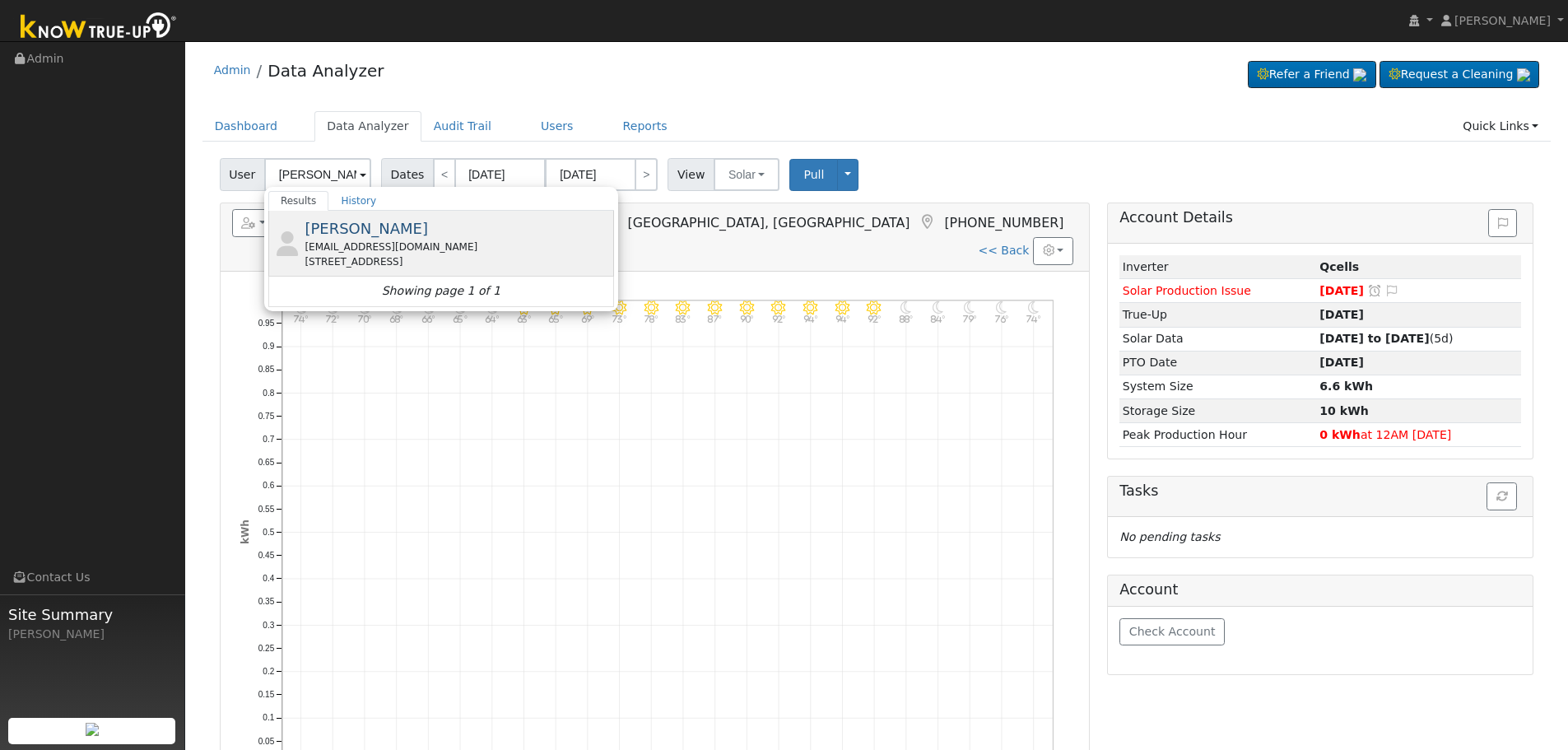
click at [424, 259] on div "285 West Swift Avenue, Clovis, CA 93612" at bounding box center [458, 262] width 306 height 14
type input "Leonard Heredia"
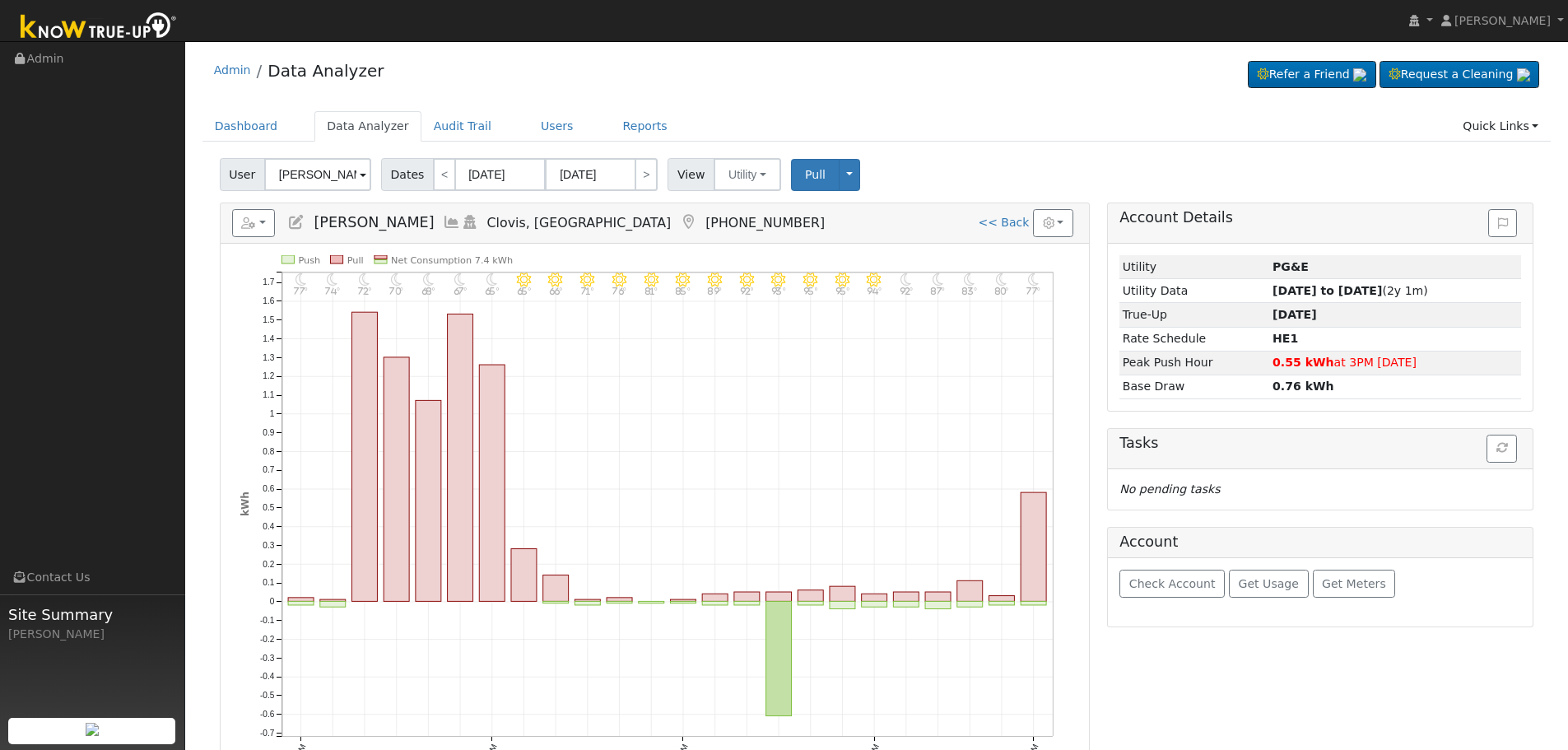
click at [443, 214] on link at bounding box center [452, 222] width 18 height 16
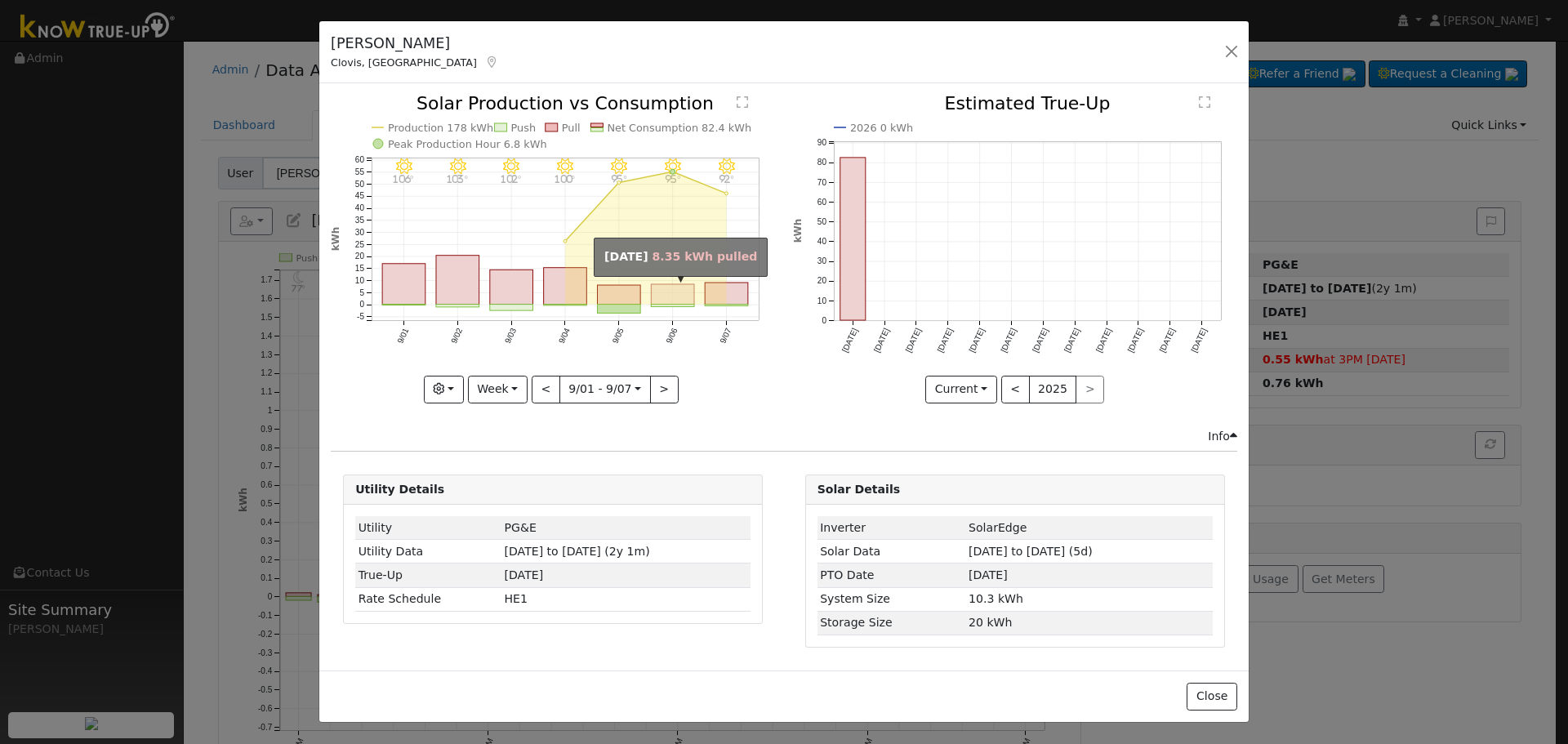
click at [691, 287] on rect "onclick=""" at bounding box center [673, 294] width 44 height 21
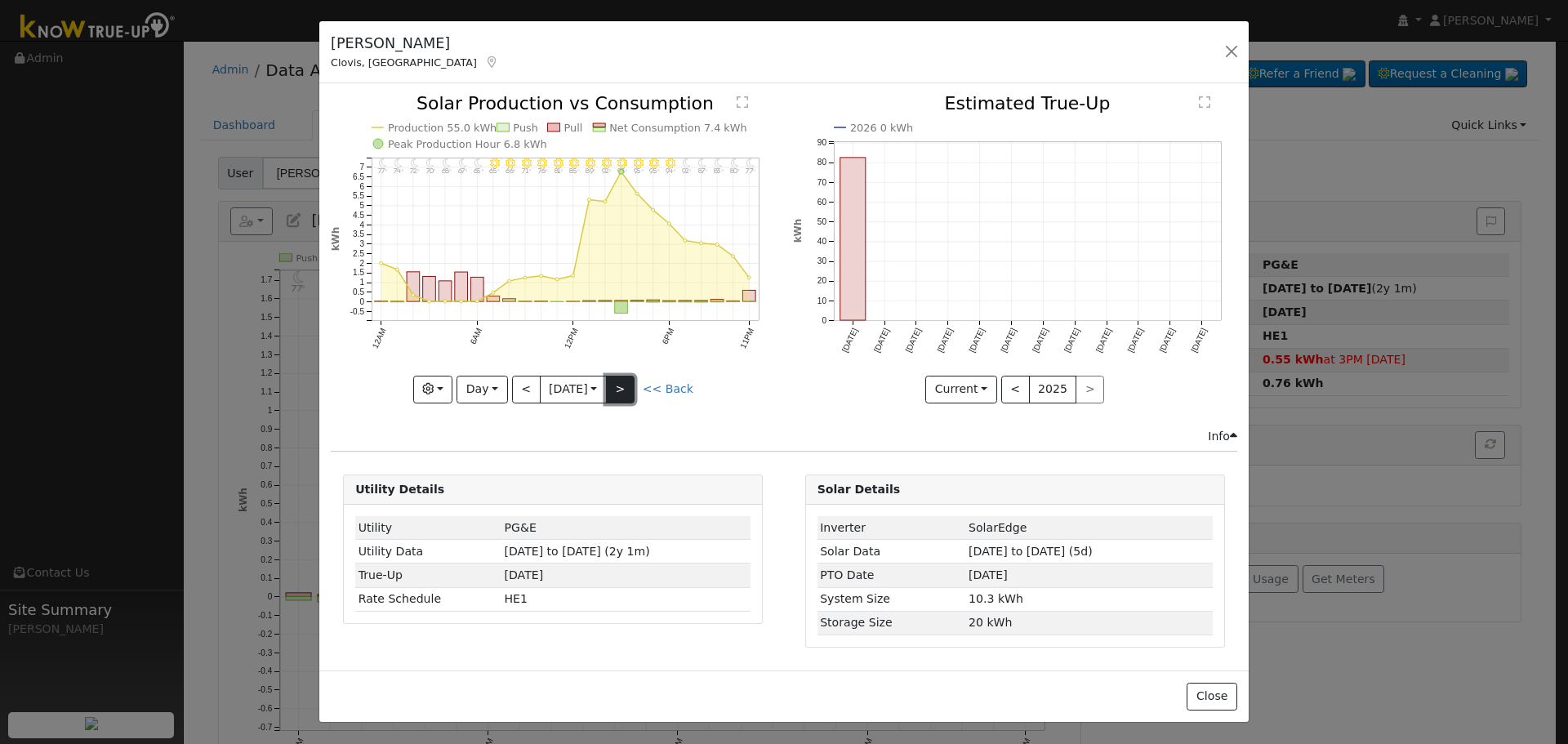
click at [624, 388] on button ">" at bounding box center [620, 389] width 29 height 28
type input "2025-09-07"
click at [1234, 49] on button "button" at bounding box center [1232, 52] width 23 height 23
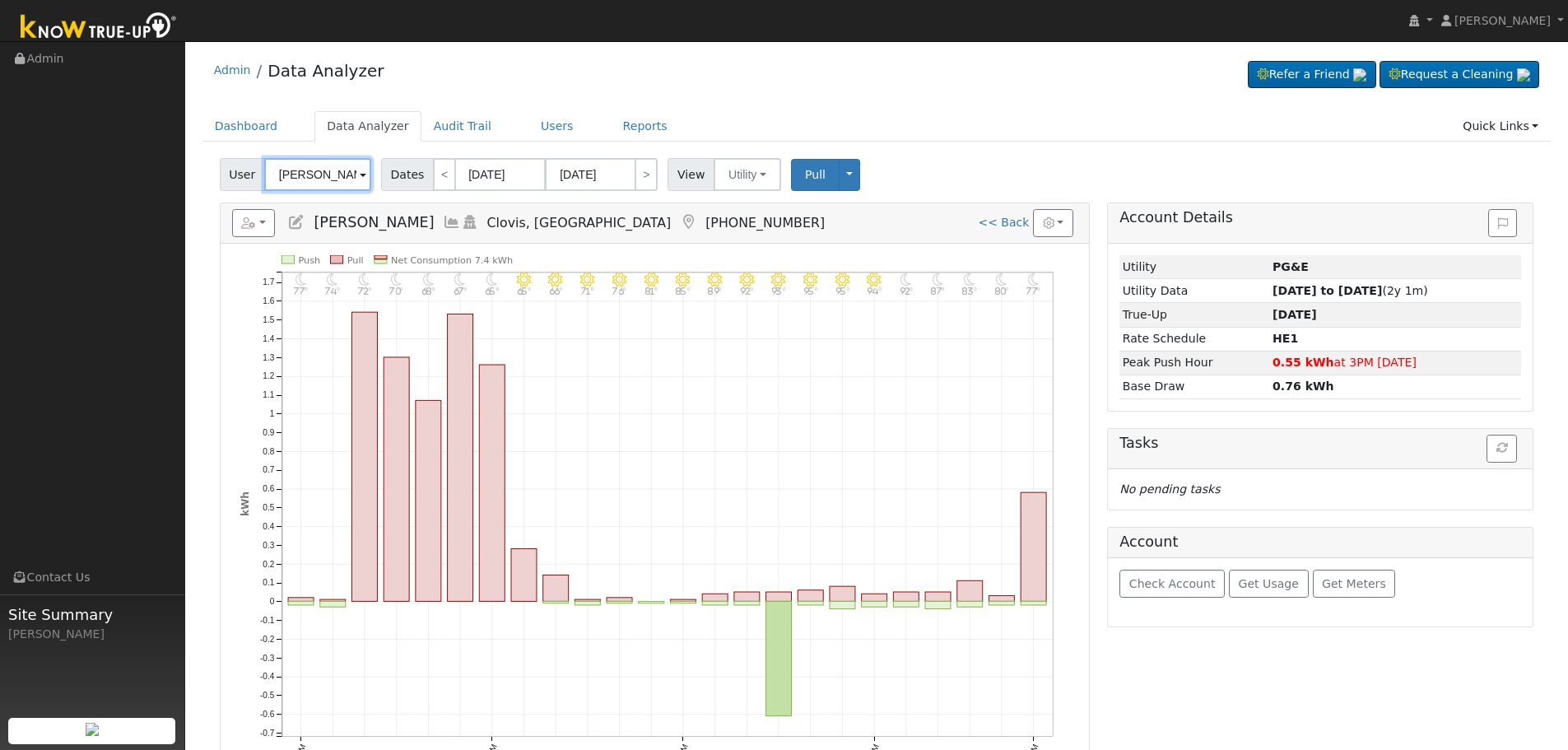
click at [282, 178] on input "Leonard Heredia" at bounding box center [317, 174] width 107 height 33
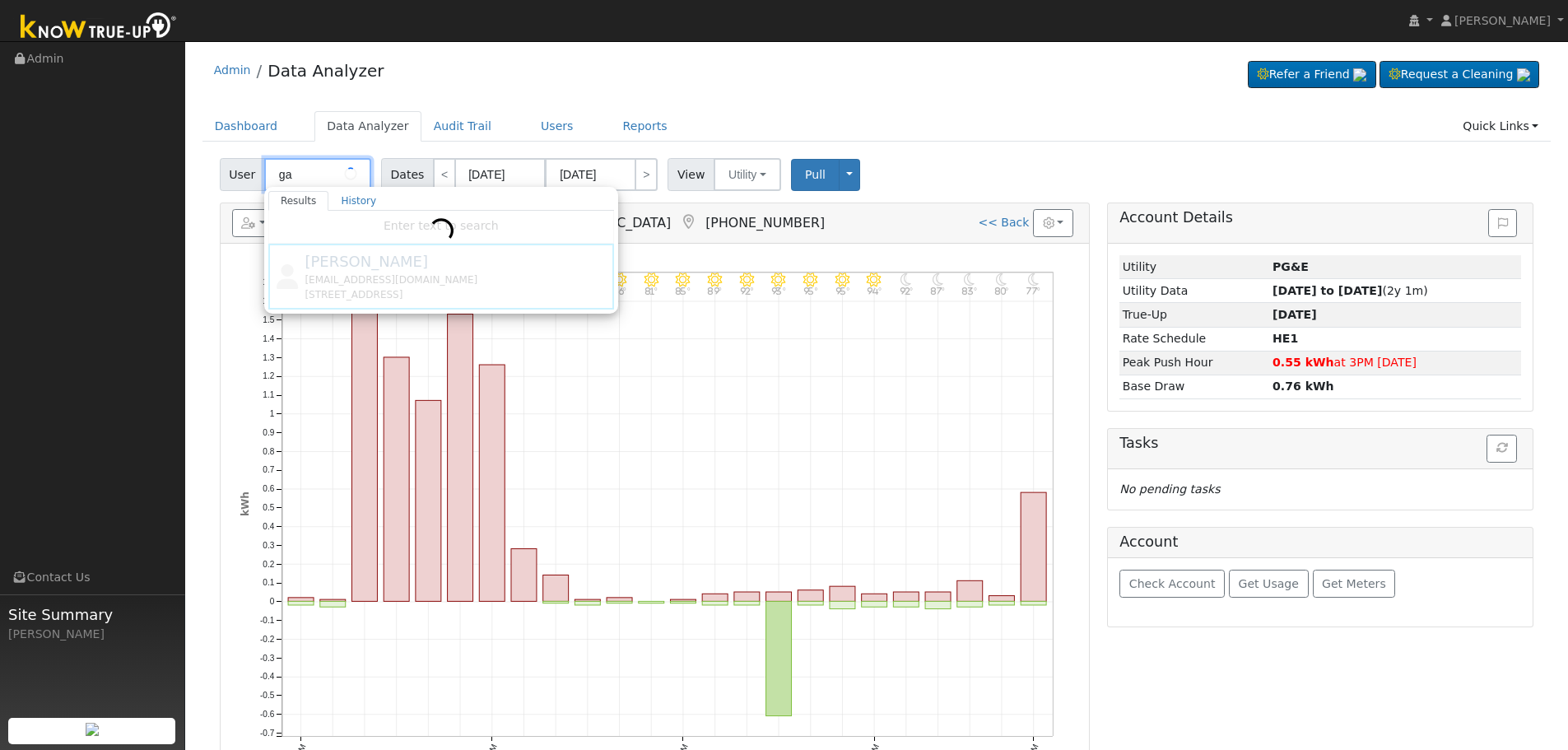
type input "g"
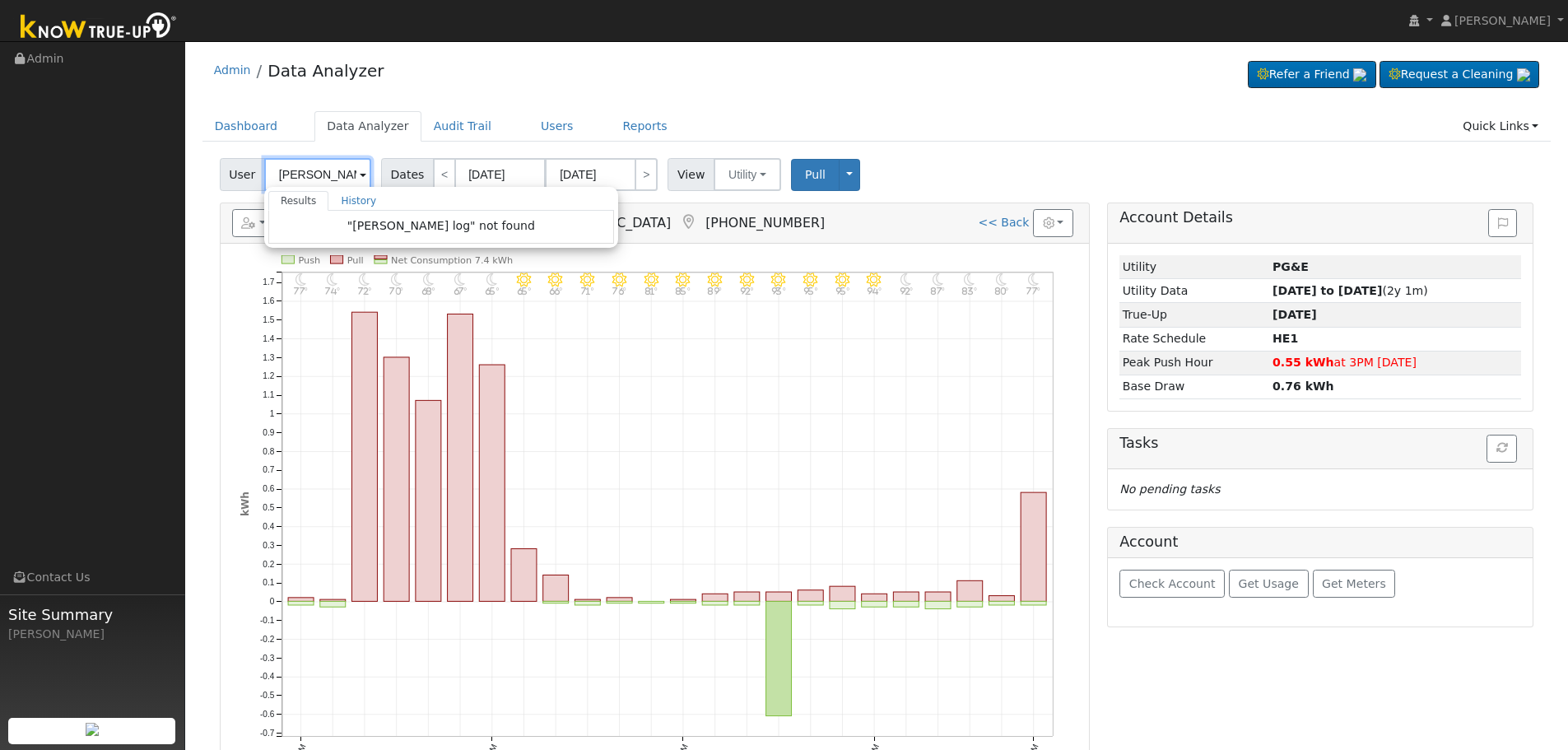
click at [316, 174] on input "danielle log" at bounding box center [317, 174] width 107 height 33
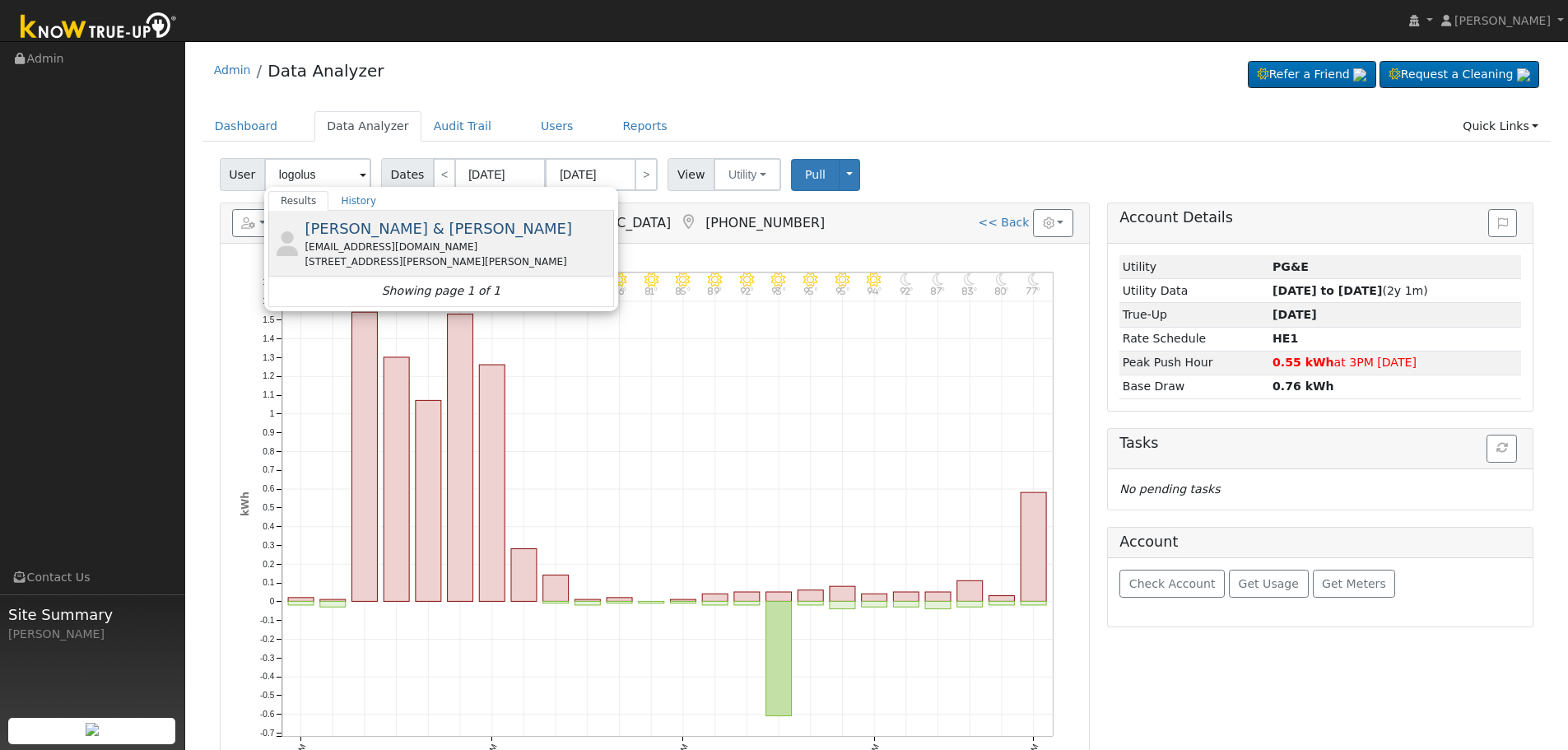
click at [493, 254] on div "3058 Richert Ln, Clovis, CA 93619" at bounding box center [458, 262] width 306 height 14
type input "[PERSON_NAME] & [PERSON_NAME]"
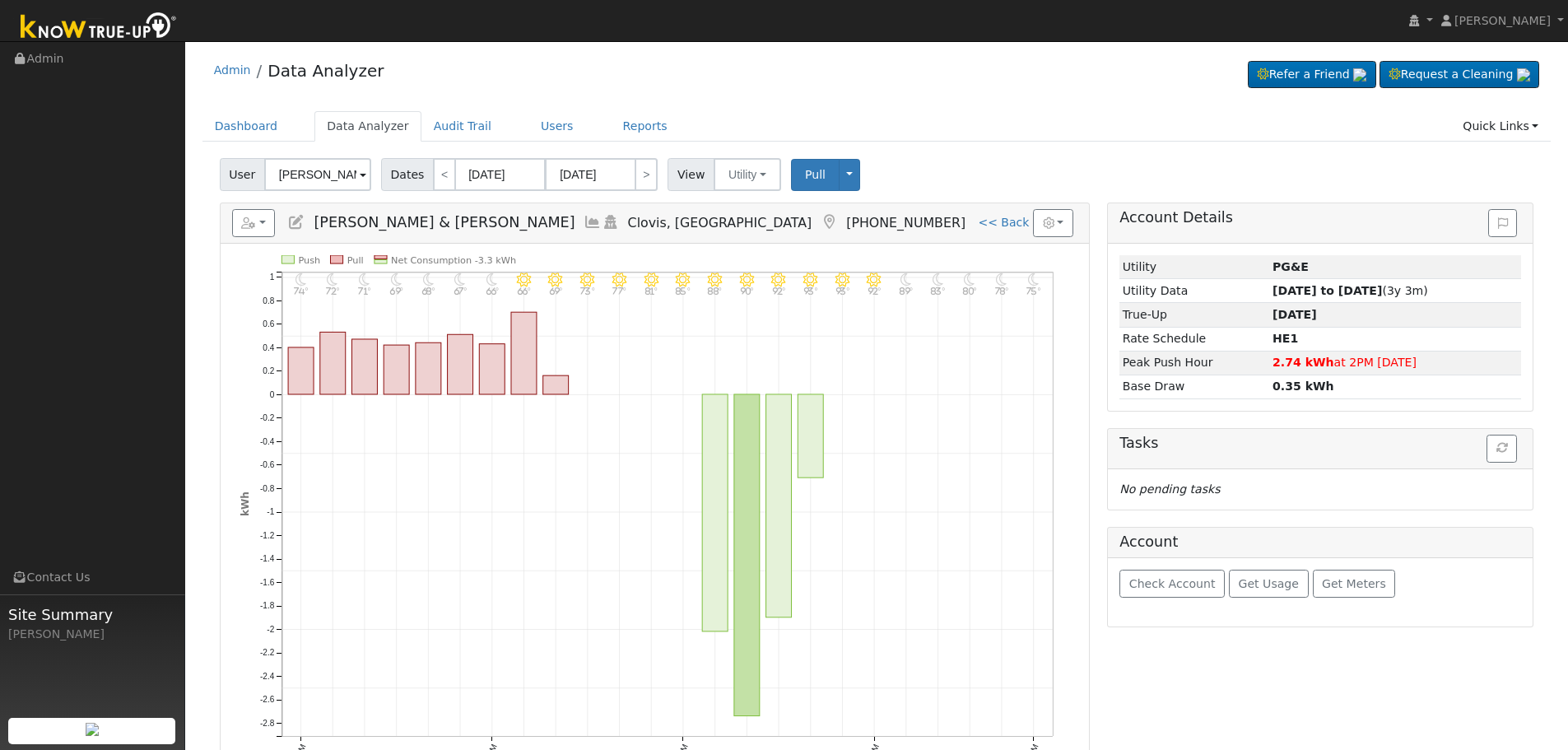
click at [584, 221] on icon at bounding box center [592, 222] width 18 height 14
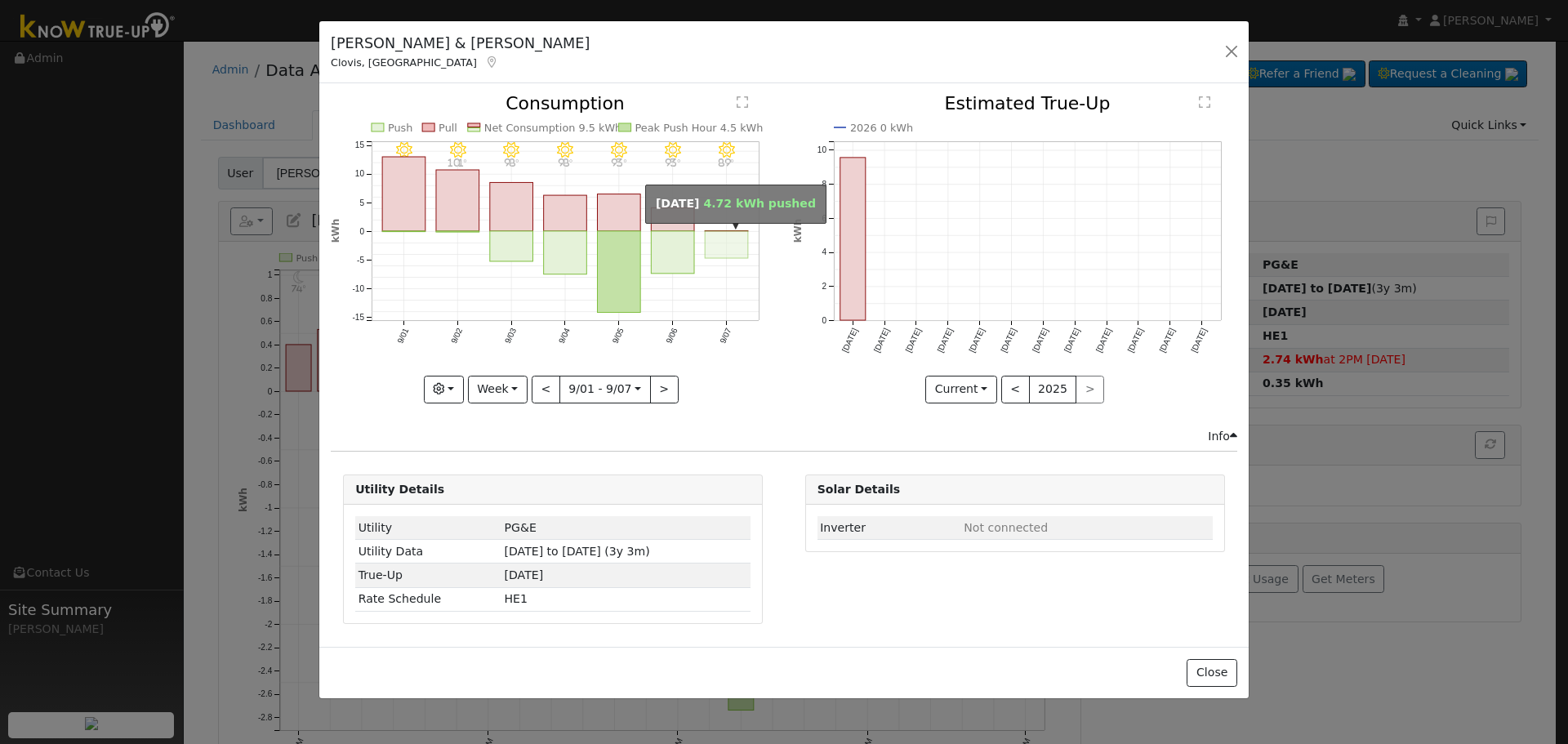
click at [730, 233] on rect "onclick=""" at bounding box center [727, 244] width 44 height 27
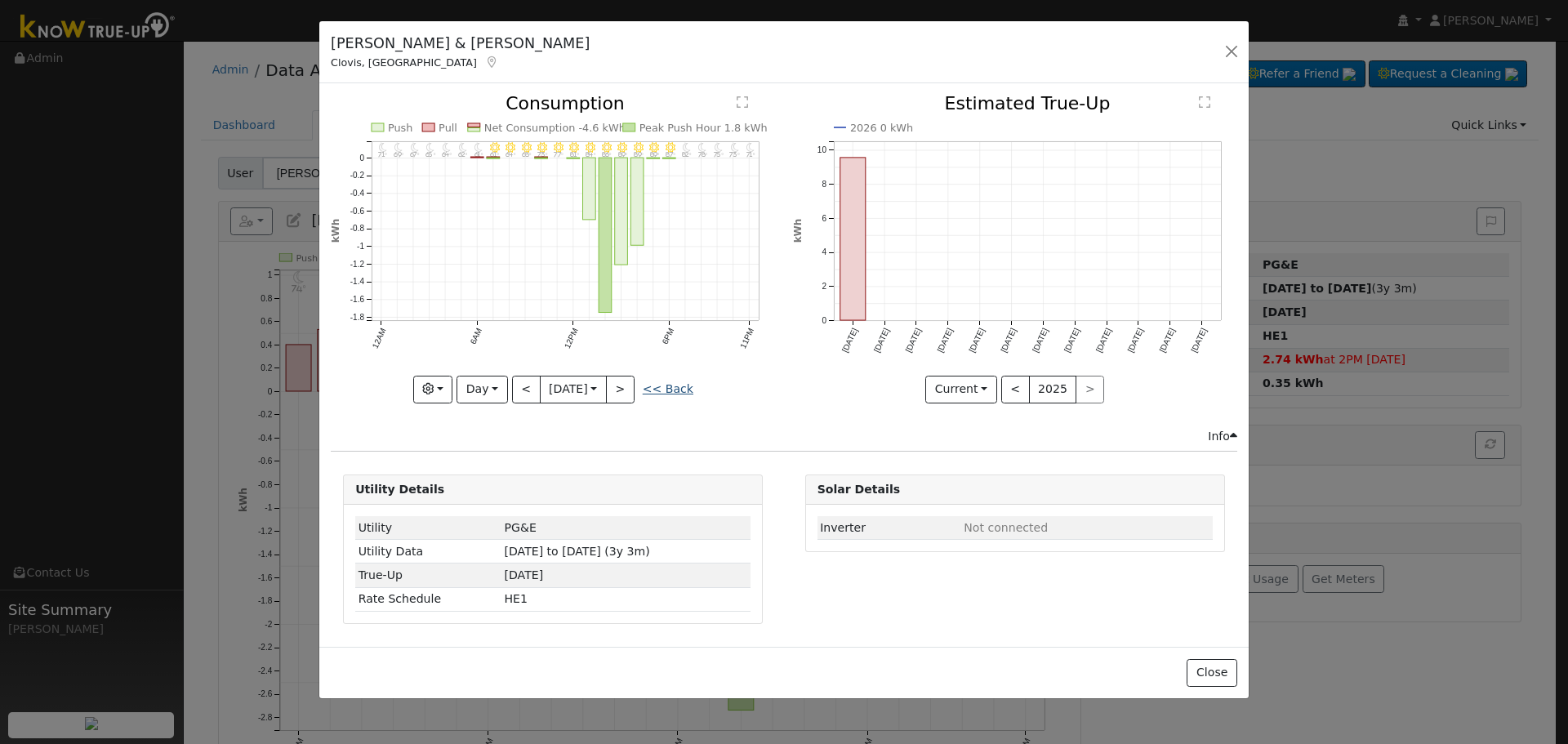
click at [666, 389] on link "<< Back" at bounding box center [668, 389] width 51 height 13
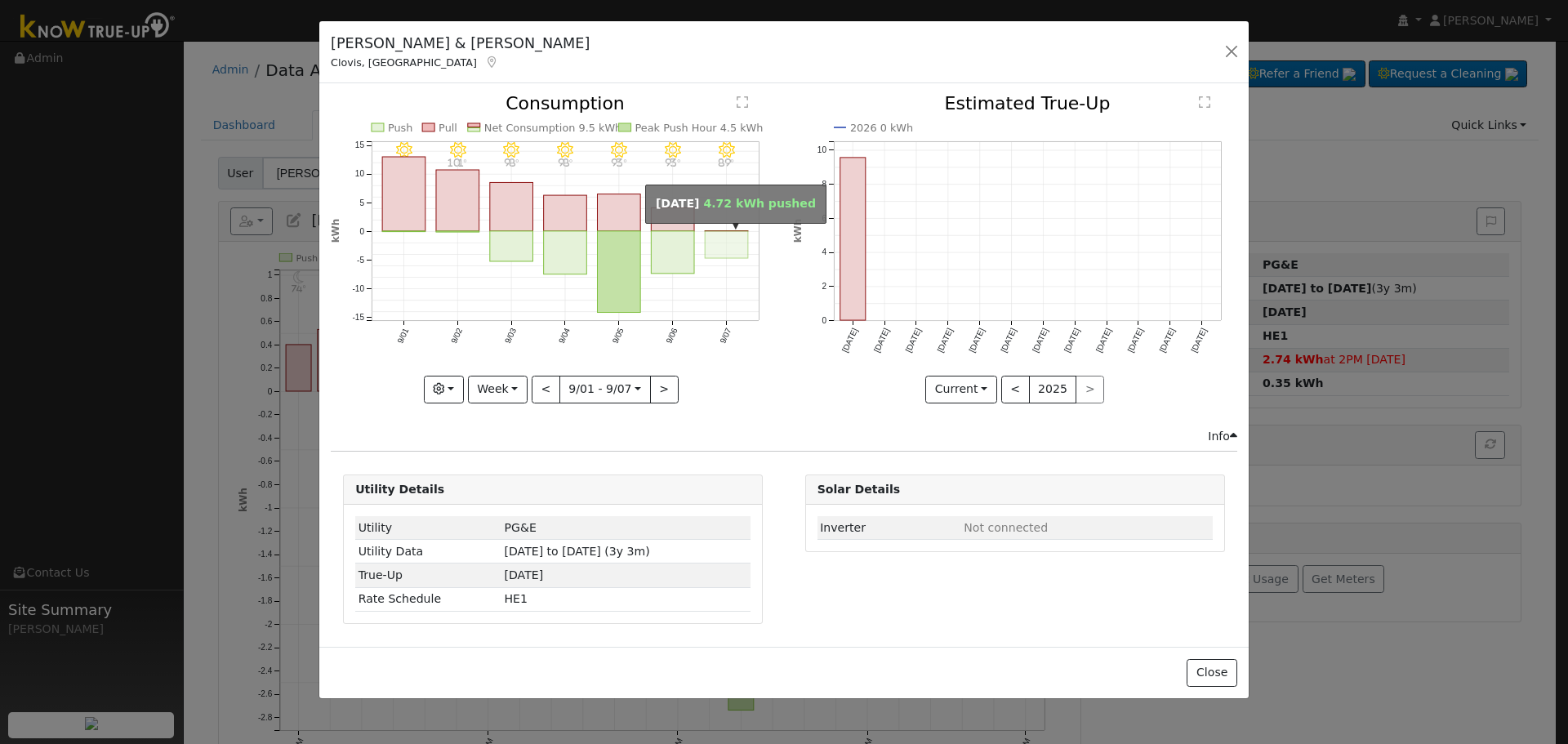
click at [732, 236] on rect "onclick=""" at bounding box center [727, 244] width 44 height 27
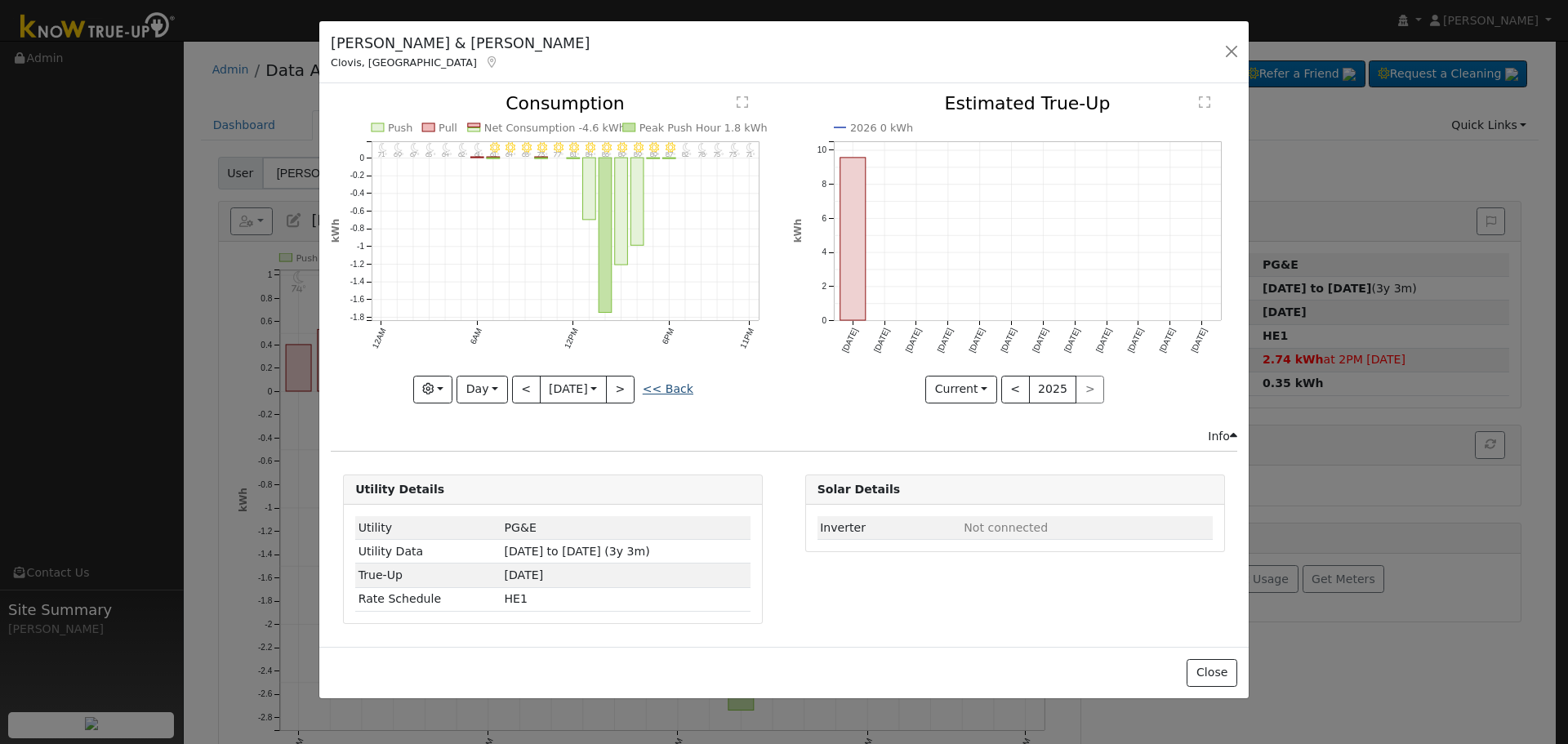
click at [668, 393] on link "<< Back" at bounding box center [668, 389] width 51 height 13
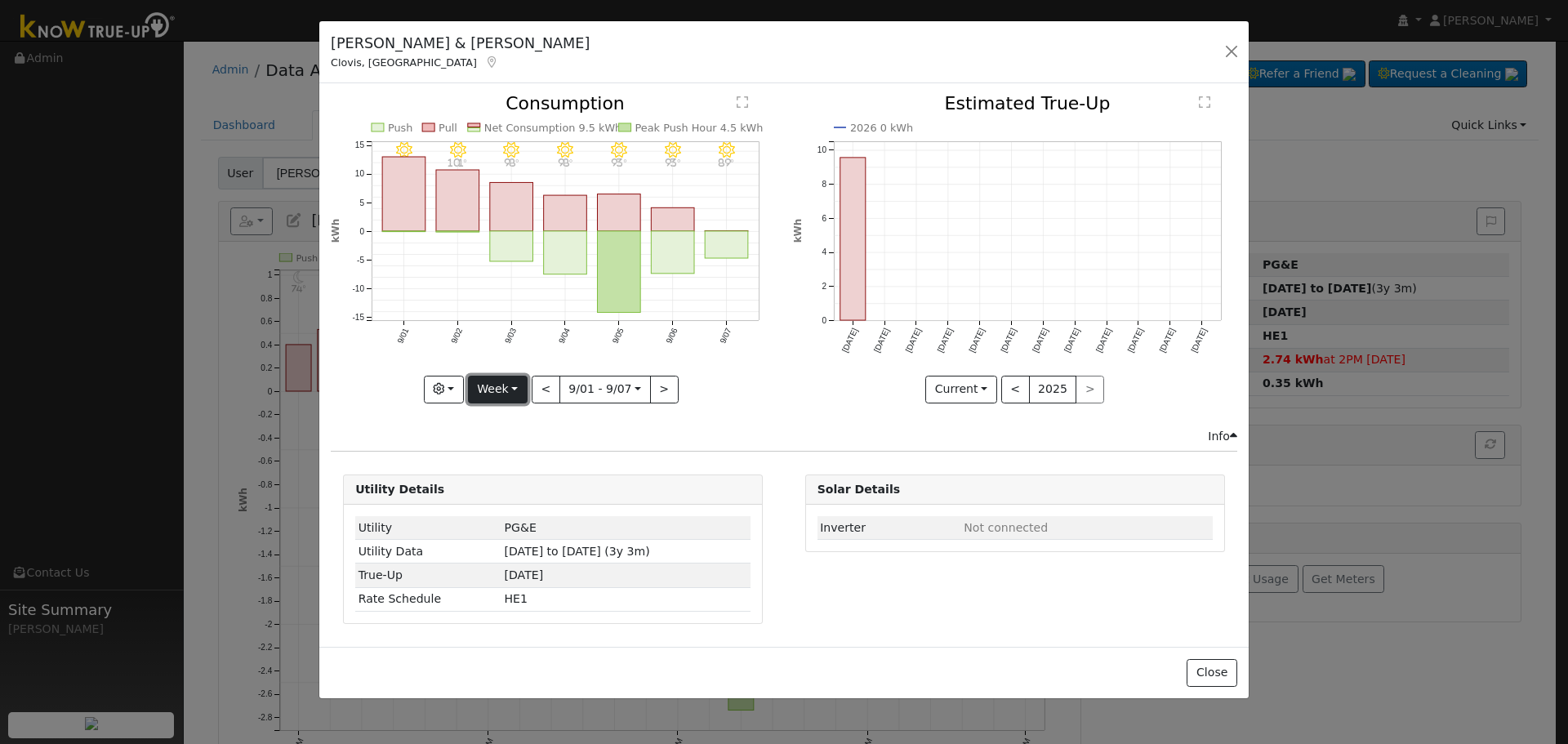
click at [491, 396] on button "Week" at bounding box center [498, 389] width 60 height 28
click at [543, 465] on link "Month" at bounding box center [525, 469] width 113 height 23
type input "2025-08-01"
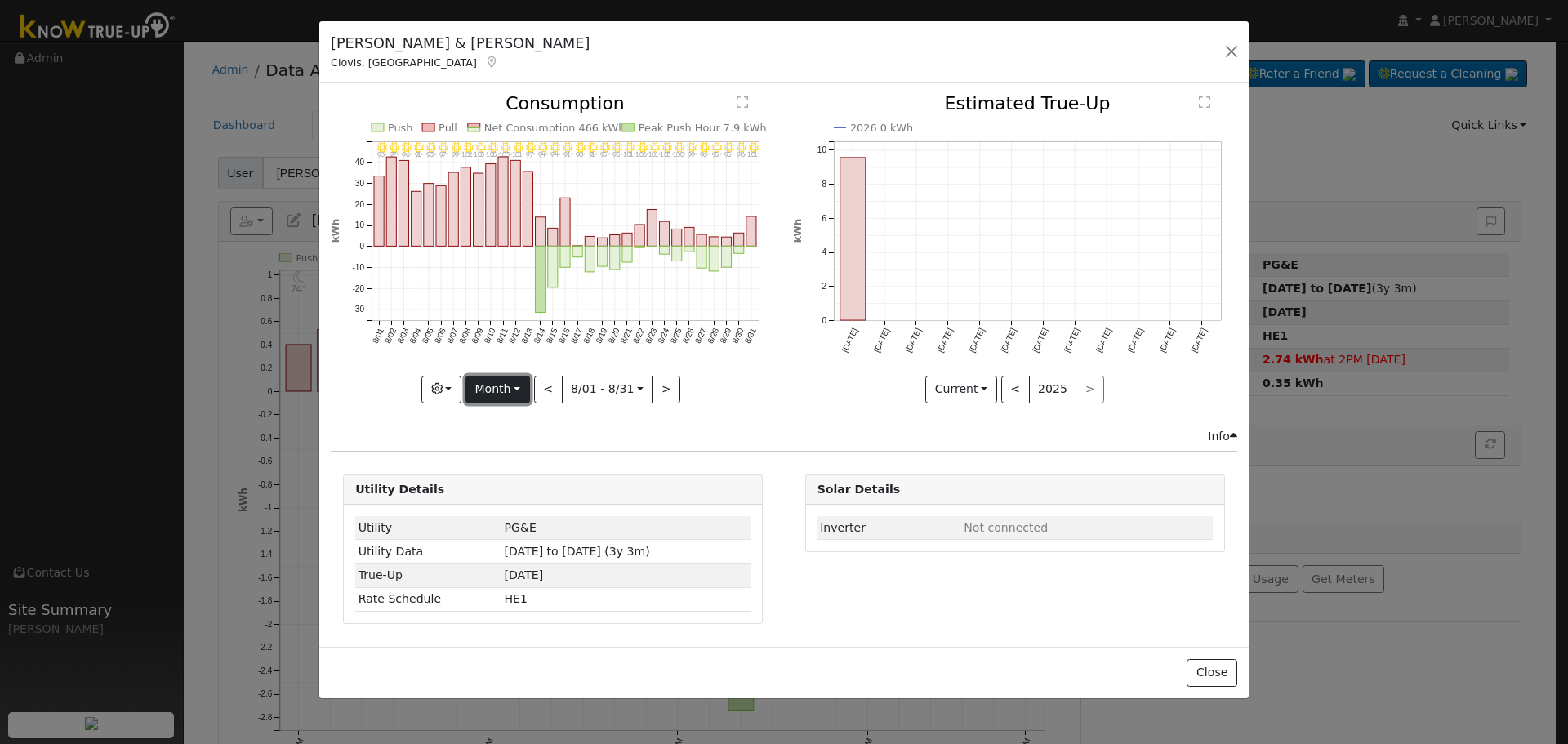
click at [508, 384] on button "Month" at bounding box center [498, 389] width 64 height 28
click at [522, 514] on link "Custom" at bounding box center [523, 516] width 113 height 23
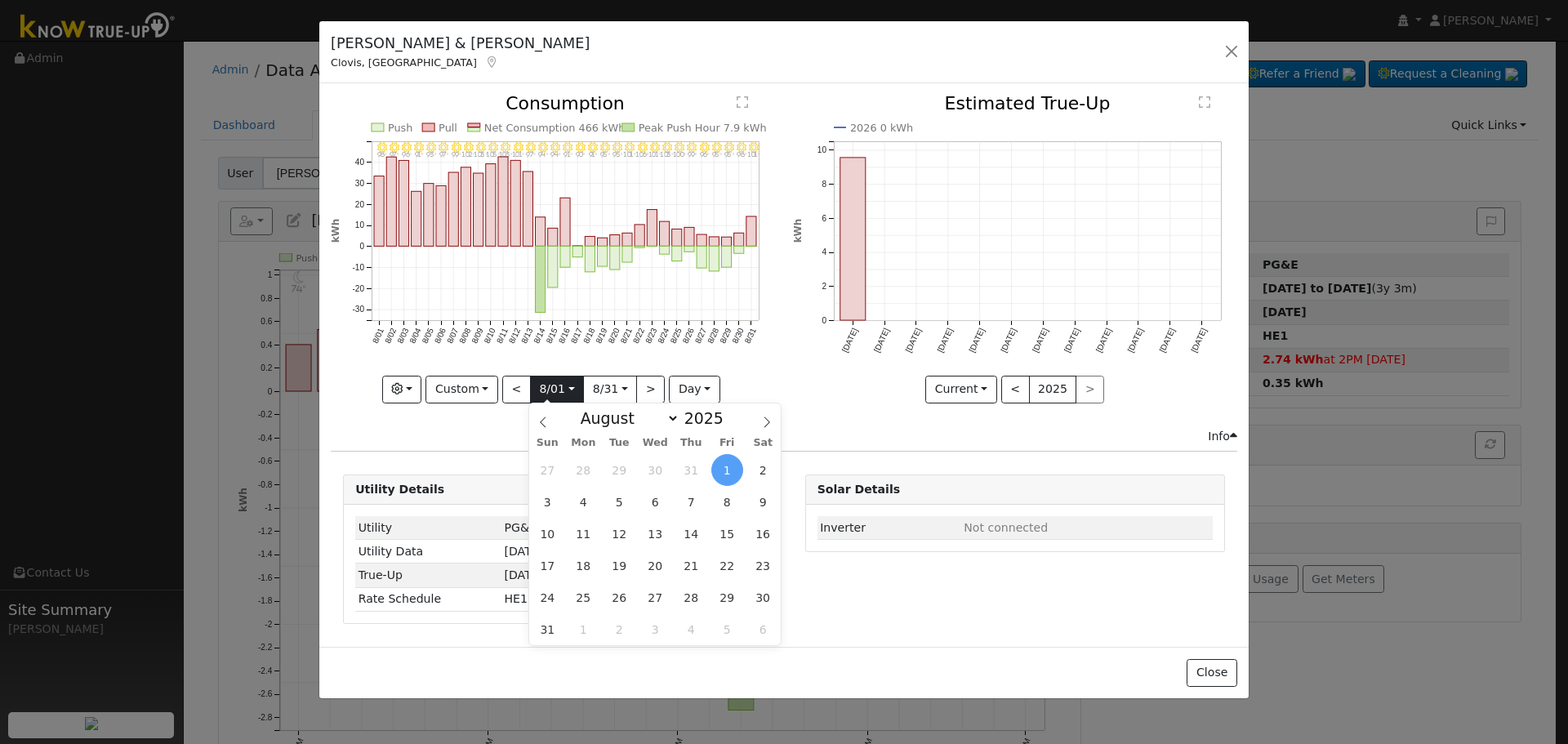
click at [576, 395] on input "2025-08-01" at bounding box center [557, 389] width 53 height 26
click at [549, 556] on span "17" at bounding box center [548, 566] width 32 height 32
type input "2025-08-17"
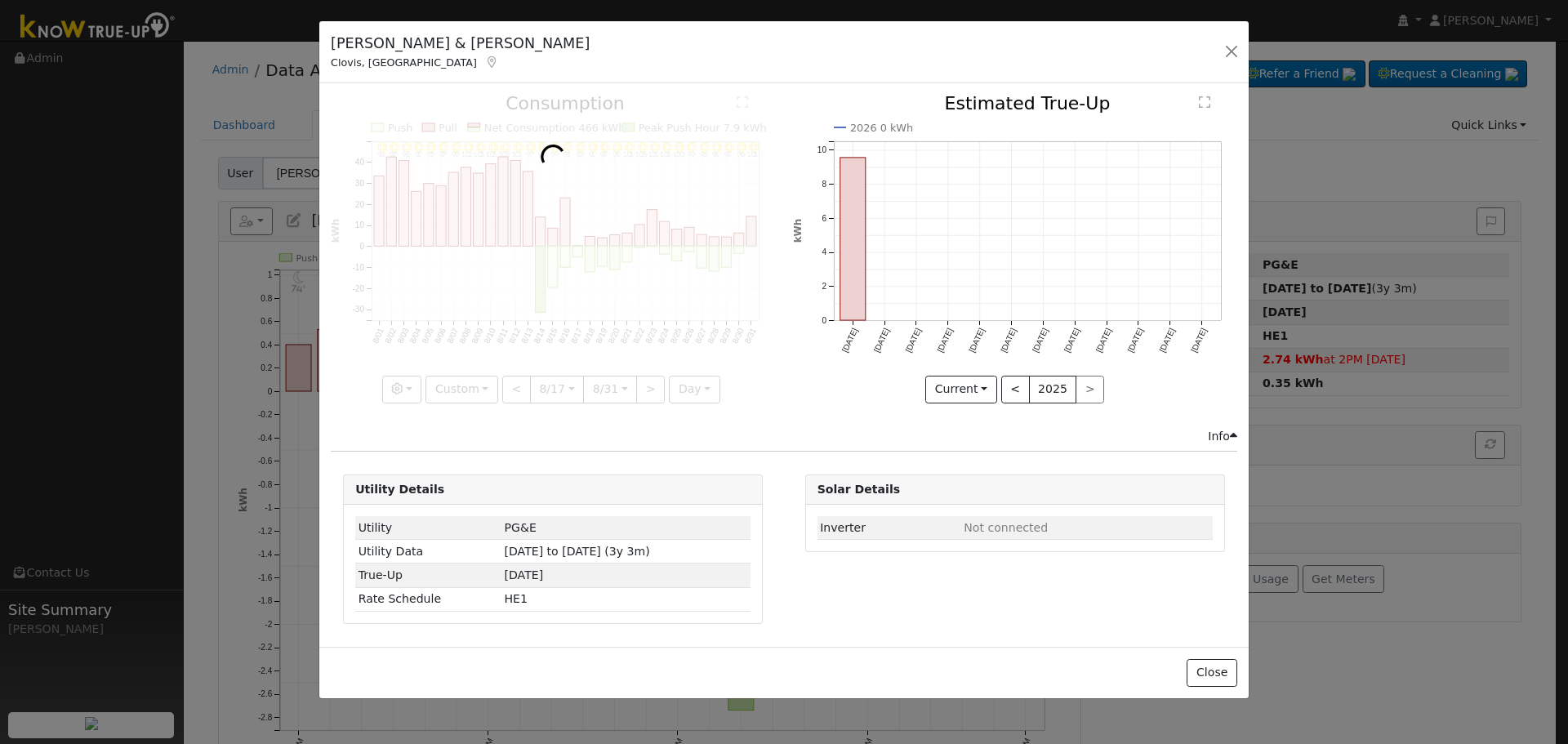
scroll to position [0, 12]
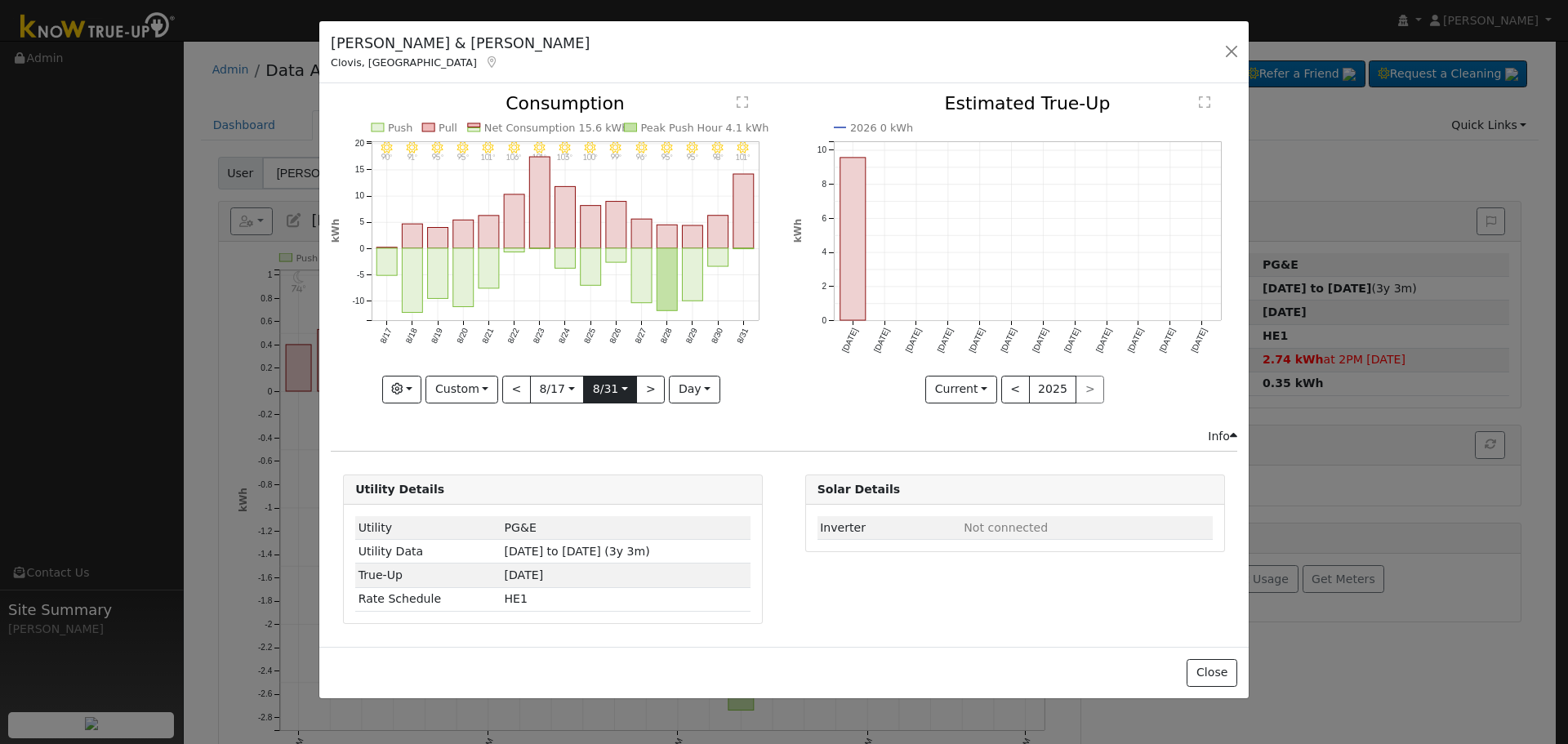
click at [625, 393] on input "2025-08-31" at bounding box center [610, 389] width 53 height 26
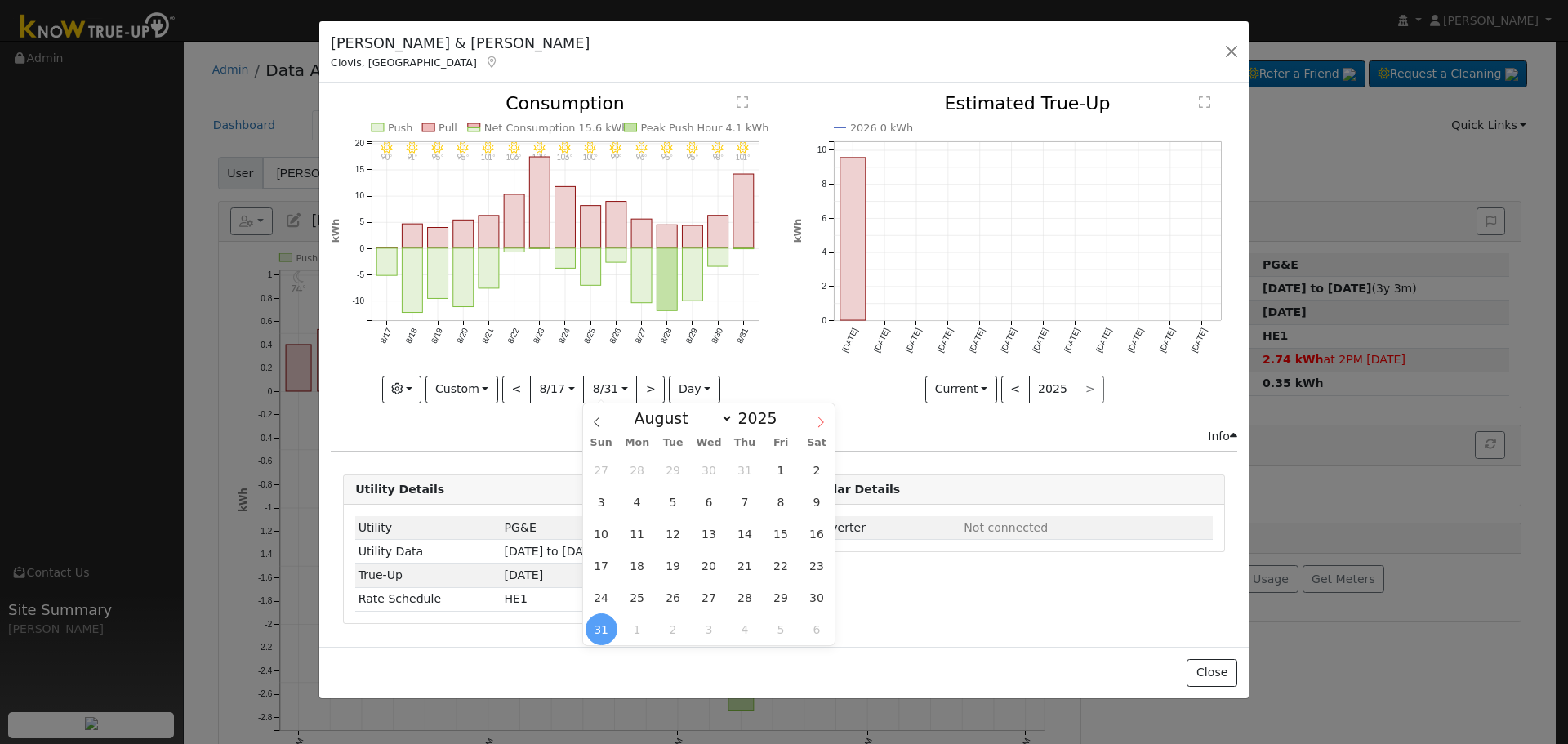
click at [818, 426] on icon at bounding box center [821, 422] width 12 height 12
select select "8"
click at [669, 503] on span "9" at bounding box center [673, 502] width 32 height 32
type input "2025-09-09"
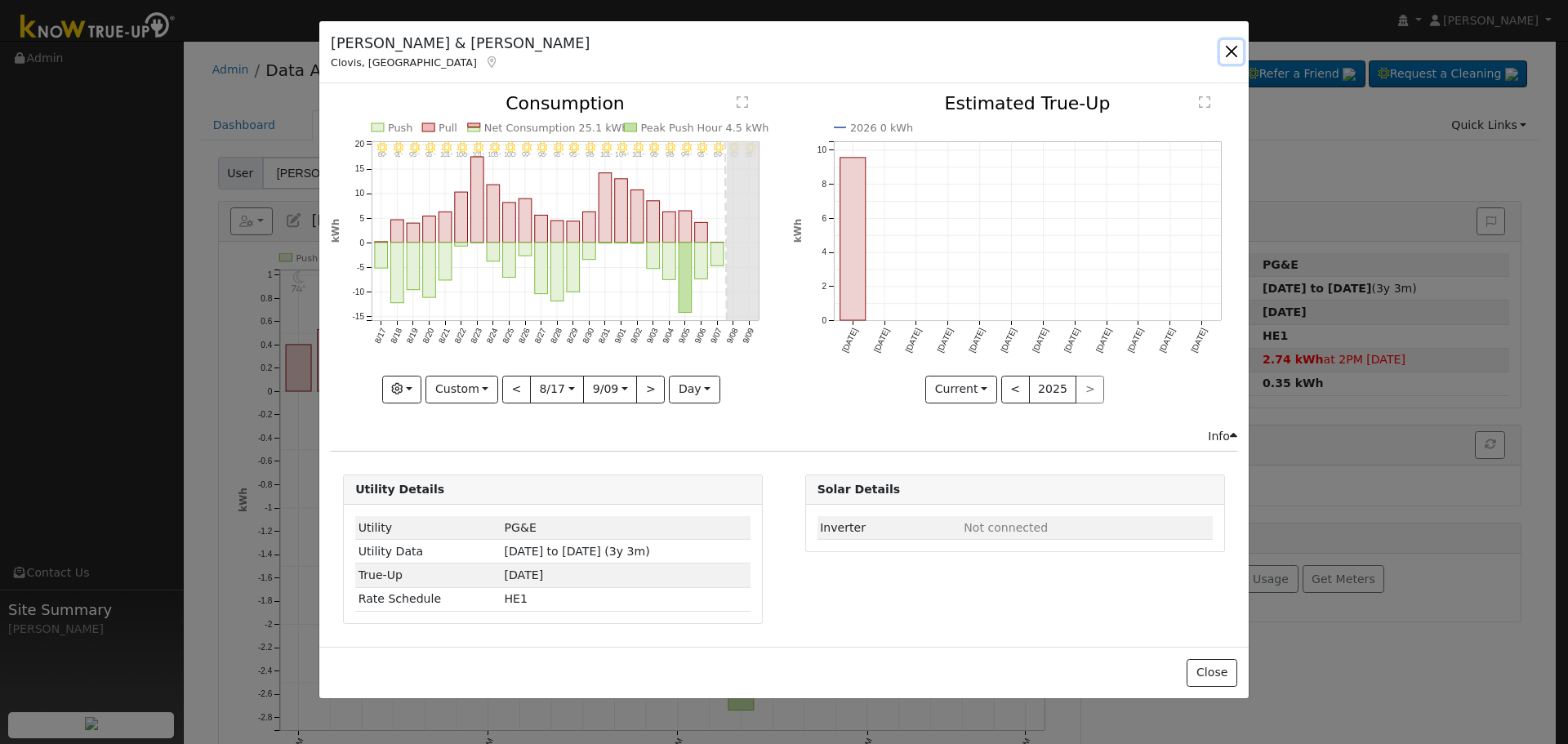
click at [1233, 51] on button "button" at bounding box center [1232, 52] width 23 height 23
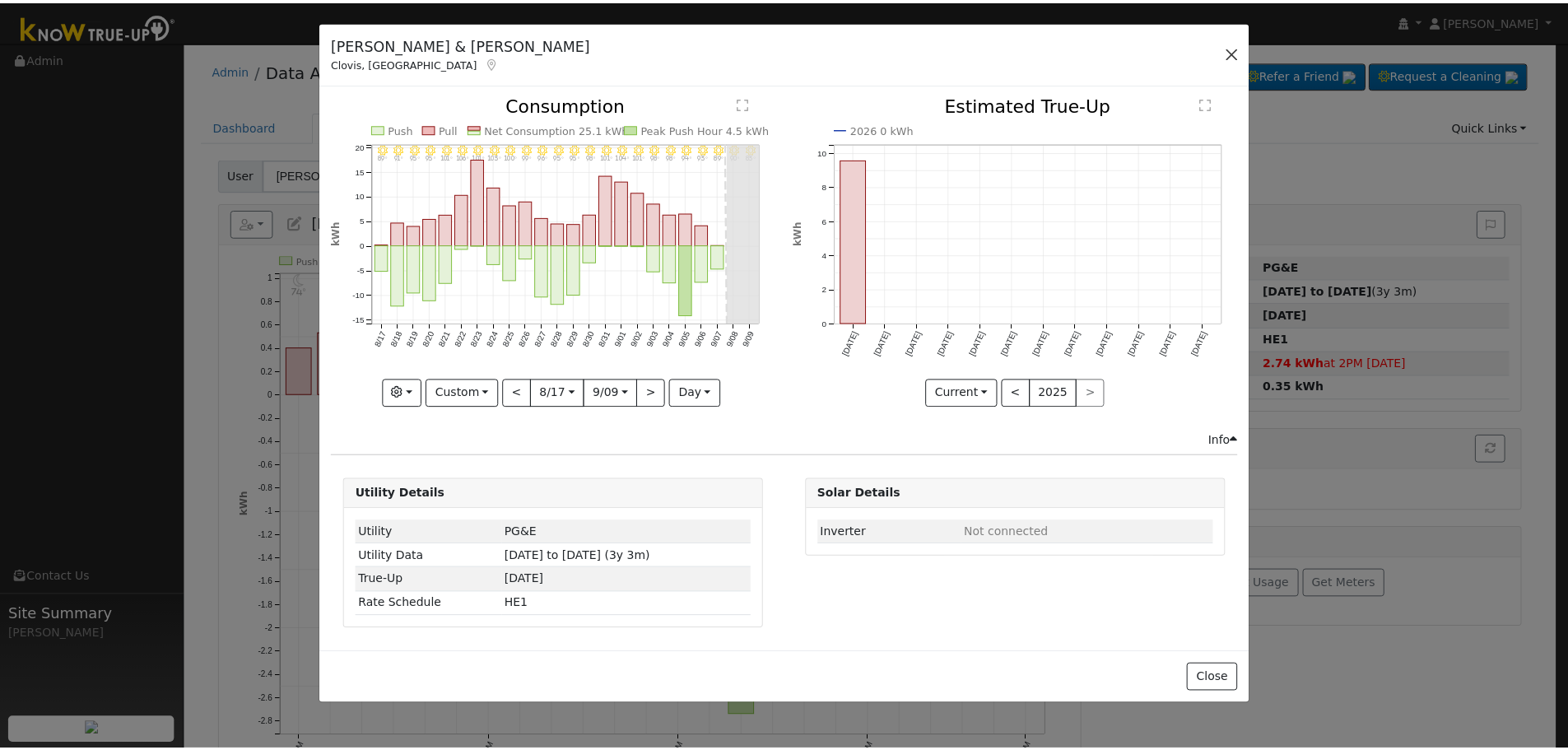
scroll to position [0, 0]
